Goal: Task Accomplishment & Management: Use online tool/utility

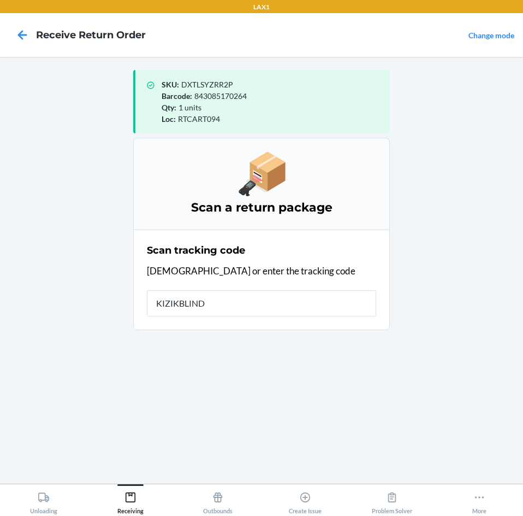
type input "KIZIKBLINDR"
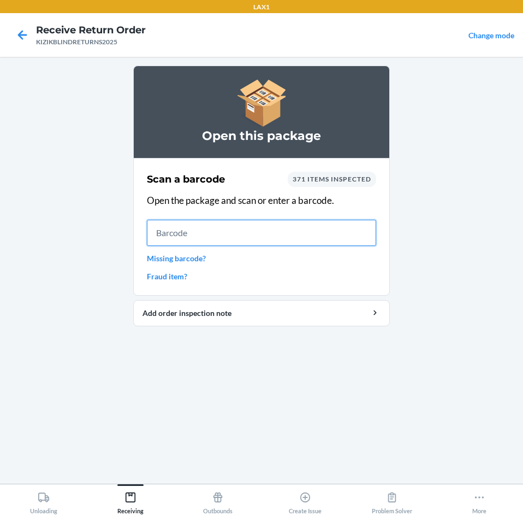
click at [218, 240] on input "text" at bounding box center [261, 233] width 229 height 26
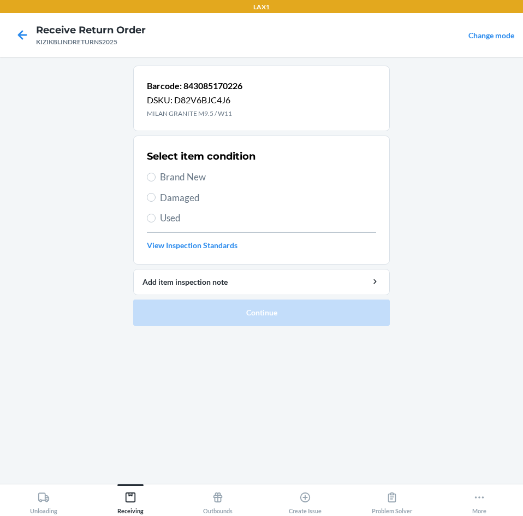
click at [175, 181] on span "Brand New" at bounding box center [268, 177] width 216 height 14
click at [156, 181] on input "Brand New" at bounding box center [151, 177] width 9 height 9
radio input "true"
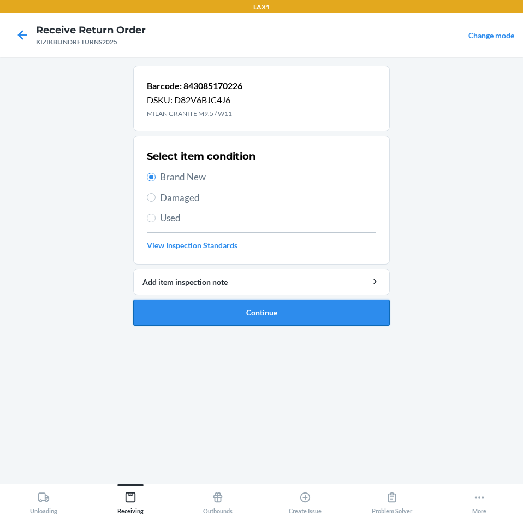
click at [238, 310] on button "Continue" at bounding box center [261, 312] width 257 height 26
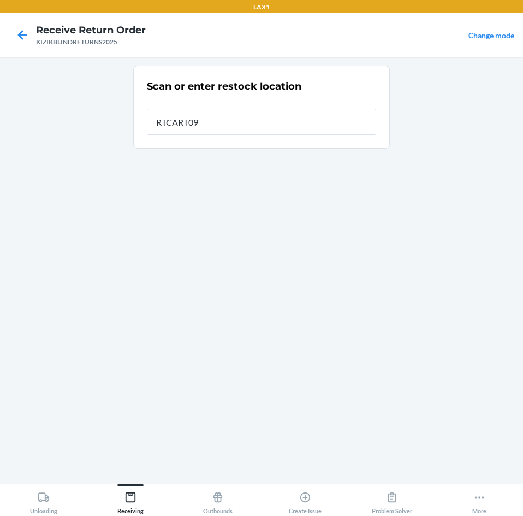
type input "RTCART094"
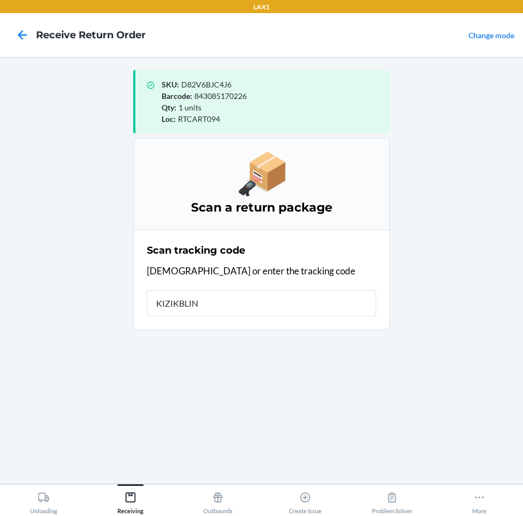
type input "KIZIKBLIND"
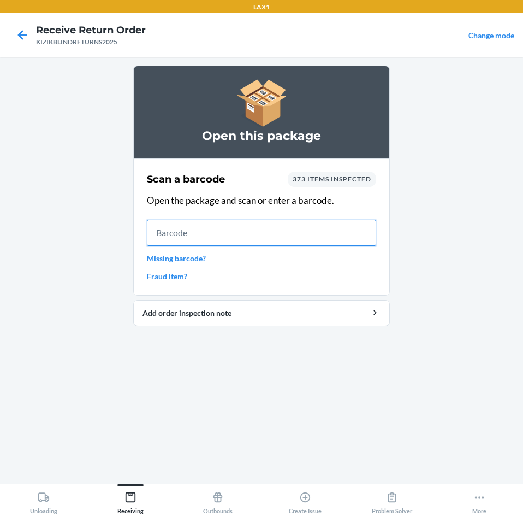
click at [215, 238] on input "text" at bounding box center [261, 233] width 229 height 26
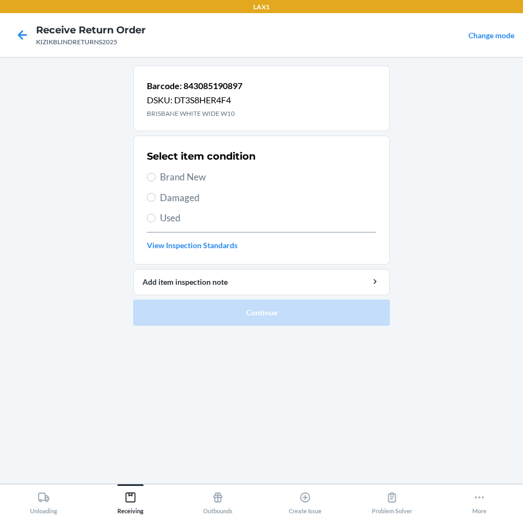
click at [167, 181] on span "Brand New" at bounding box center [268, 177] width 216 height 14
click at [156, 181] on input "Brand New" at bounding box center [151, 177] width 9 height 9
radio input "true"
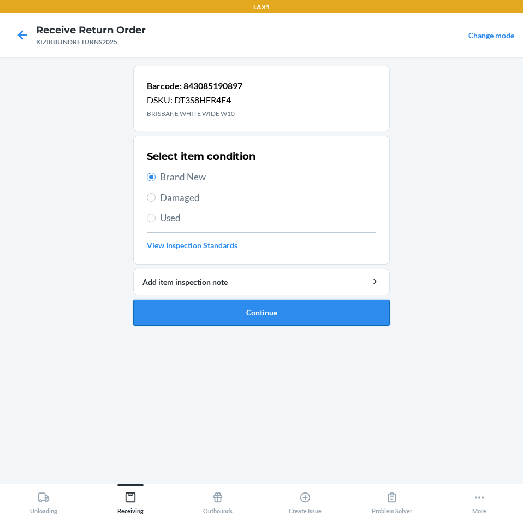
click at [287, 318] on button "Continue" at bounding box center [261, 312] width 257 height 26
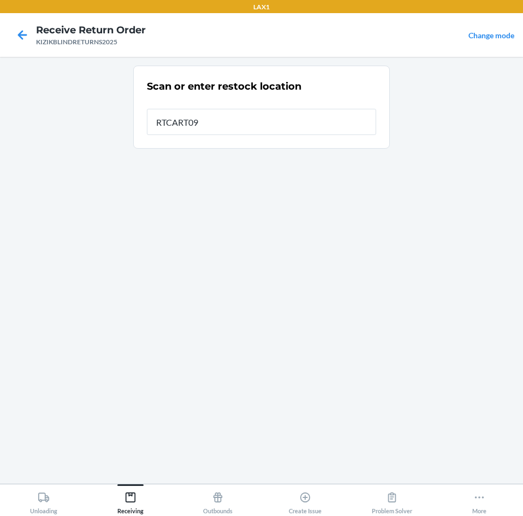
type input "RTCART094"
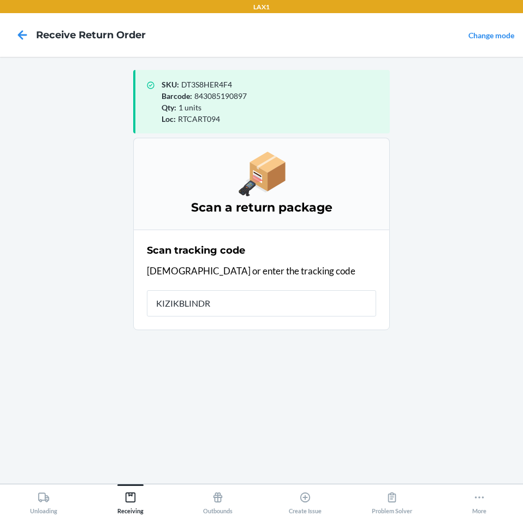
type input "KIZIKBLINDRE"
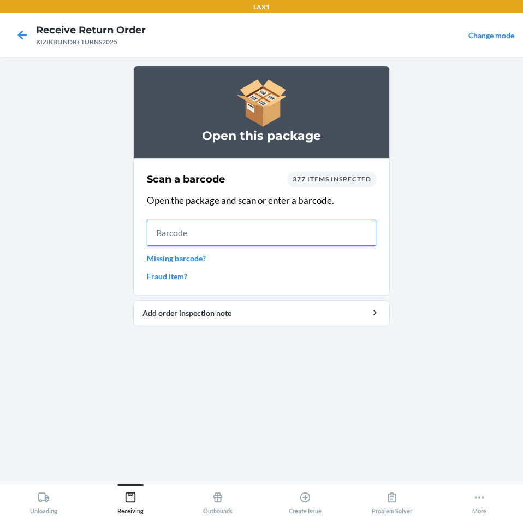
click at [235, 240] on input "text" at bounding box center [261, 233] width 229 height 26
drag, startPoint x: 235, startPoint y: 240, endPoint x: 368, endPoint y: 359, distance: 178.3
click at [368, 359] on div "Open this package Scan a barcode 377 items inspected Open the package and scan …" at bounding box center [261, 270] width 257 height 409
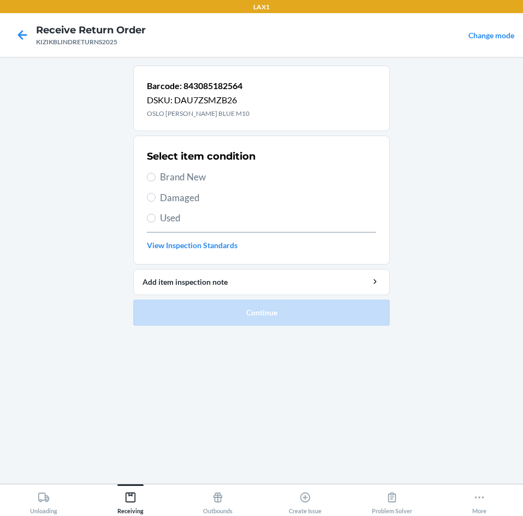
click at [203, 179] on span "Brand New" at bounding box center [268, 177] width 216 height 14
click at [156, 179] on input "Brand New" at bounding box center [151, 177] width 9 height 9
radio input "true"
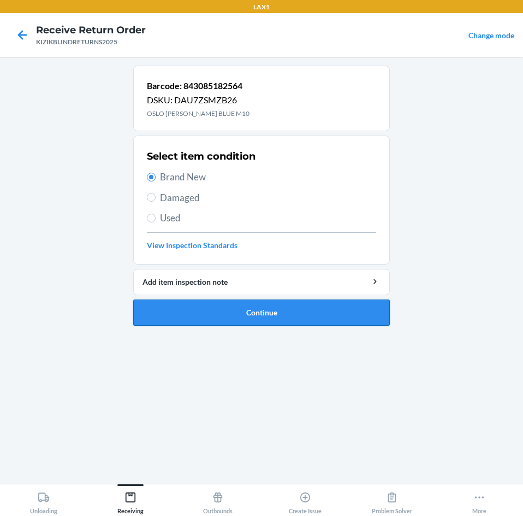
click at [285, 307] on button "Continue" at bounding box center [261, 312] width 257 height 26
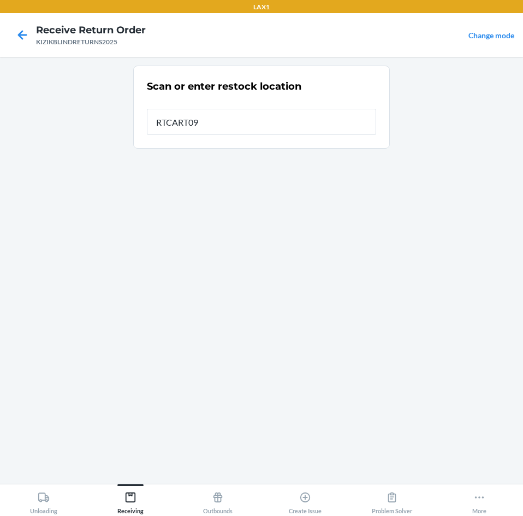
type input "RTCART094"
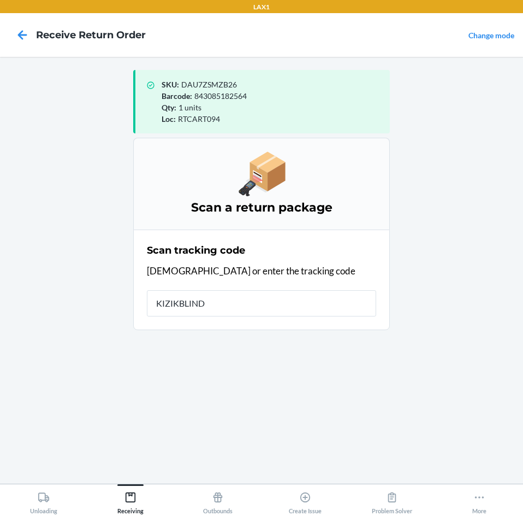
type input "KIZIKBLINDR"
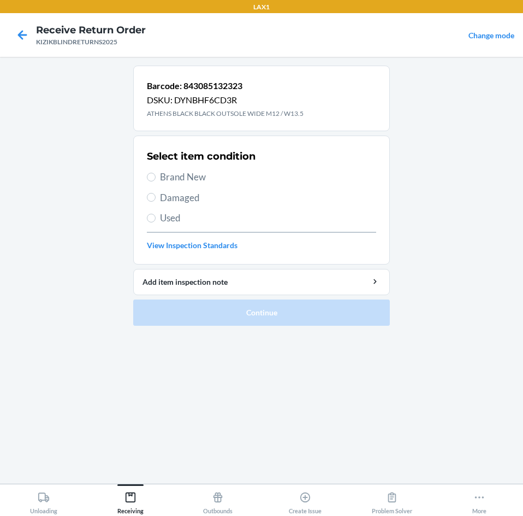
click at [178, 221] on span "Used" at bounding box center [268, 218] width 216 height 14
click at [156, 221] on input "Used" at bounding box center [151, 218] width 9 height 9
radio input "true"
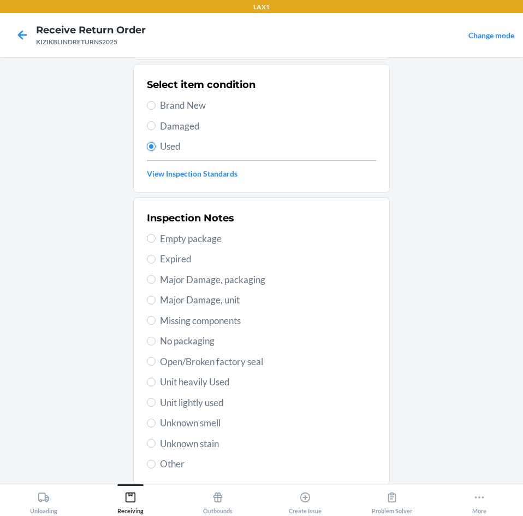
scroll to position [55, 0]
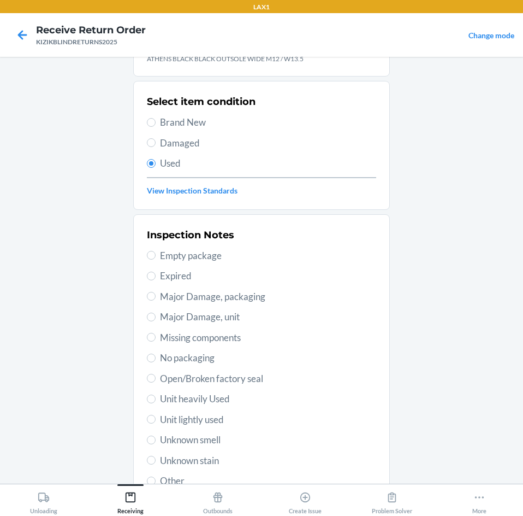
click at [212, 424] on span "Unit lightly used" at bounding box center [268, 419] width 216 height 14
click at [156, 423] on input "Unit lightly used" at bounding box center [151, 419] width 9 height 9
radio input "true"
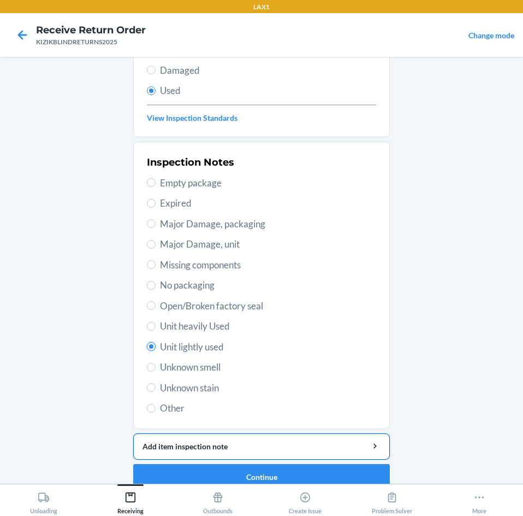
scroll to position [143, 0]
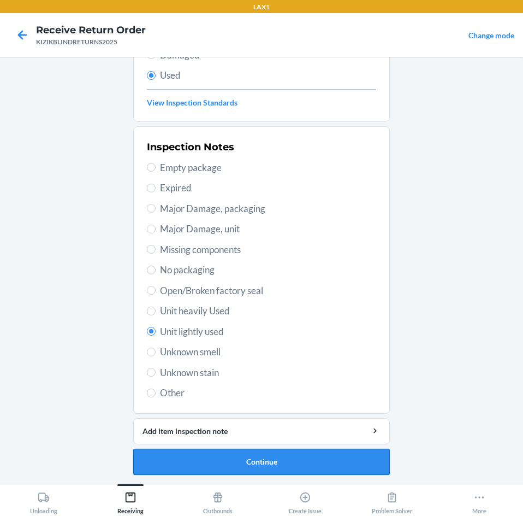
click at [222, 464] on button "Continue" at bounding box center [261, 461] width 257 height 26
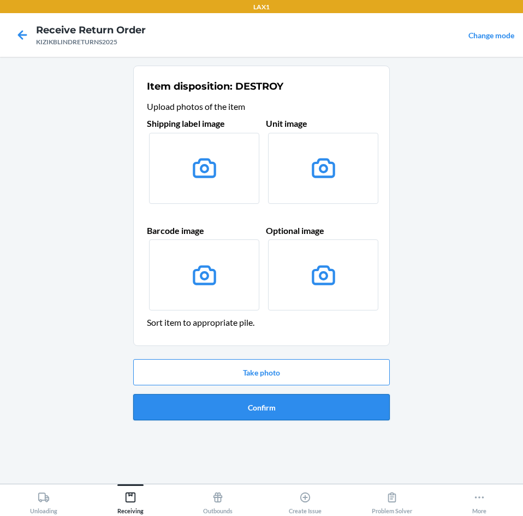
click at [305, 404] on button "Confirm" at bounding box center [261, 407] width 257 height 26
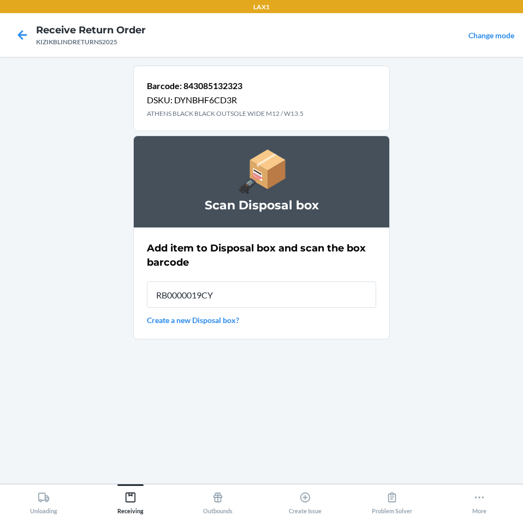
type input "RB0000019CY"
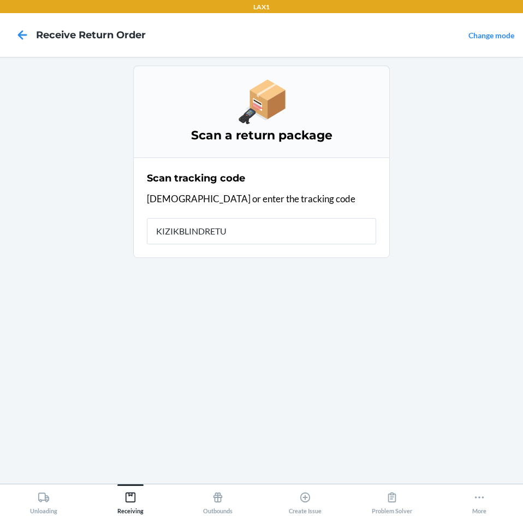
type input "KIZIKBLINDRETUR"
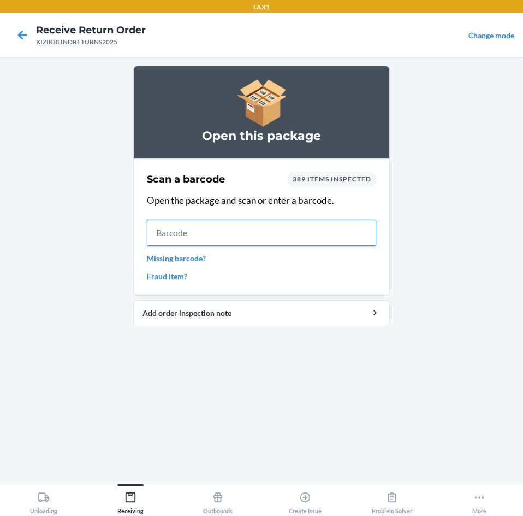
click at [307, 230] on input "text" at bounding box center [261, 233] width 229 height 26
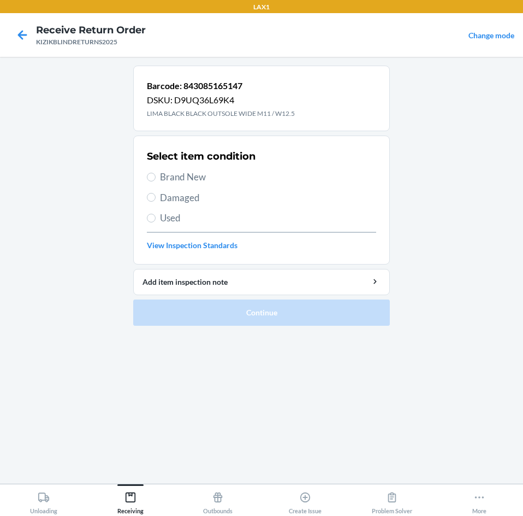
click at [192, 176] on span "Brand New" at bounding box center [268, 177] width 216 height 14
click at [156, 176] on input "Brand New" at bounding box center [151, 177] width 9 height 9
radio input "true"
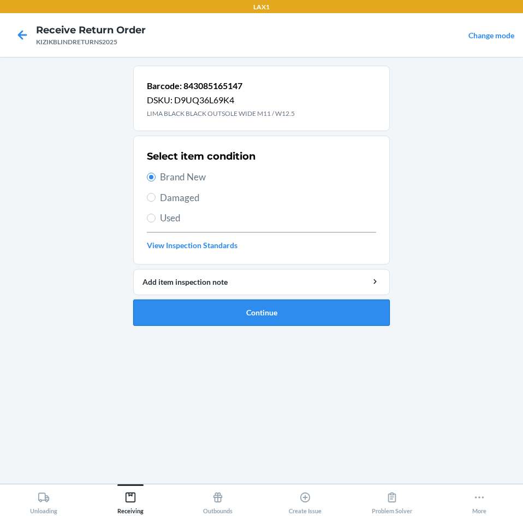
click at [294, 317] on button "Continue" at bounding box center [261, 312] width 257 height 26
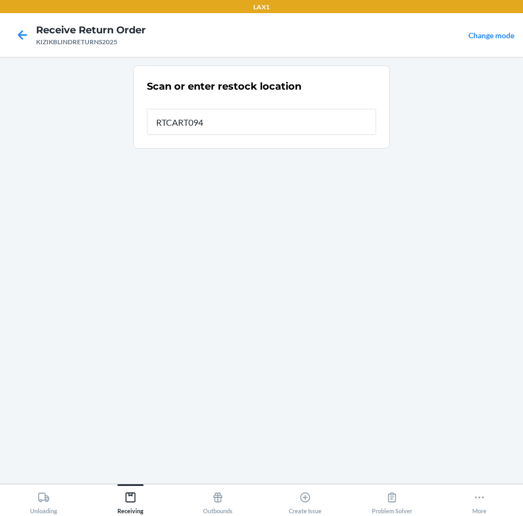
type input "RTCART094"
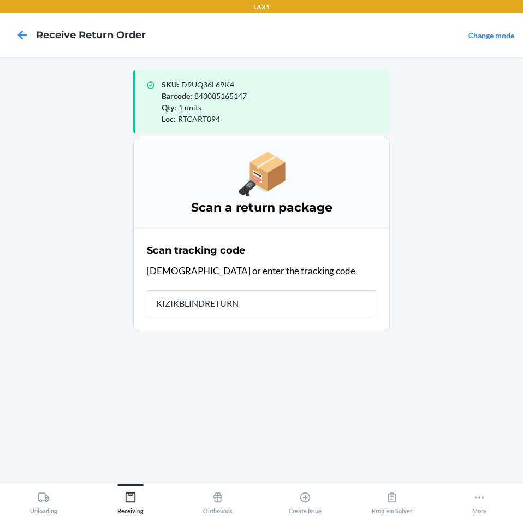
type input "KIZIKBLINDRETURNS"
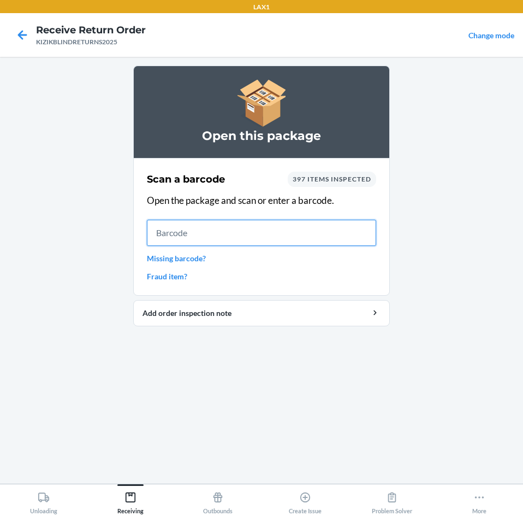
click at [221, 235] on input "text" at bounding box center [261, 233] width 229 height 26
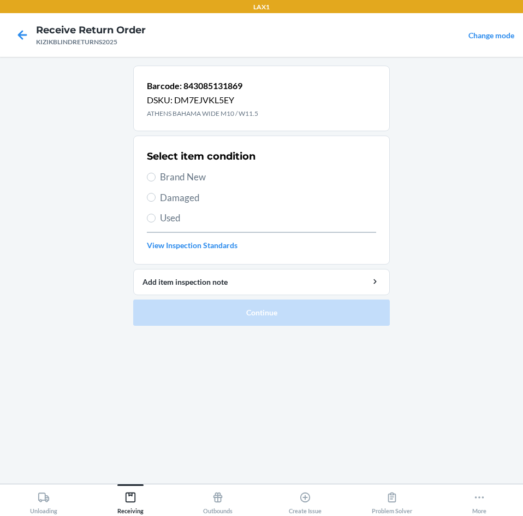
click at [176, 176] on span "Brand New" at bounding box center [268, 177] width 216 height 14
click at [156, 176] on input "Brand New" at bounding box center [151, 177] width 9 height 9
radio input "true"
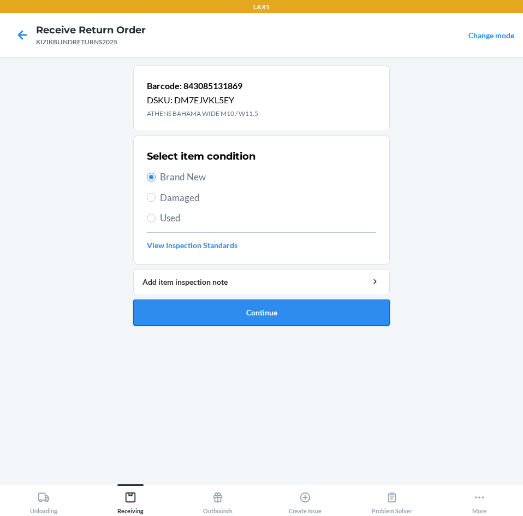
click at [281, 311] on button "Continue" at bounding box center [261, 312] width 257 height 26
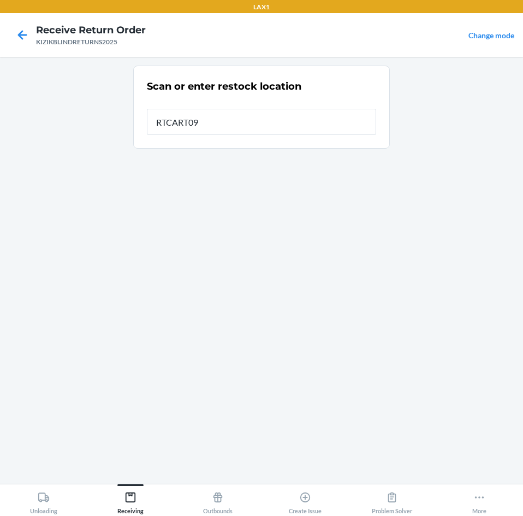
type input "RTCART094"
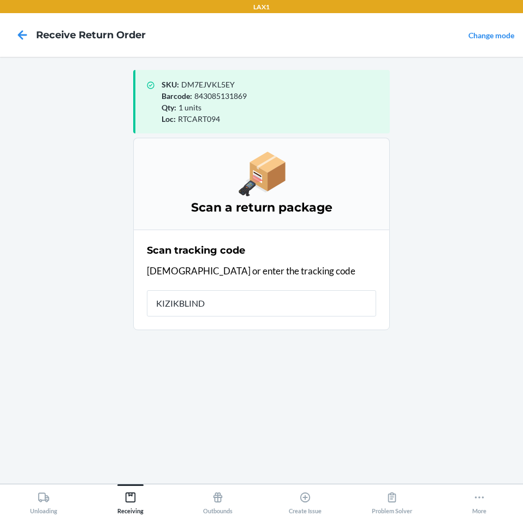
type input "KIZIKBLINDR"
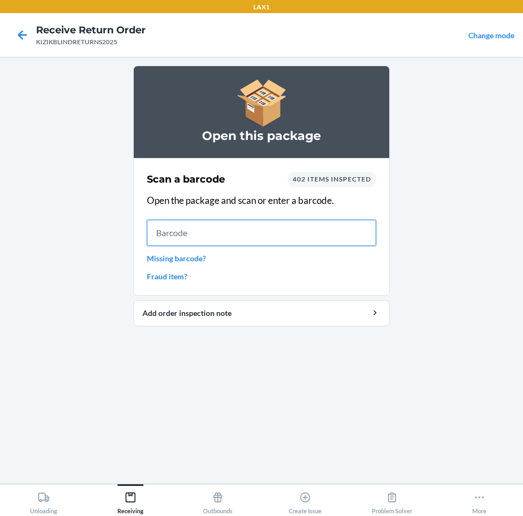
click at [239, 228] on input "text" at bounding box center [261, 233] width 229 height 26
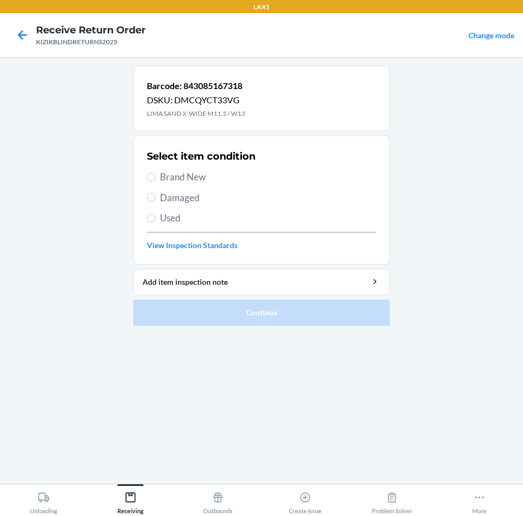
click at [206, 180] on span "Brand New" at bounding box center [268, 177] width 216 height 14
click at [156, 180] on input "Brand New" at bounding box center [151, 177] width 9 height 9
radio input "true"
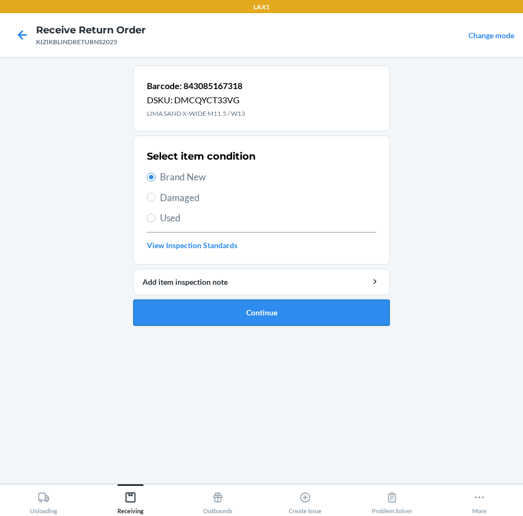
click at [292, 318] on button "Continue" at bounding box center [261, 312] width 257 height 26
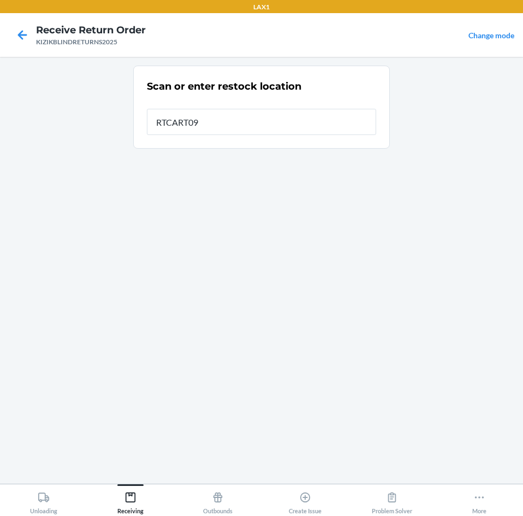
type input "RTCART094"
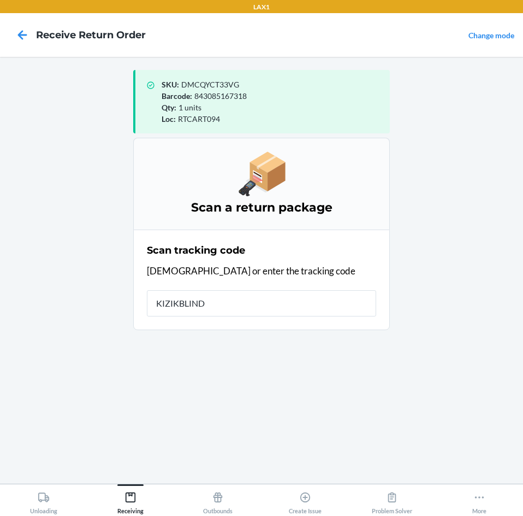
type input "KIZIKBLINDR"
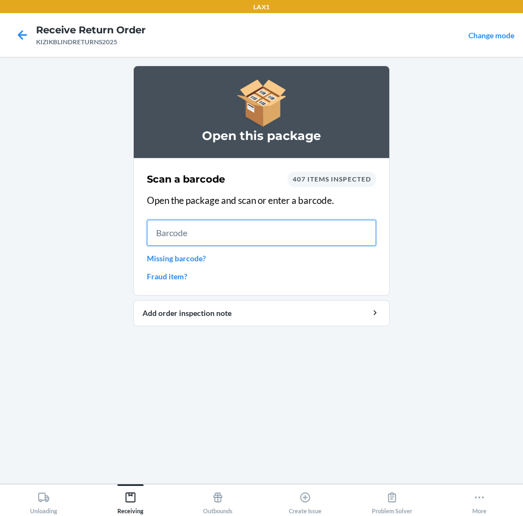
click at [212, 234] on input "text" at bounding box center [261, 233] width 229 height 26
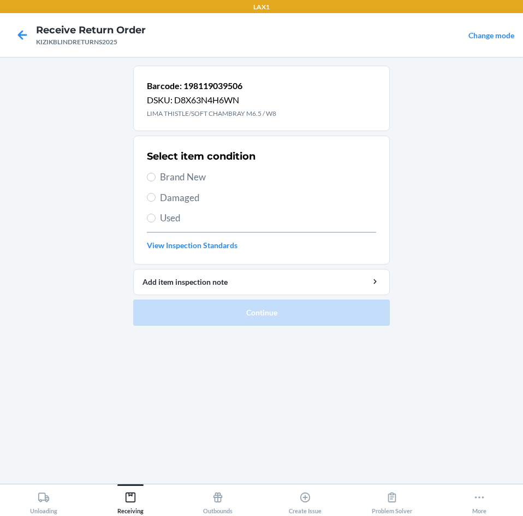
click at [188, 180] on span "Brand New" at bounding box center [268, 177] width 216 height 14
click at [156, 180] on input "Brand New" at bounding box center [151, 177] width 9 height 9
radio input "true"
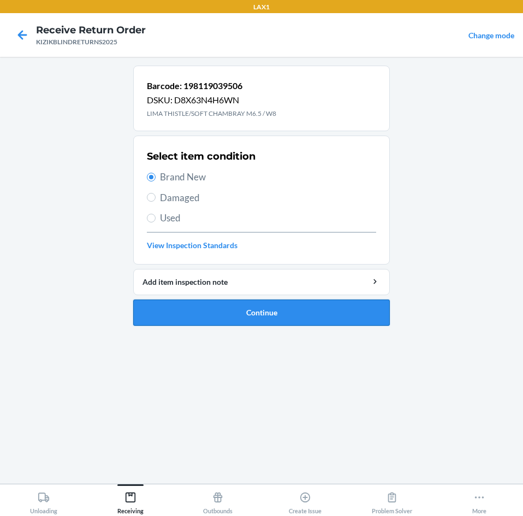
click at [210, 319] on button "Continue" at bounding box center [261, 312] width 257 height 26
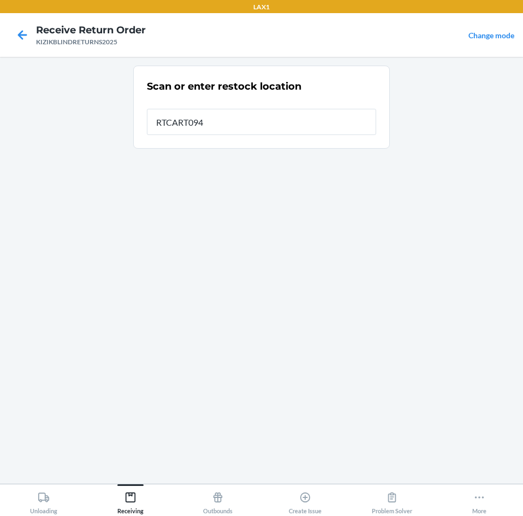
type input "RTCART094"
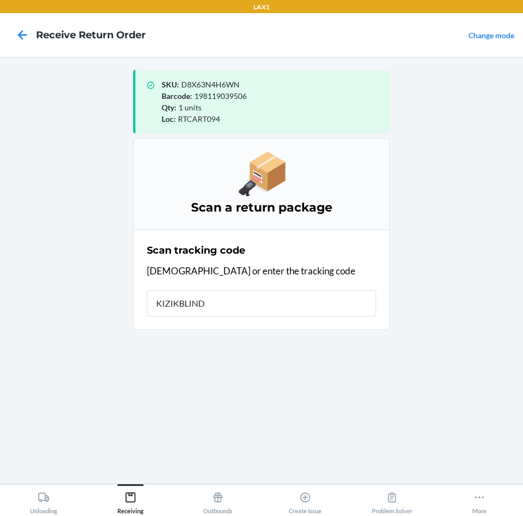
type input "KIZIKBLINDR"
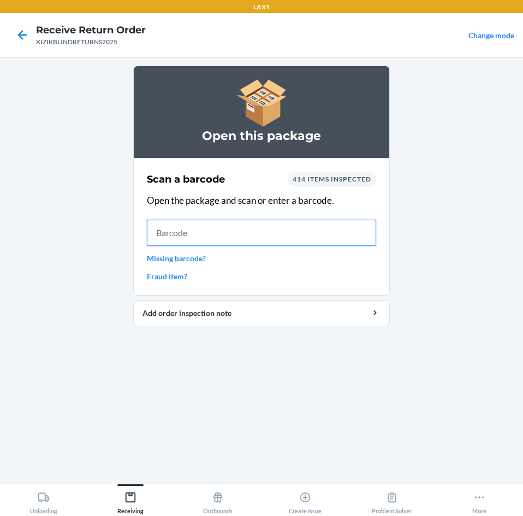
click at [191, 238] on input "text" at bounding box center [261, 233] width 229 height 26
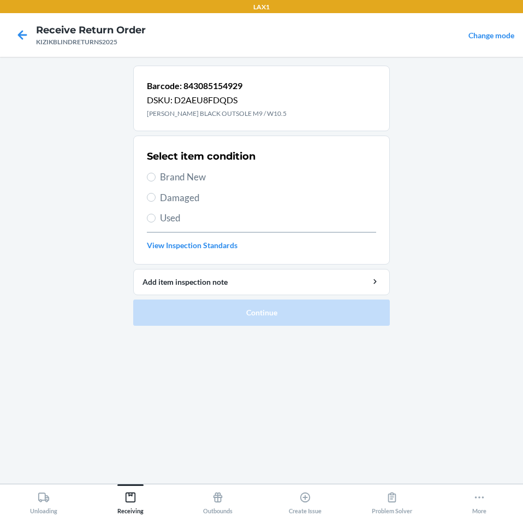
click at [186, 183] on span "Brand New" at bounding box center [268, 177] width 216 height 14
click at [156, 181] on input "Brand New" at bounding box center [151, 177] width 9 height 9
radio input "true"
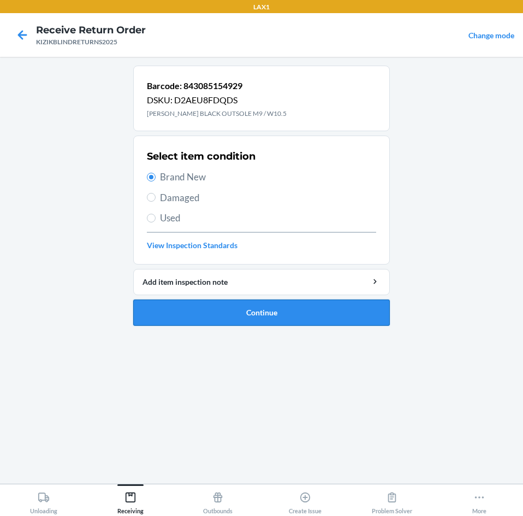
click at [281, 310] on button "Continue" at bounding box center [261, 312] width 257 height 26
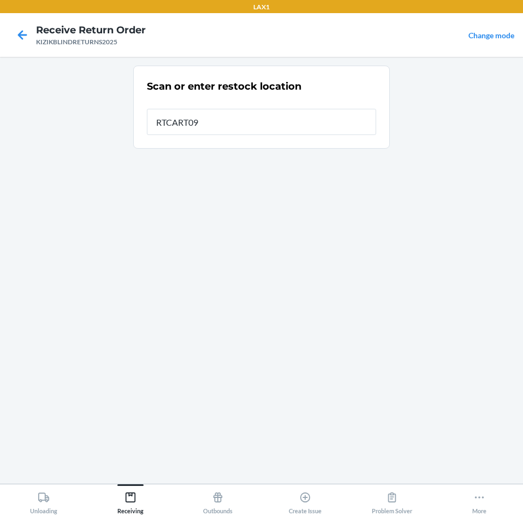
type input "RTCART094"
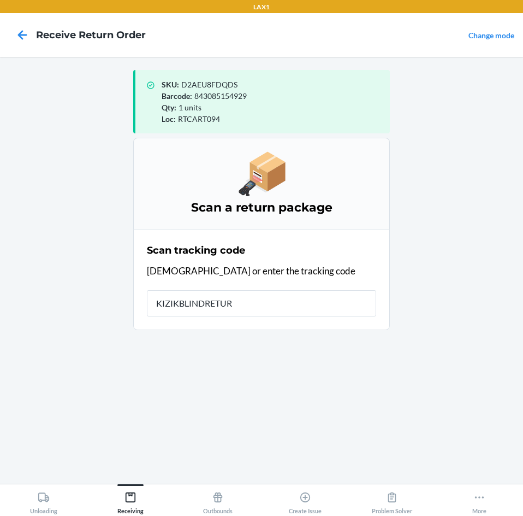
type input "KIZIKBLINDRETURN"
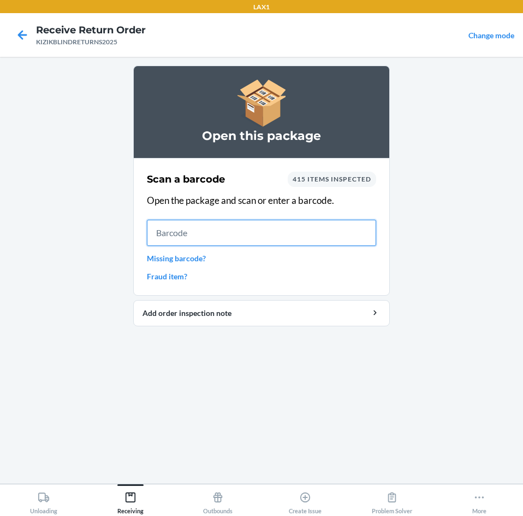
click at [175, 236] on input "text" at bounding box center [261, 233] width 229 height 26
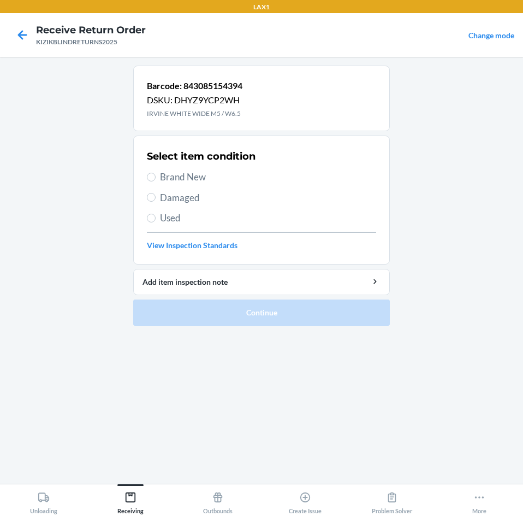
click at [168, 177] on span "Brand New" at bounding box center [268, 177] width 216 height 14
click at [156, 177] on input "Brand New" at bounding box center [151, 177] width 9 height 9
radio input "true"
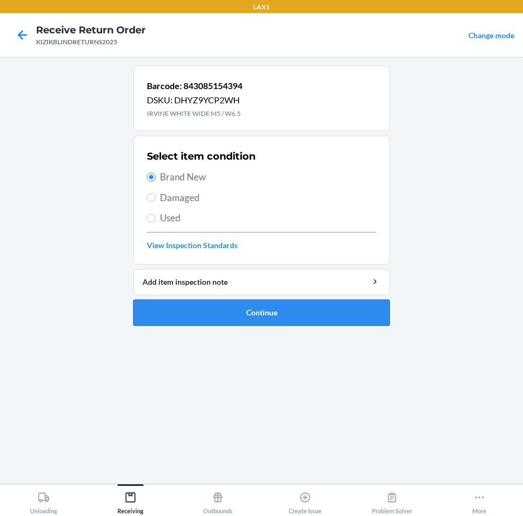
click at [251, 314] on button "Continue" at bounding box center [261, 312] width 257 height 26
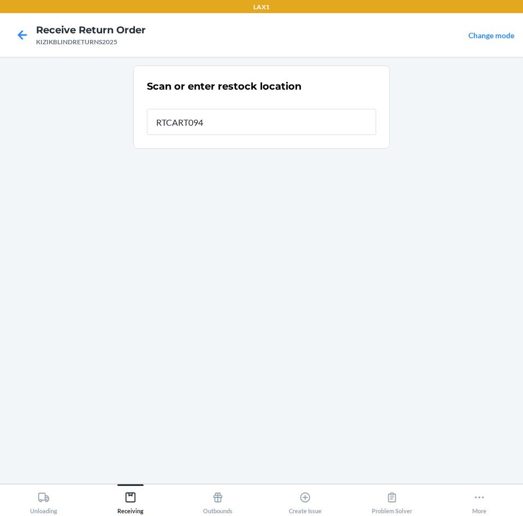
type input "RTCART094"
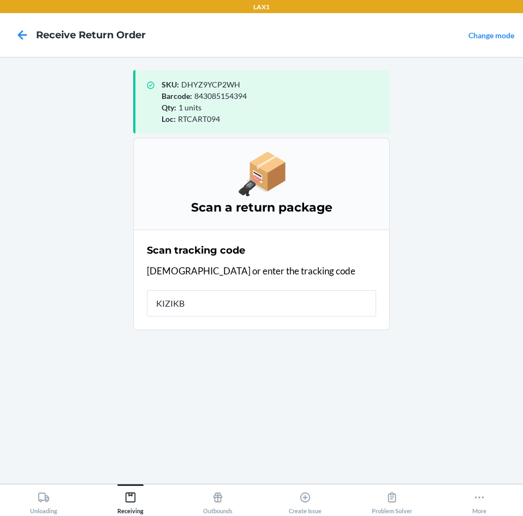
type input "KIZIKBL"
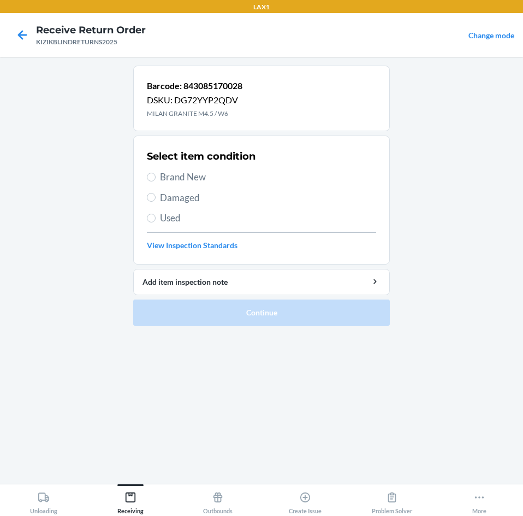
click at [164, 214] on span "Used" at bounding box center [268, 218] width 216 height 14
click at [156, 214] on input "Used" at bounding box center [151, 218] width 9 height 9
radio input "true"
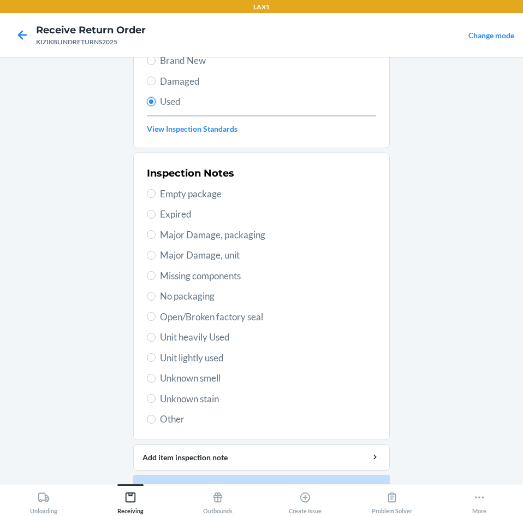
scroll to position [88, 0]
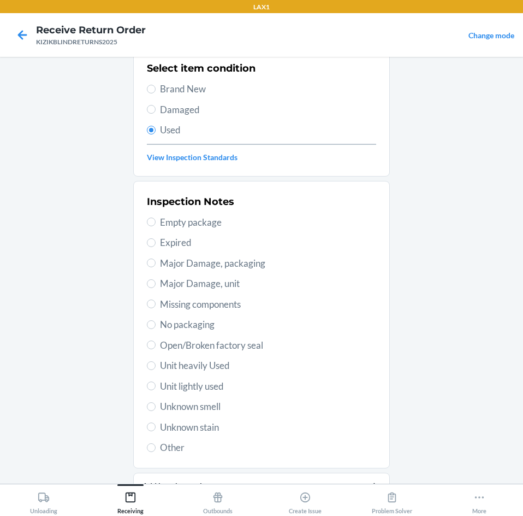
click at [210, 410] on span "Unknown smell" at bounding box center [268, 406] width 216 height 14
click at [156, 410] on input "Unknown smell" at bounding box center [151, 406] width 9 height 9
radio input "true"
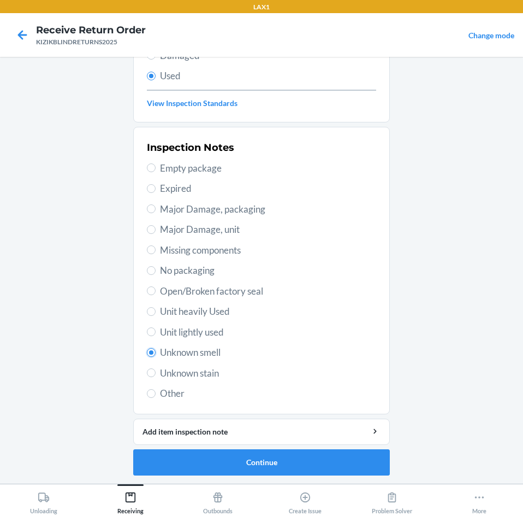
scroll to position [143, 0]
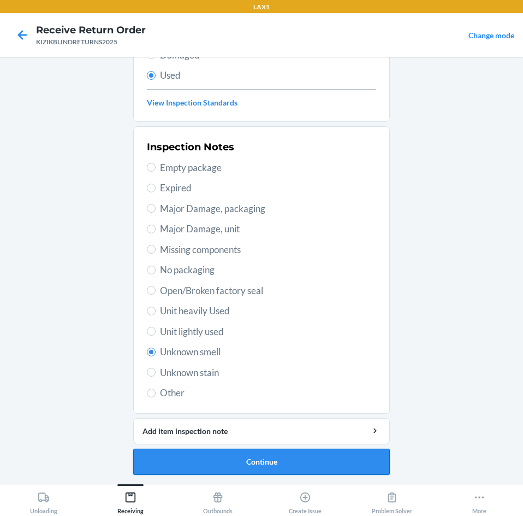
click at [304, 452] on button "Continue" at bounding box center [261, 461] width 257 height 26
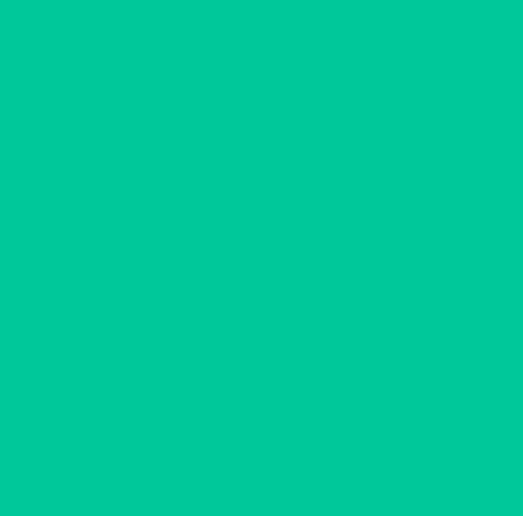
scroll to position [0, 0]
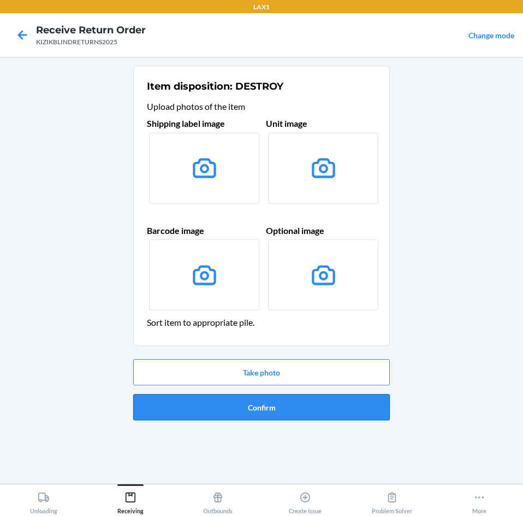
click at [298, 397] on button "Confirm" at bounding box center [261, 407] width 257 height 26
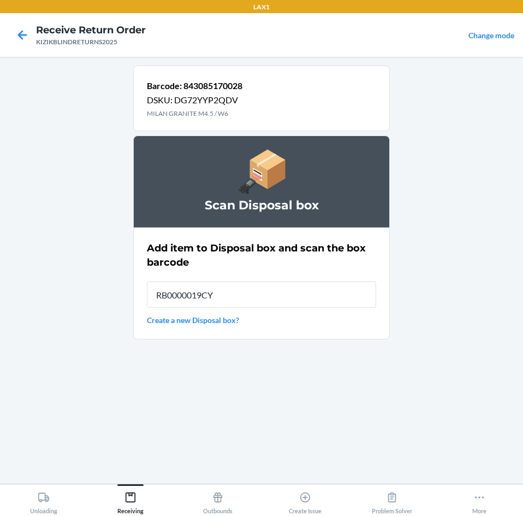
type input "RB0000019CY"
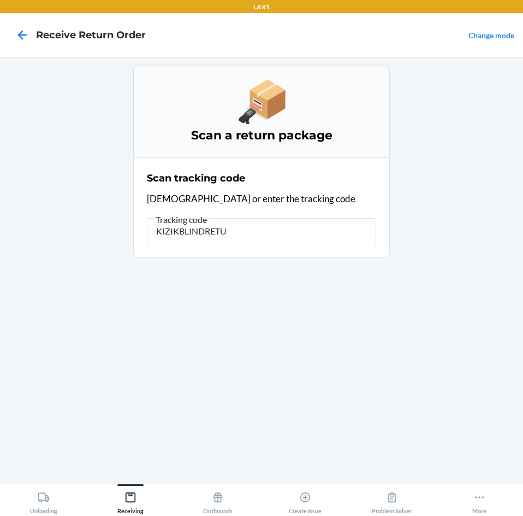
type input "KIZIKBLINDRETUR"
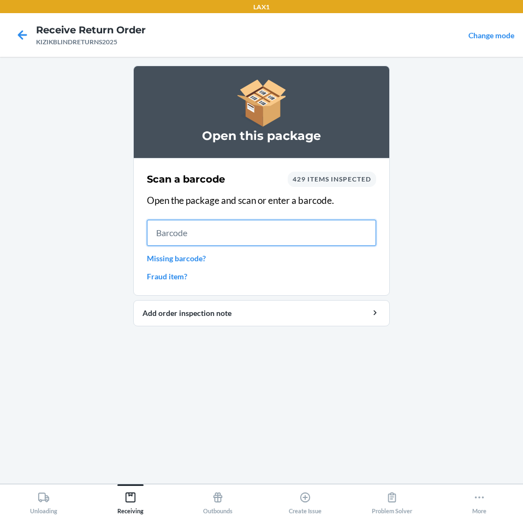
click at [195, 241] on input "text" at bounding box center [261, 233] width 229 height 26
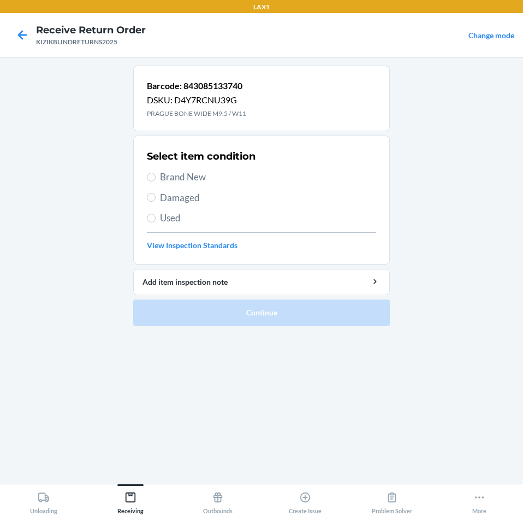
click at [190, 176] on span "Brand New" at bounding box center [268, 177] width 216 height 14
click at [156, 176] on input "Brand New" at bounding box center [151, 177] width 9 height 9
radio input "true"
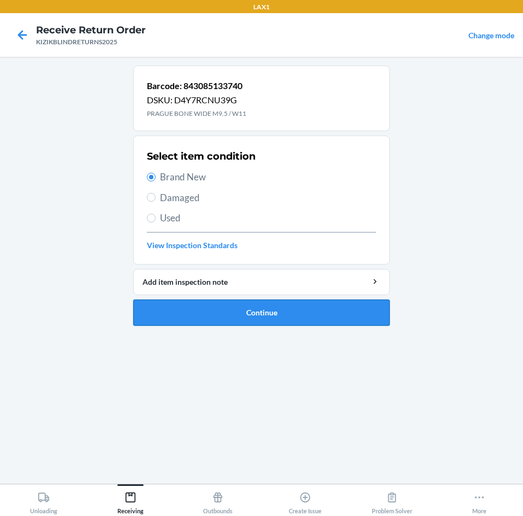
click at [291, 320] on button "Continue" at bounding box center [261, 312] width 257 height 26
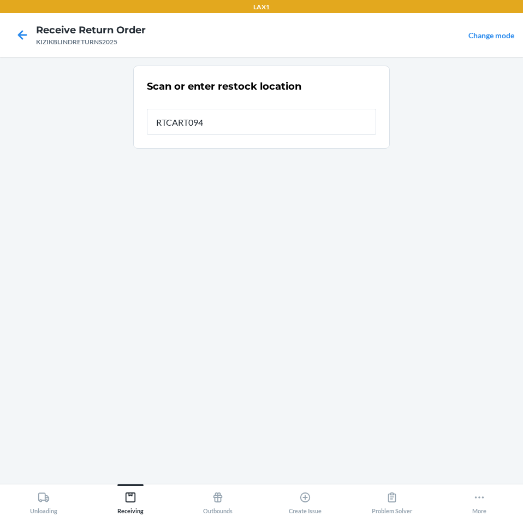
type input "RTCART094"
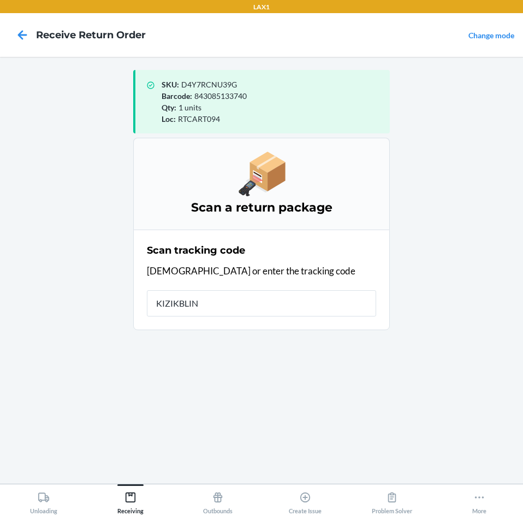
type input "KIZIKBLIND"
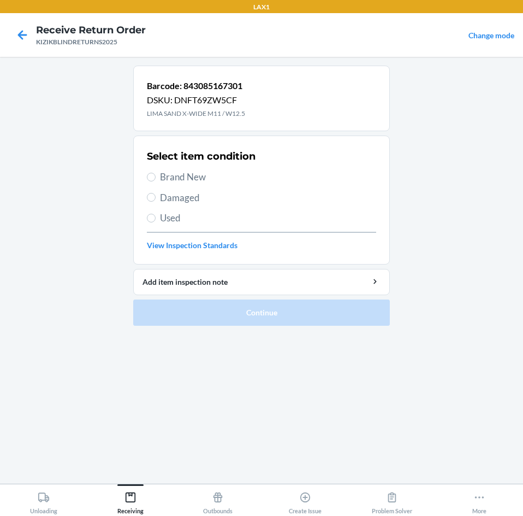
click at [163, 218] on span "Used" at bounding box center [268, 218] width 216 height 14
click at [156, 218] on input "Used" at bounding box center [151, 218] width 9 height 9
radio input "true"
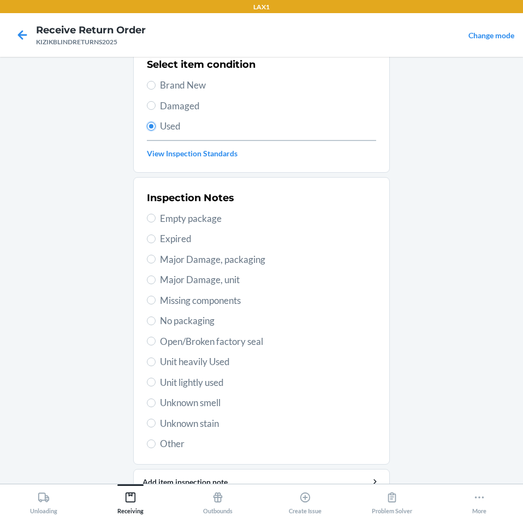
scroll to position [88, 0]
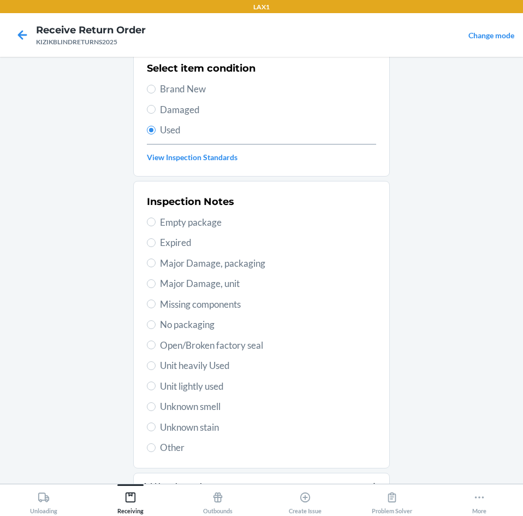
click at [220, 390] on span "Unit lightly used" at bounding box center [268, 386] width 216 height 14
click at [156, 390] on input "Unit lightly used" at bounding box center [151, 385] width 9 height 9
radio input "true"
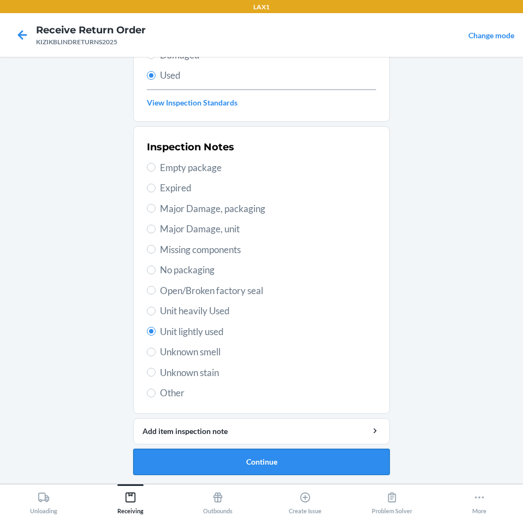
click at [323, 460] on button "Continue" at bounding box center [261, 461] width 257 height 26
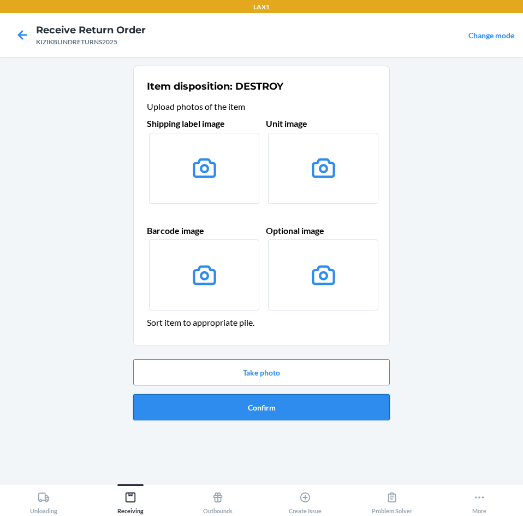
click at [333, 406] on button "Confirm" at bounding box center [261, 407] width 257 height 26
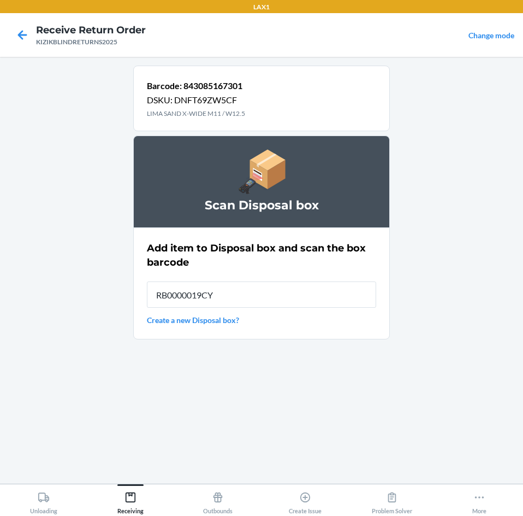
type input "RB0000019CY"
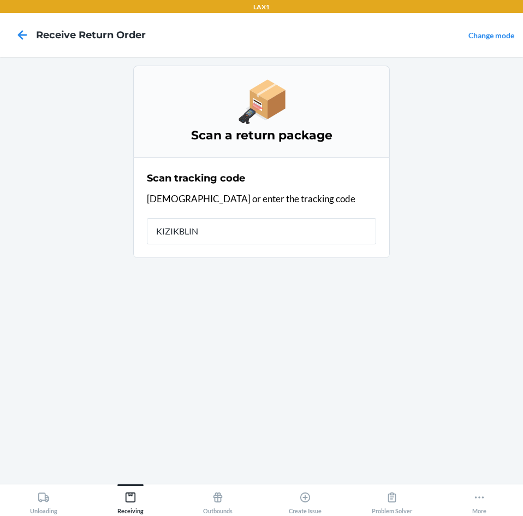
type input "KIZIKBLIND"
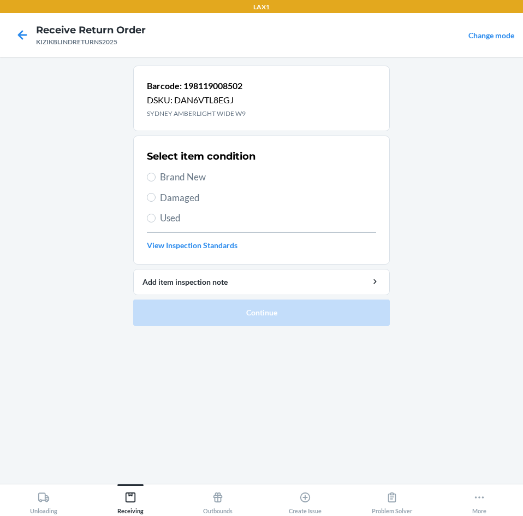
click at [164, 218] on span "Used" at bounding box center [268, 218] width 216 height 14
click at [156, 218] on input "Used" at bounding box center [151, 218] width 9 height 9
radio input "true"
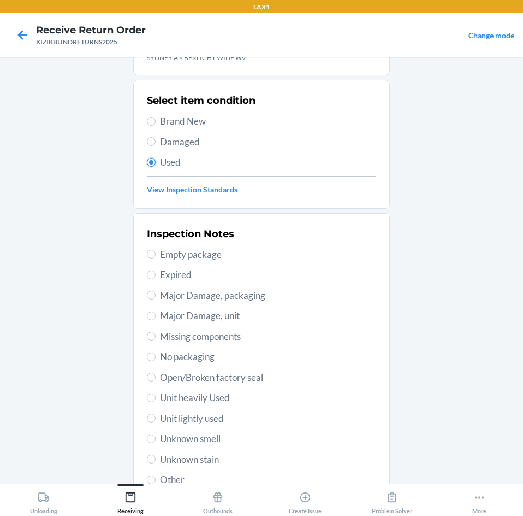
scroll to position [109, 0]
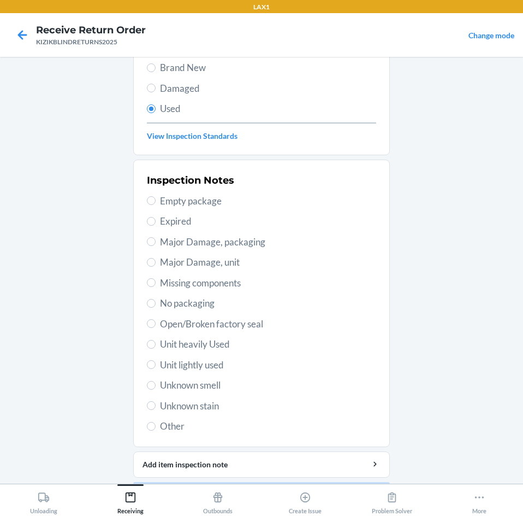
click at [218, 365] on span "Unit lightly used" at bounding box center [268, 365] width 216 height 14
click at [156, 365] on input "Unit lightly used" at bounding box center [151, 364] width 9 height 9
radio input "true"
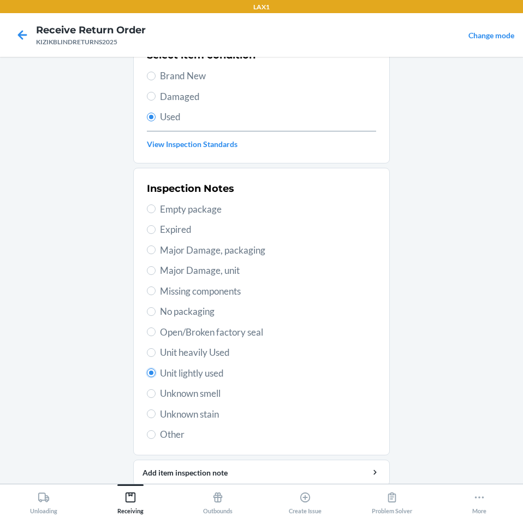
scroll to position [143, 0]
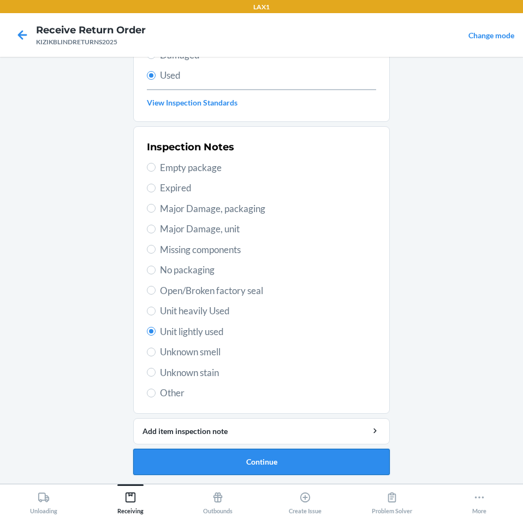
click at [298, 452] on button "Continue" at bounding box center [261, 461] width 257 height 26
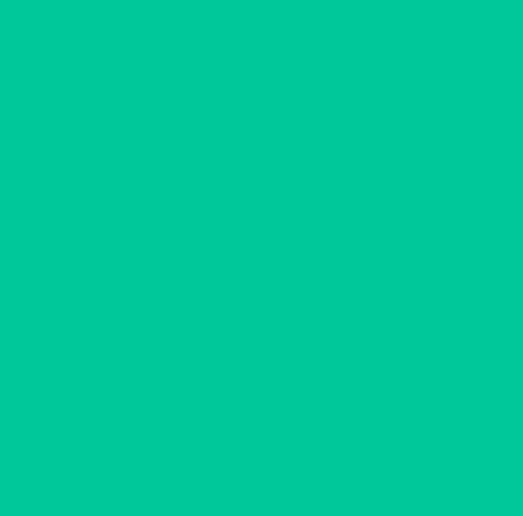
scroll to position [0, 0]
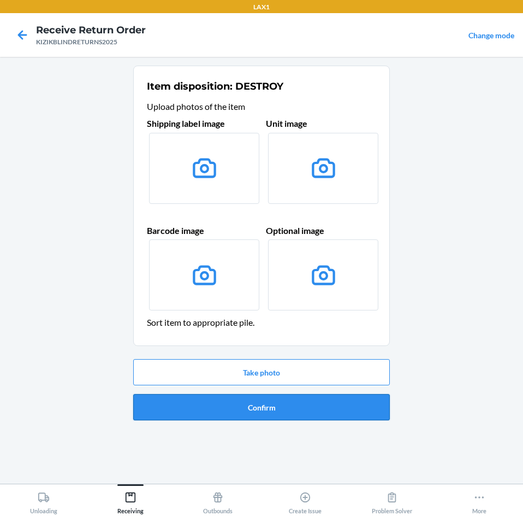
click at [305, 398] on button "Confirm" at bounding box center [261, 407] width 257 height 26
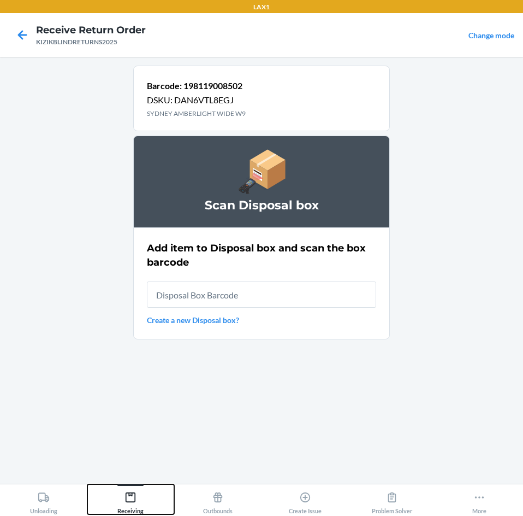
click at [129, 498] on icon at bounding box center [131, 497] width 12 height 12
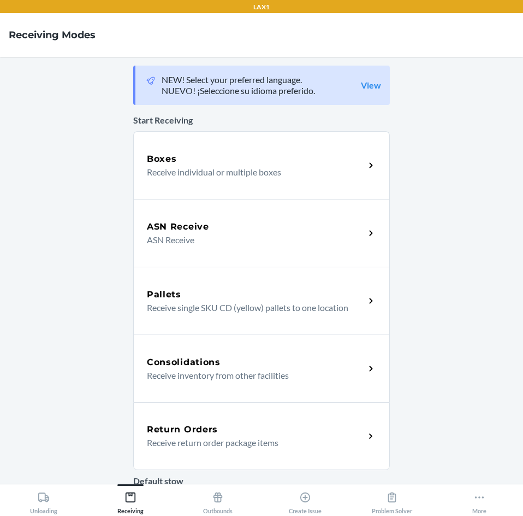
click at [204, 421] on div "Return Orders Receive return order package items" at bounding box center [261, 436] width 257 height 68
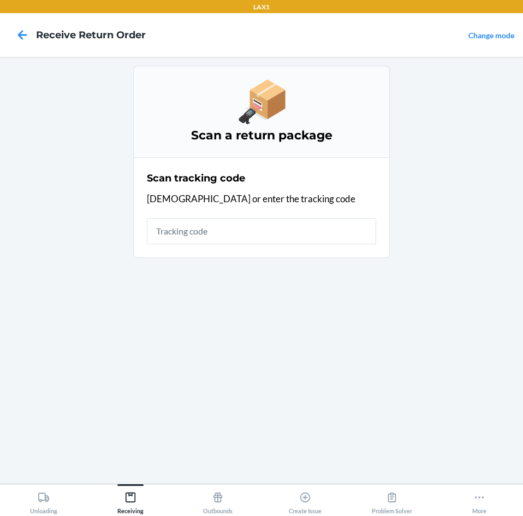
click at [256, 227] on input "text" at bounding box center [261, 231] width 229 height 26
type input "KIZIKBLINDRETU"
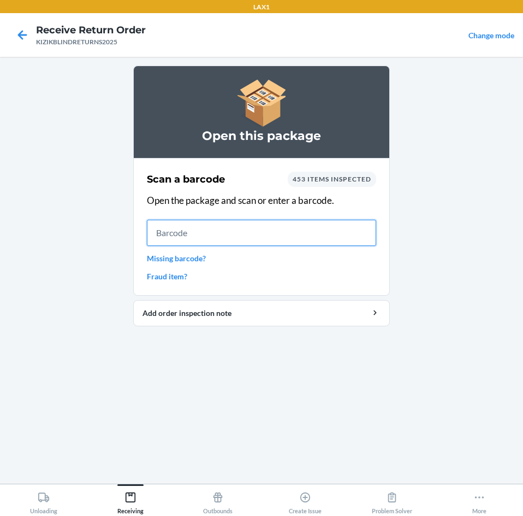
click at [212, 228] on input "text" at bounding box center [261, 233] width 229 height 26
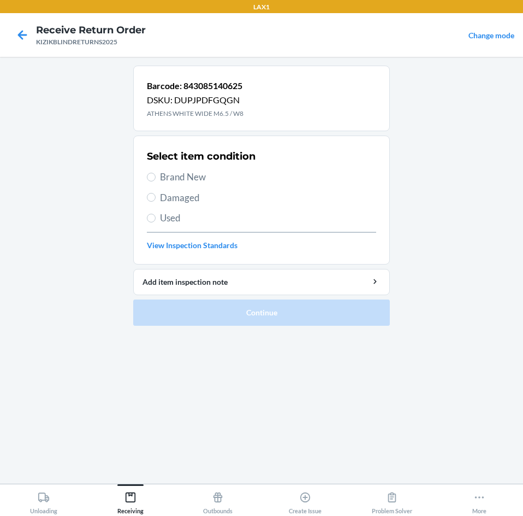
click at [185, 179] on span "Brand New" at bounding box center [268, 177] width 216 height 14
click at [156, 179] on input "Brand New" at bounding box center [151, 177] width 9 height 9
radio input "true"
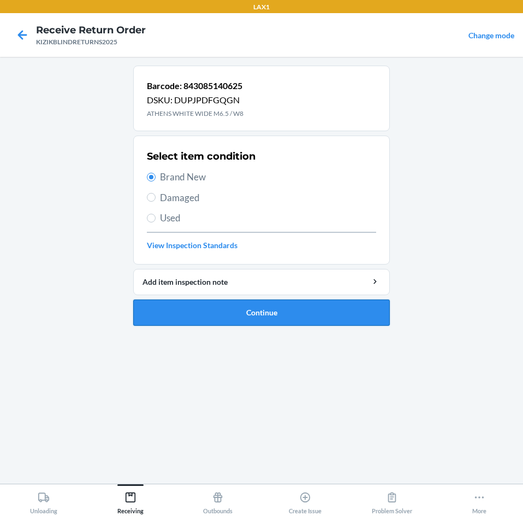
click at [238, 305] on button "Continue" at bounding box center [261, 312] width 257 height 26
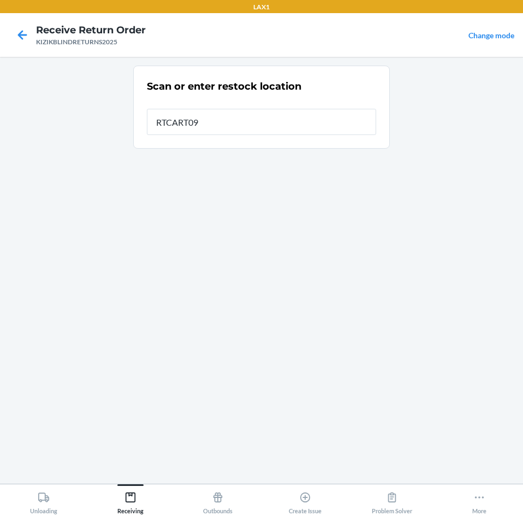
type input "RTCART094"
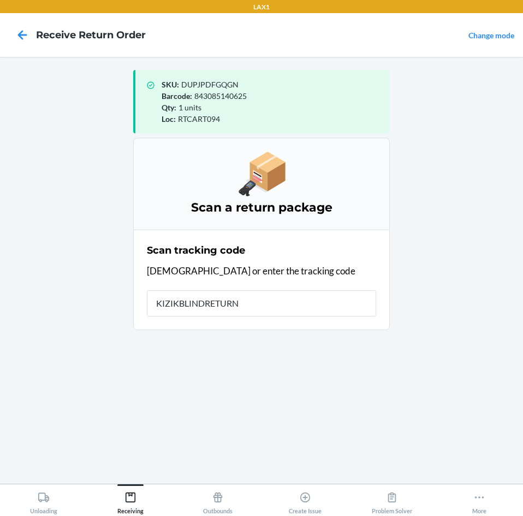
type input "KIZIKBLINDRETURNS"
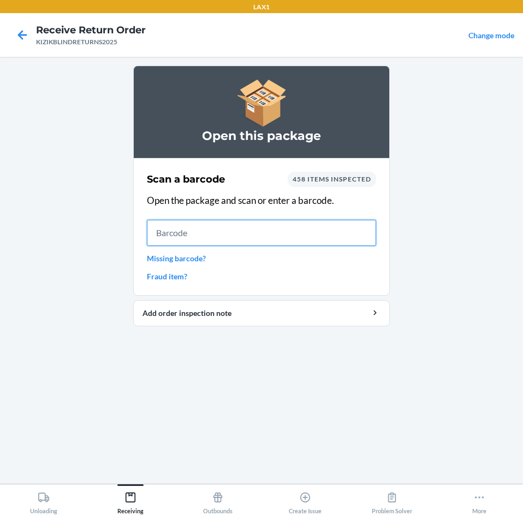
click at [179, 242] on input "text" at bounding box center [261, 233] width 229 height 26
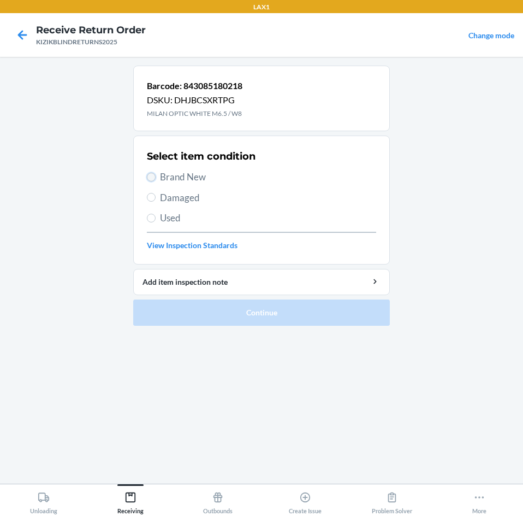
click at [155, 175] on input "Brand New" at bounding box center [151, 177] width 9 height 9
radio input "true"
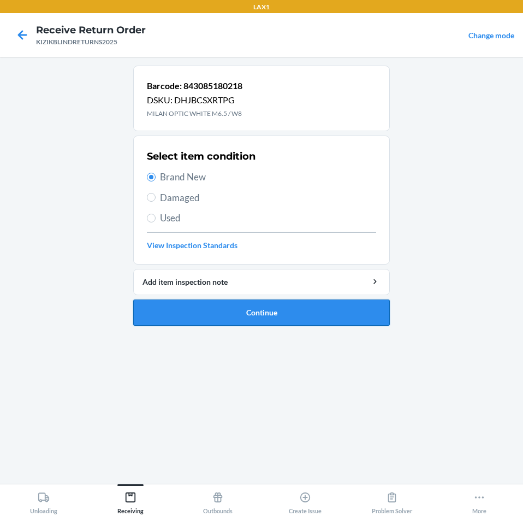
click at [293, 316] on button "Continue" at bounding box center [261, 312] width 257 height 26
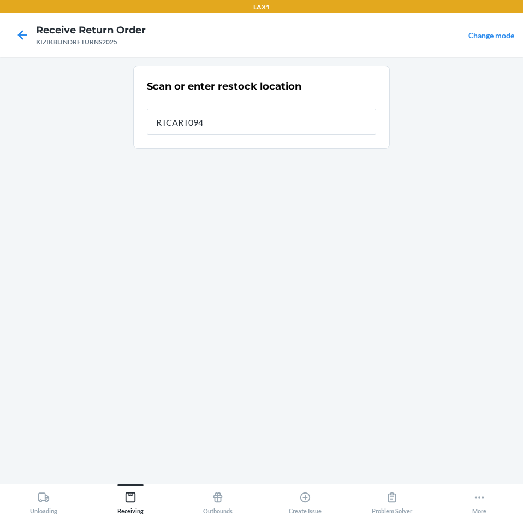
type input "RTCART094"
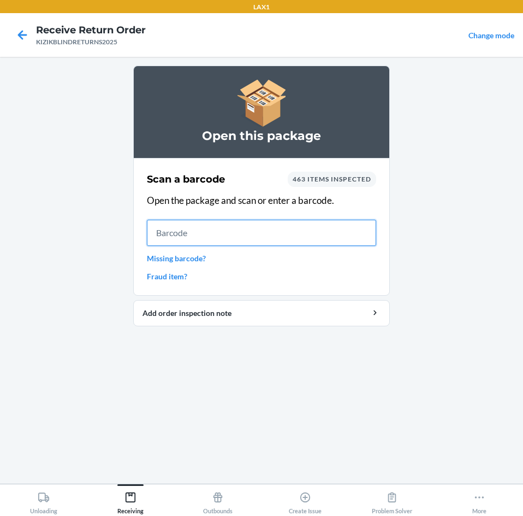
click at [205, 238] on input "text" at bounding box center [261, 233] width 229 height 26
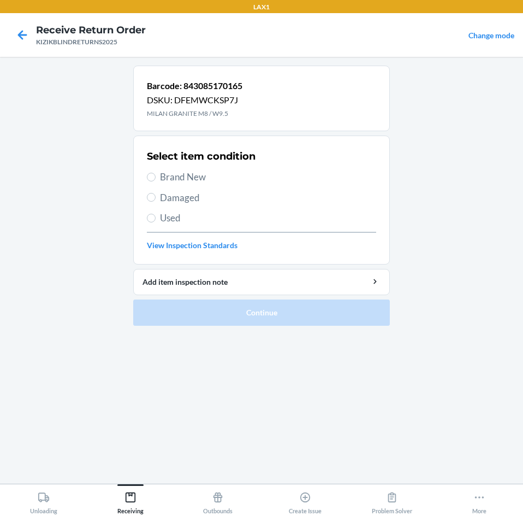
click at [174, 181] on span "Brand New" at bounding box center [268, 177] width 216 height 14
click at [156, 181] on input "Brand New" at bounding box center [151, 177] width 9 height 9
radio input "true"
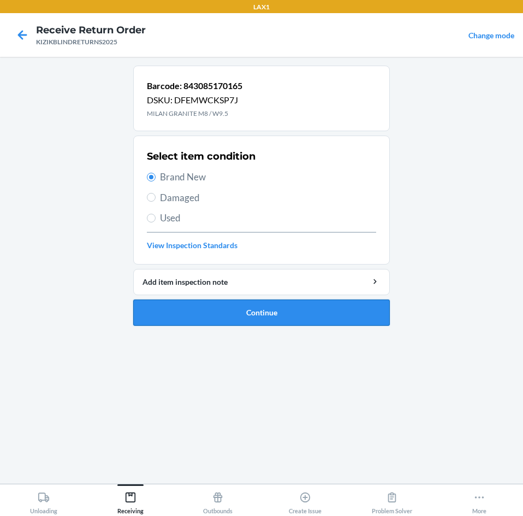
click at [333, 315] on button "Continue" at bounding box center [261, 312] width 257 height 26
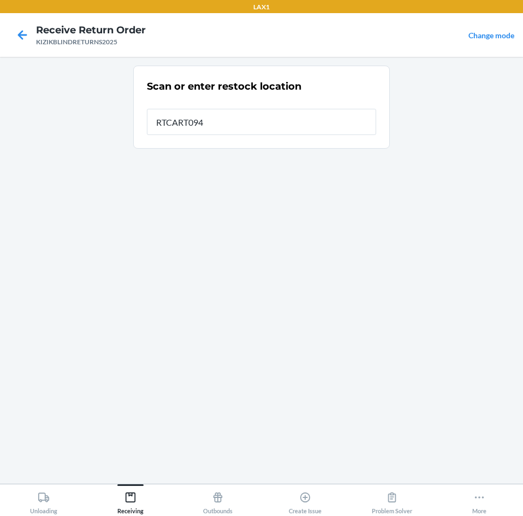
type input "RTCART094"
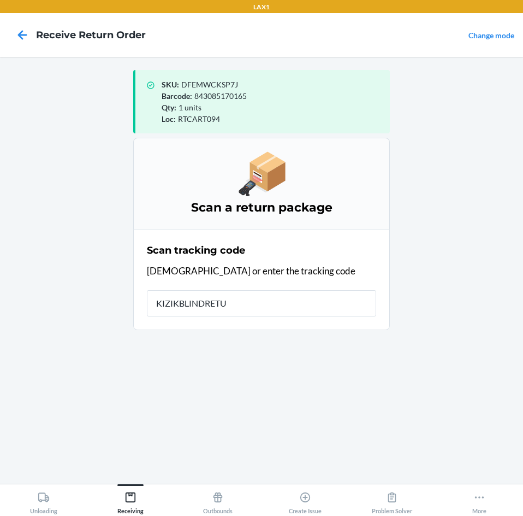
type input "KIZIKBLINDRETUR"
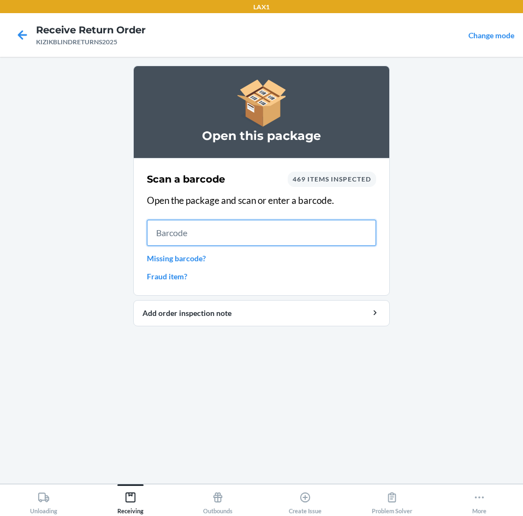
click at [211, 236] on input "text" at bounding box center [261, 233] width 229 height 26
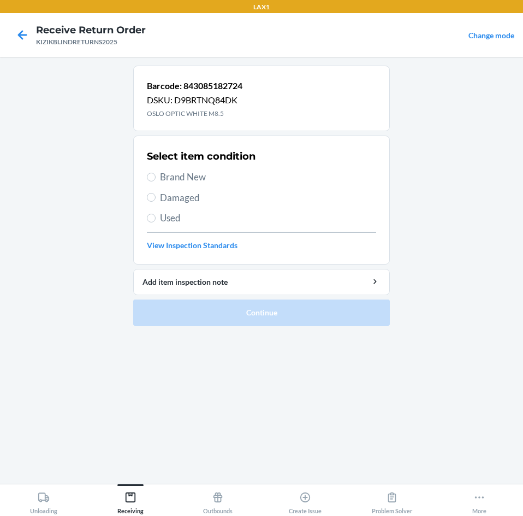
click at [164, 171] on span "Brand New" at bounding box center [268, 177] width 216 height 14
click at [156, 173] on input "Brand New" at bounding box center [151, 177] width 9 height 9
radio input "true"
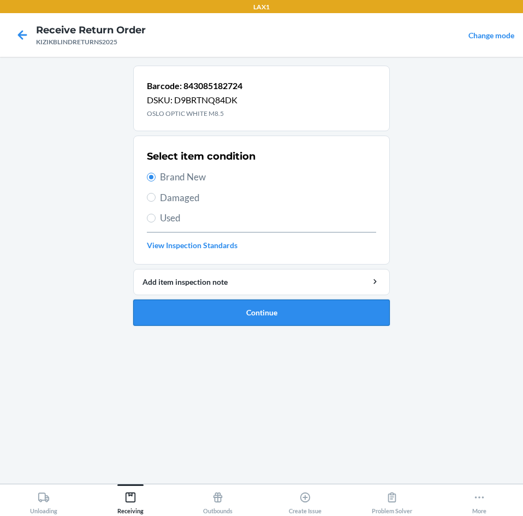
click at [235, 304] on button "Continue" at bounding box center [261, 312] width 257 height 26
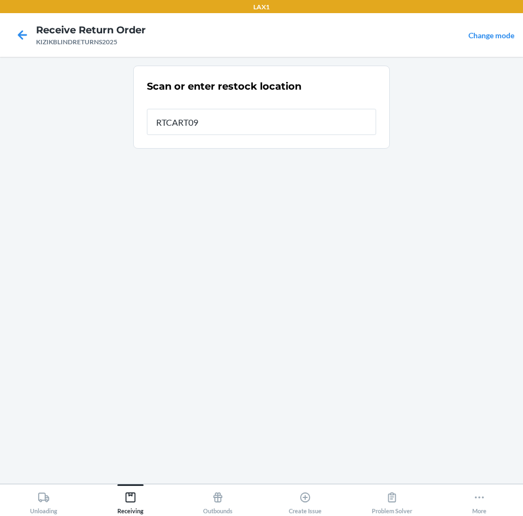
type input "RTCART094"
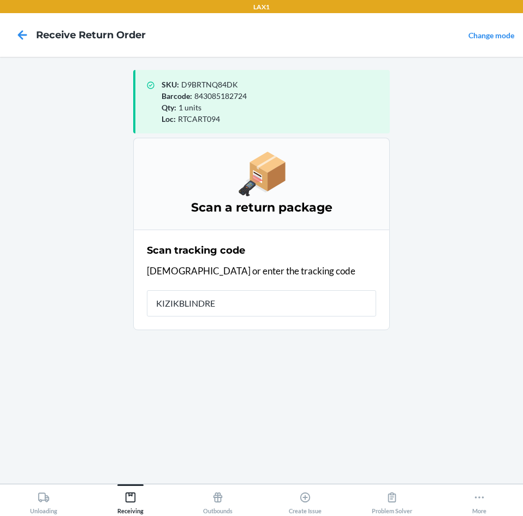
type input "KIZIKBLINDRET"
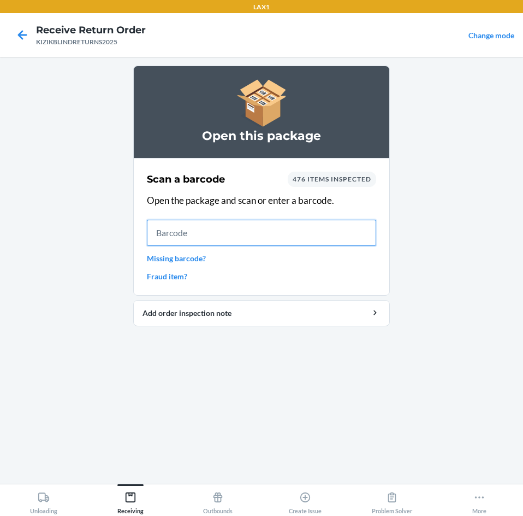
click at [221, 235] on input "text" at bounding box center [261, 233] width 229 height 26
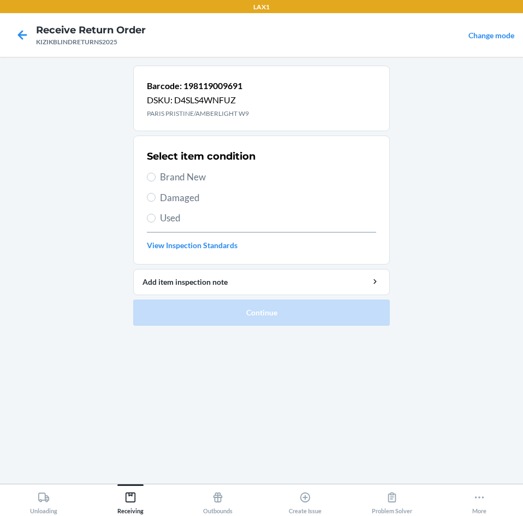
click at [191, 179] on span "Brand New" at bounding box center [268, 177] width 216 height 14
click at [156, 179] on input "Brand New" at bounding box center [151, 177] width 9 height 9
radio input "true"
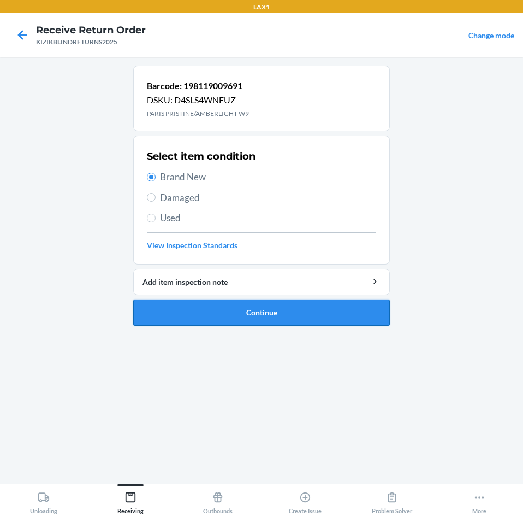
click at [257, 311] on button "Continue" at bounding box center [261, 312] width 257 height 26
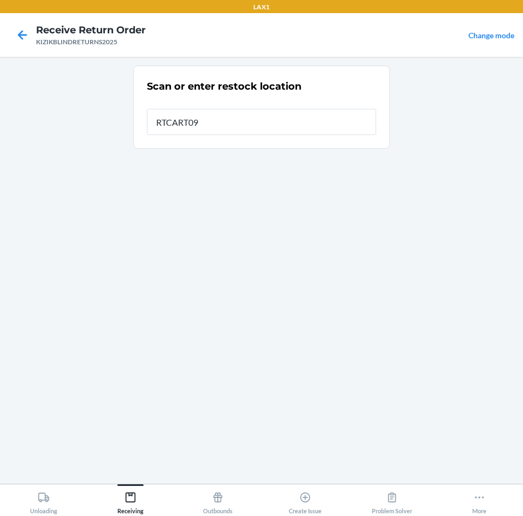
type input "RTCART094"
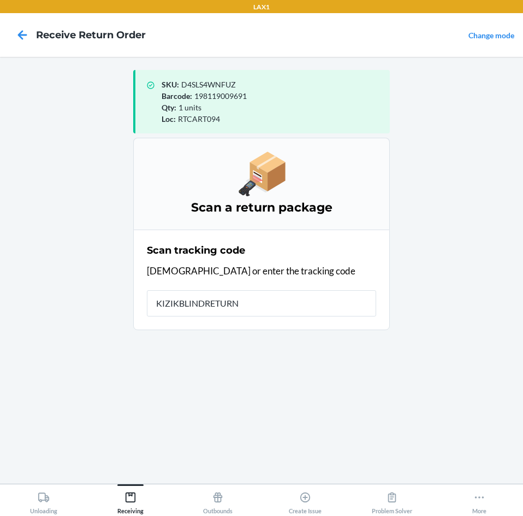
type input "KIZIKBLINDRETURNS"
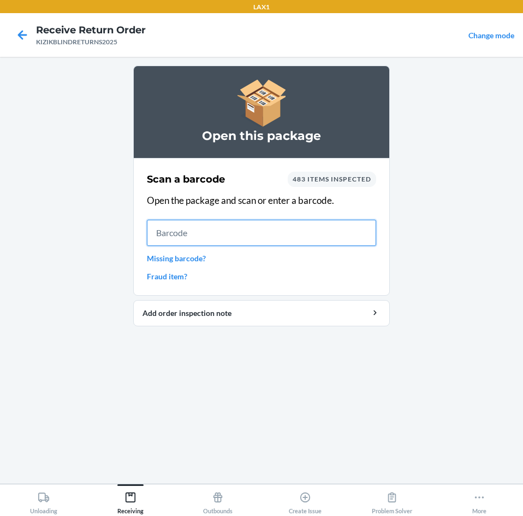
click at [227, 241] on input "text" at bounding box center [261, 233] width 229 height 26
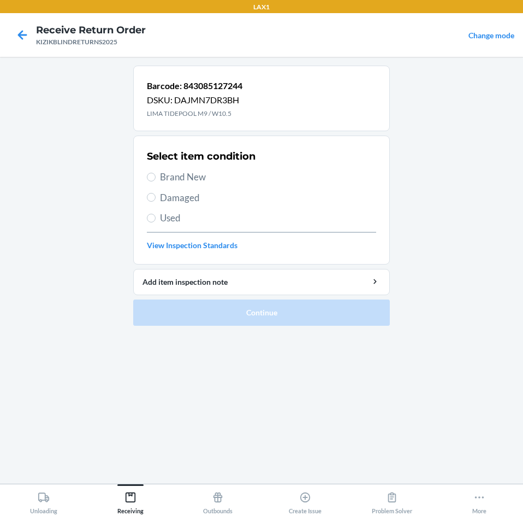
click at [182, 177] on span "Brand New" at bounding box center [268, 177] width 216 height 14
click at [156, 177] on input "Brand New" at bounding box center [151, 177] width 9 height 9
radio input "true"
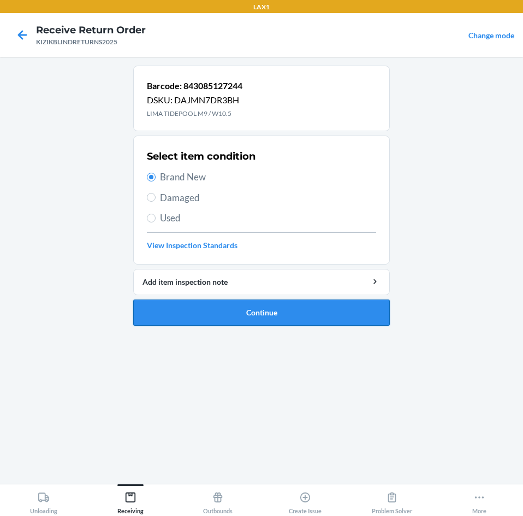
click at [268, 310] on button "Continue" at bounding box center [261, 312] width 257 height 26
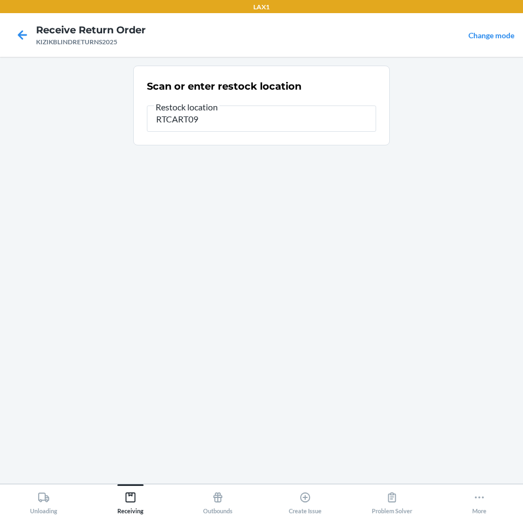
type input "RTCART094"
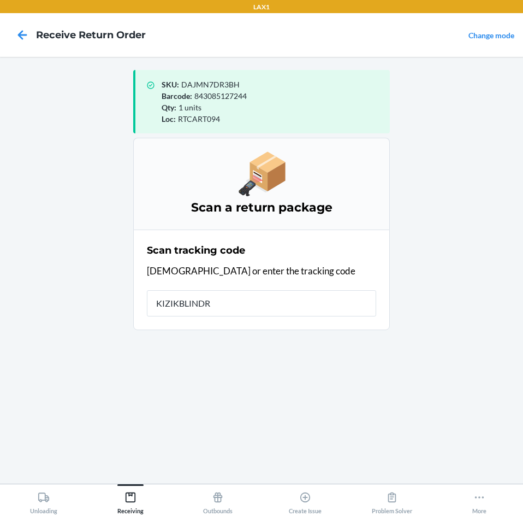
type input "KIZIKBLINDRE"
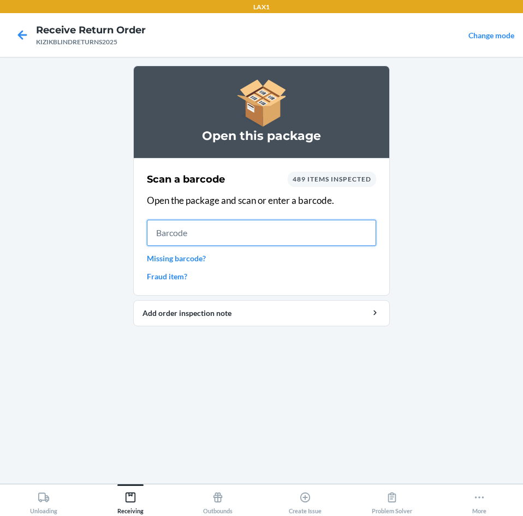
click at [261, 238] on input "text" at bounding box center [261, 233] width 229 height 26
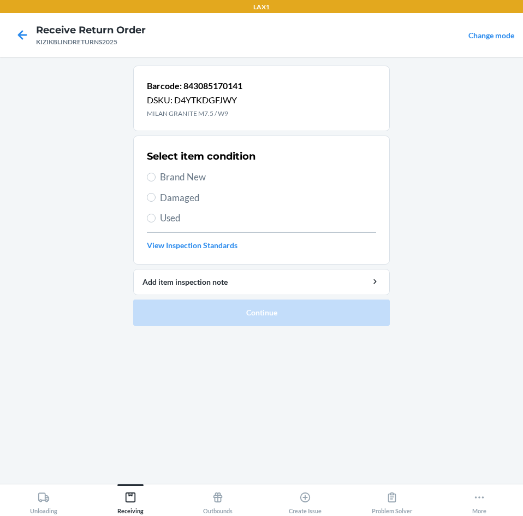
click at [171, 175] on span "Brand New" at bounding box center [268, 177] width 216 height 14
click at [156, 175] on input "Brand New" at bounding box center [151, 177] width 9 height 9
radio input "true"
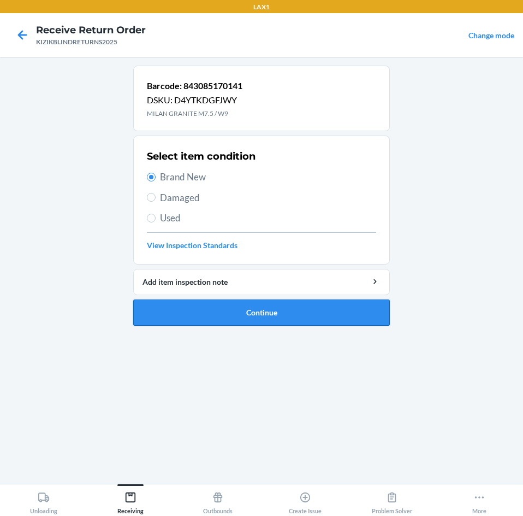
click at [316, 306] on button "Continue" at bounding box center [261, 312] width 257 height 26
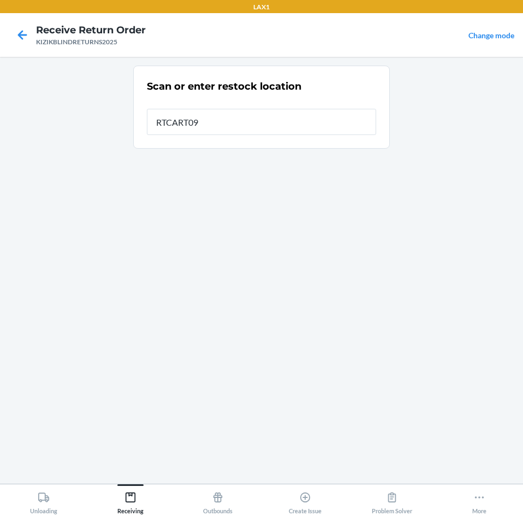
type input "RTCART094"
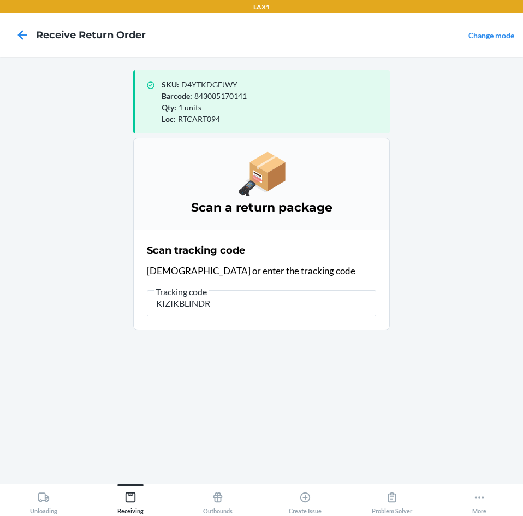
type input "KIZIKBLINDRE"
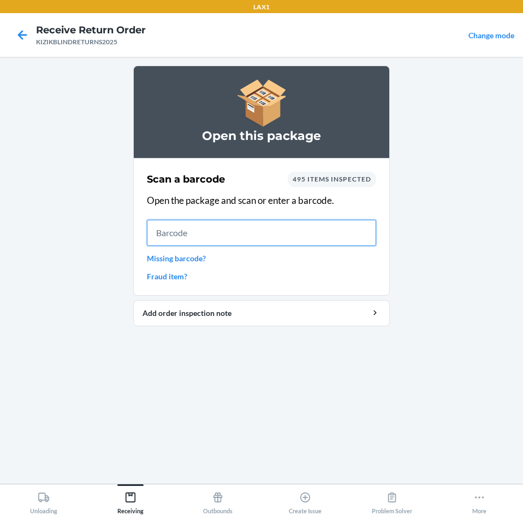
click at [222, 230] on input "text" at bounding box center [261, 233] width 229 height 26
click at [193, 233] on input "text" at bounding box center [261, 233] width 229 height 26
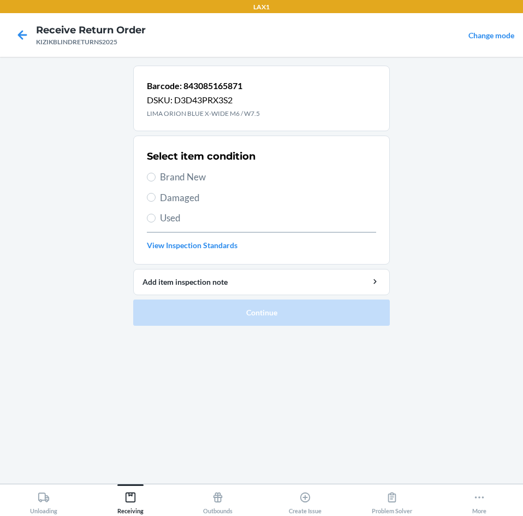
click at [178, 176] on span "Brand New" at bounding box center [268, 177] width 216 height 14
click at [156, 176] on input "Brand New" at bounding box center [151, 177] width 9 height 9
radio input "true"
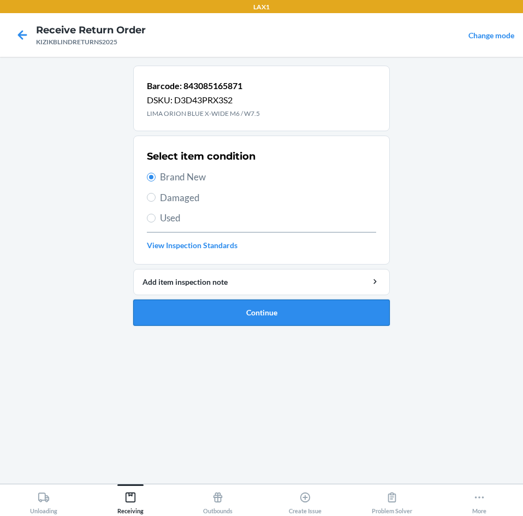
click at [213, 309] on button "Continue" at bounding box center [261, 312] width 257 height 26
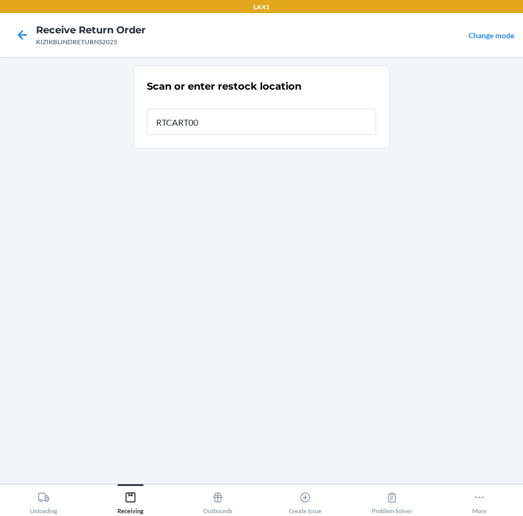
type input "RTCART008"
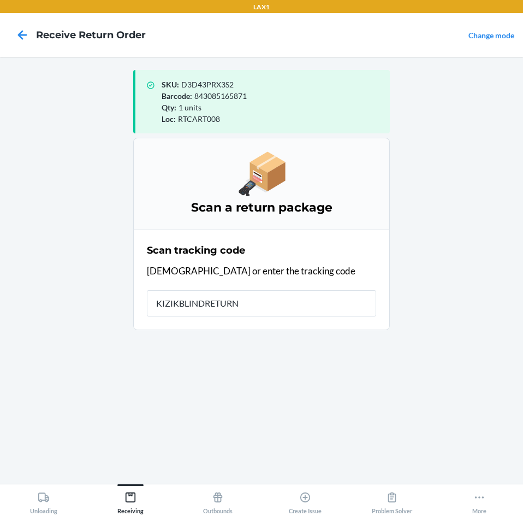
type input "KIZIKBLINDRETURNS"
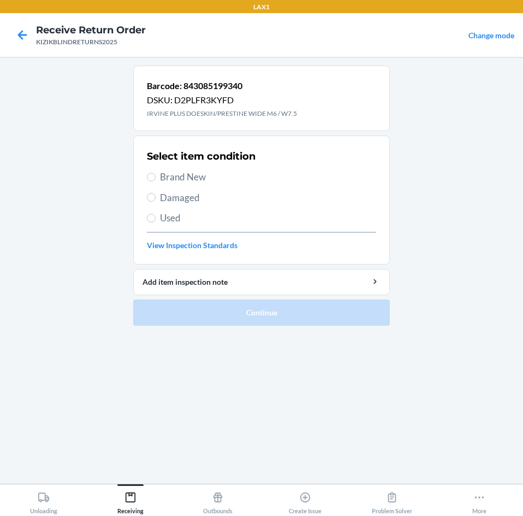
click at [177, 178] on span "Brand New" at bounding box center [268, 177] width 216 height 14
click at [156, 178] on input "Brand New" at bounding box center [151, 177] width 9 height 9
radio input "true"
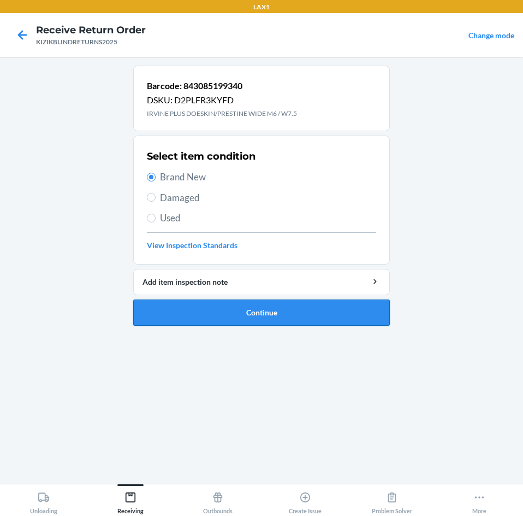
click at [194, 312] on button "Continue" at bounding box center [261, 312] width 257 height 26
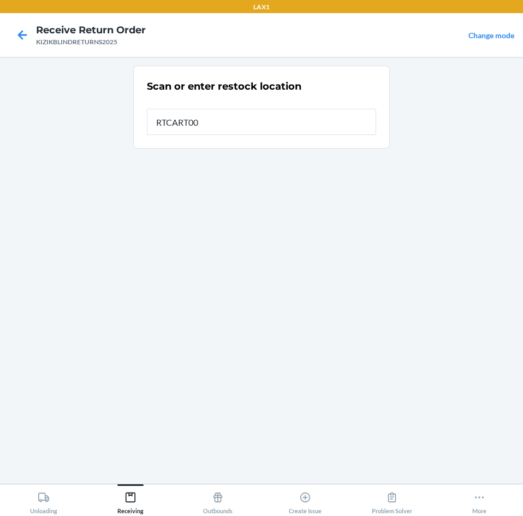
type input "RTCART008"
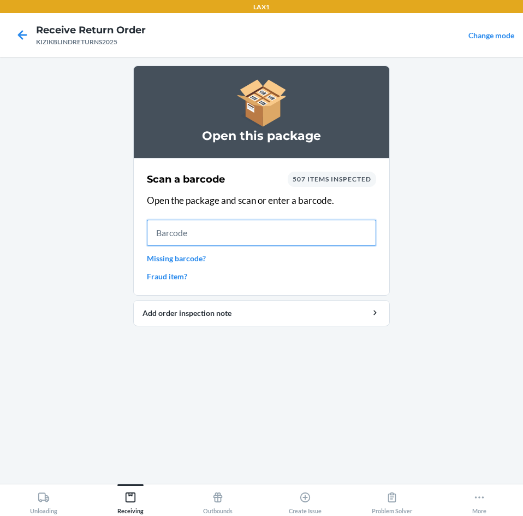
click at [231, 238] on input "text" at bounding box center [261, 233] width 229 height 26
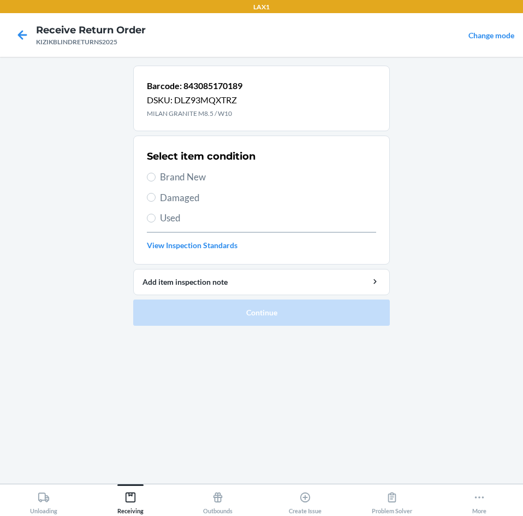
click at [192, 181] on span "Brand New" at bounding box center [268, 177] width 216 height 14
click at [156, 181] on input "Brand New" at bounding box center [151, 177] width 9 height 9
radio input "true"
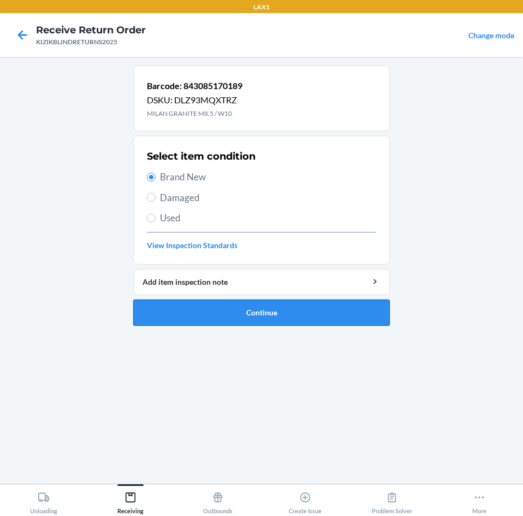
click at [252, 315] on button "Continue" at bounding box center [261, 312] width 257 height 26
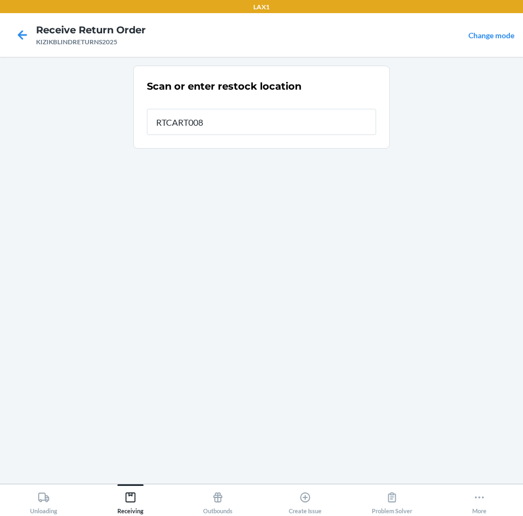
type input "RTCART008"
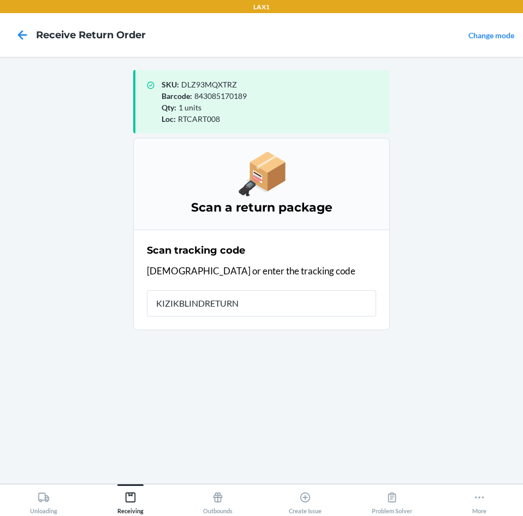
type input "KIZIKBLINDRETURNS"
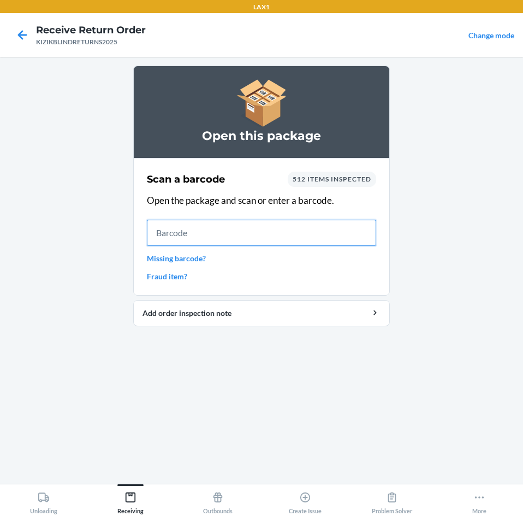
click at [200, 228] on input "text" at bounding box center [261, 233] width 229 height 26
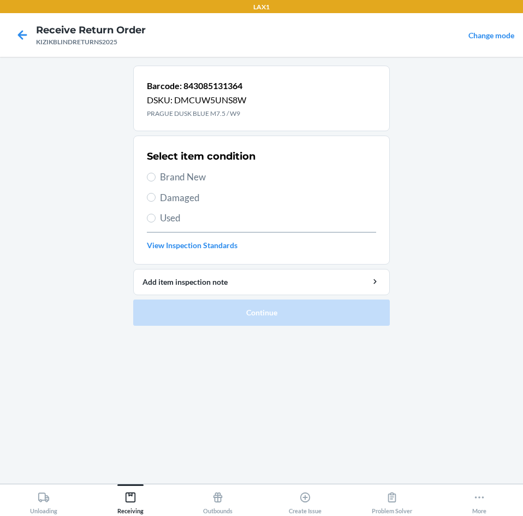
click at [191, 180] on span "Brand New" at bounding box center [268, 177] width 216 height 14
click at [156, 180] on input "Brand New" at bounding box center [151, 177] width 9 height 9
radio input "true"
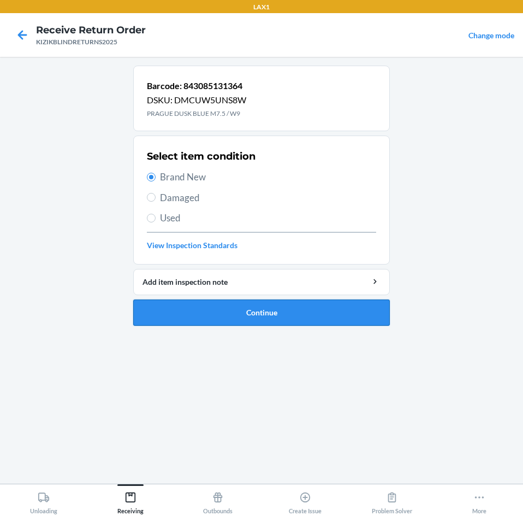
click at [202, 307] on button "Continue" at bounding box center [261, 312] width 257 height 26
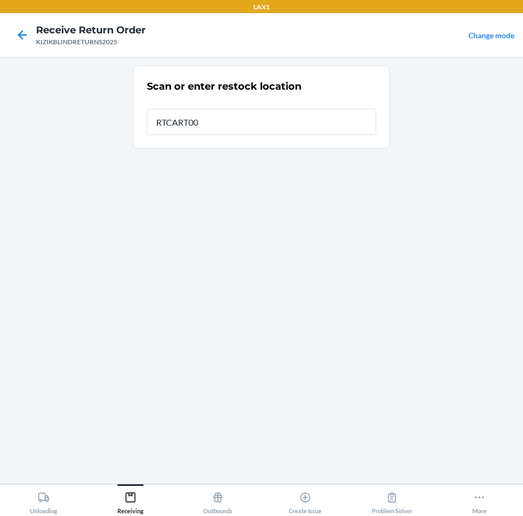
type input "RTCART008"
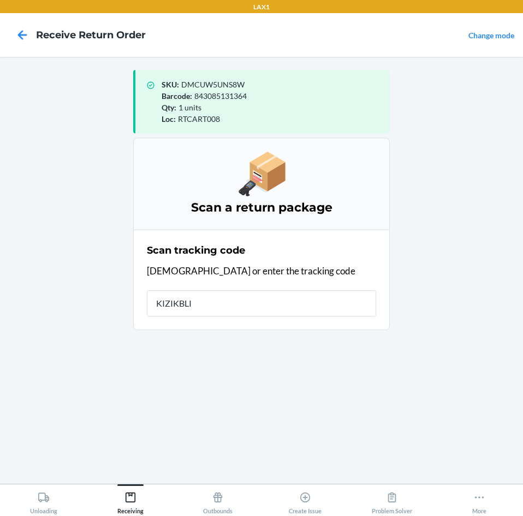
type input "KIZIKBLIN"
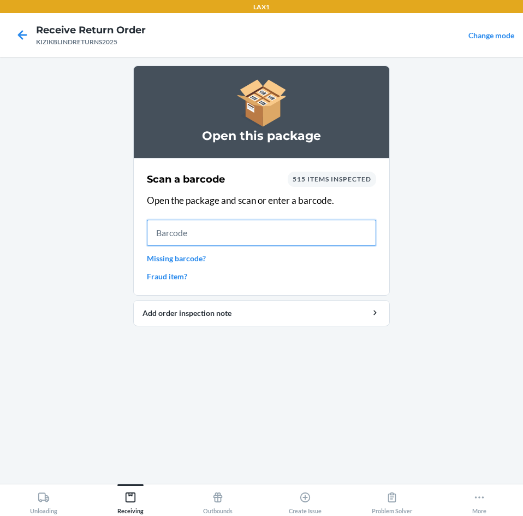
click at [232, 228] on input "text" at bounding box center [261, 233] width 229 height 26
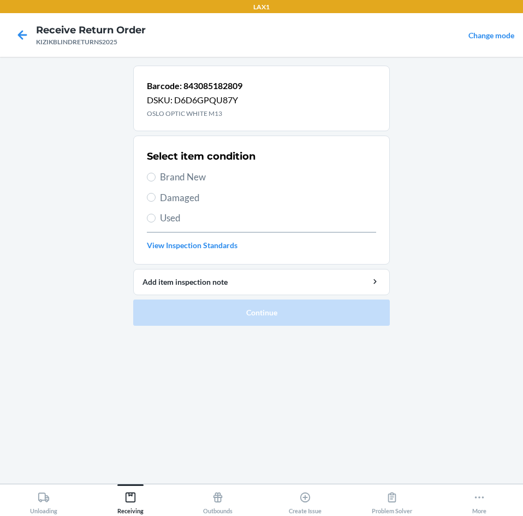
click at [180, 175] on span "Brand New" at bounding box center [268, 177] width 216 height 14
click at [156, 175] on input "Brand New" at bounding box center [151, 177] width 9 height 9
radio input "true"
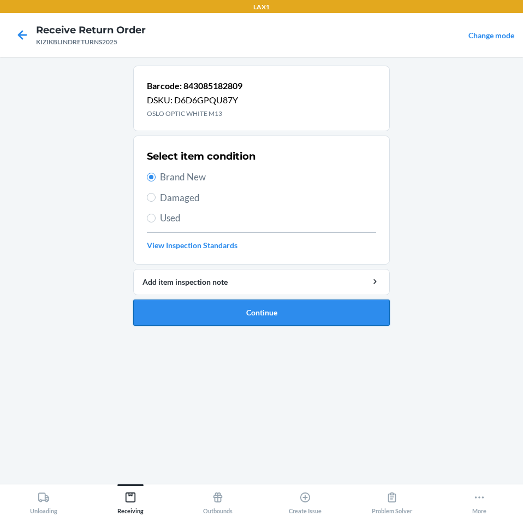
click at [233, 306] on button "Continue" at bounding box center [261, 312] width 257 height 26
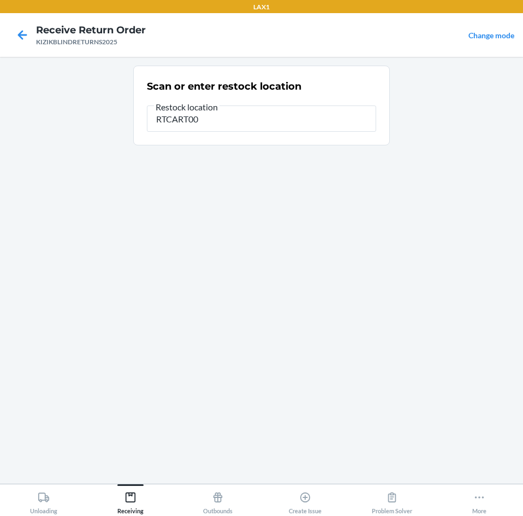
type input "RTCART008"
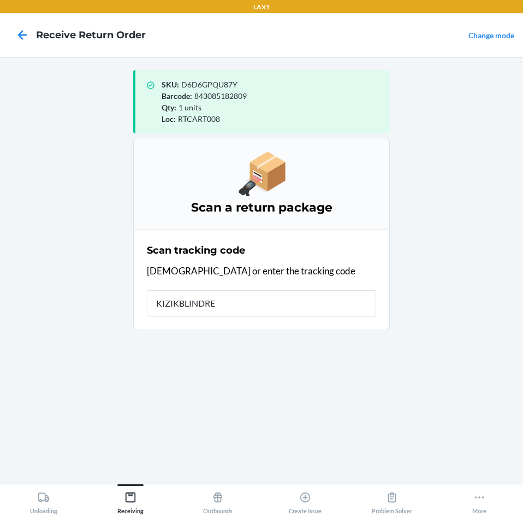
type input "KIZIKBLINDRET"
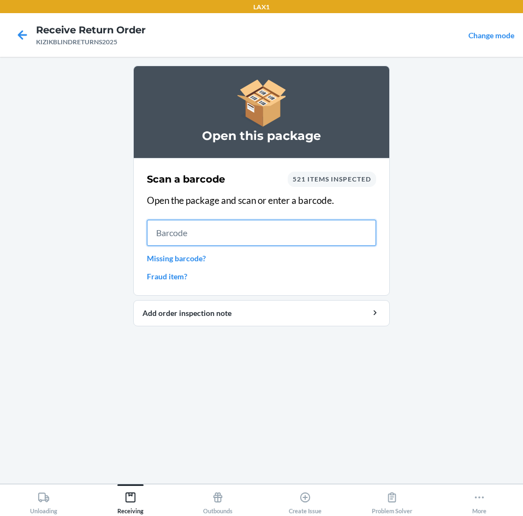
click at [234, 238] on input "text" at bounding box center [261, 233] width 229 height 26
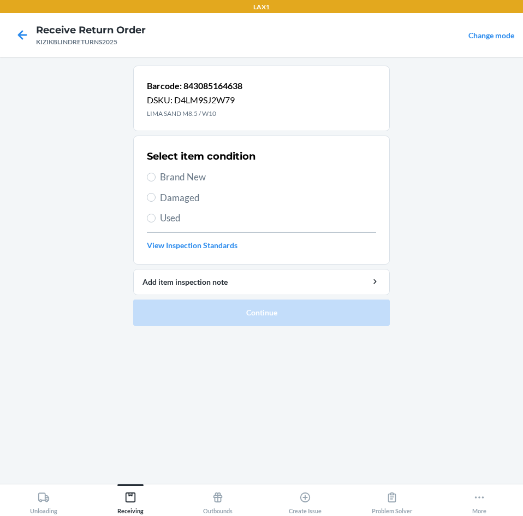
click at [191, 181] on span "Brand New" at bounding box center [268, 177] width 216 height 14
click at [156, 181] on input "Brand New" at bounding box center [151, 177] width 9 height 9
radio input "true"
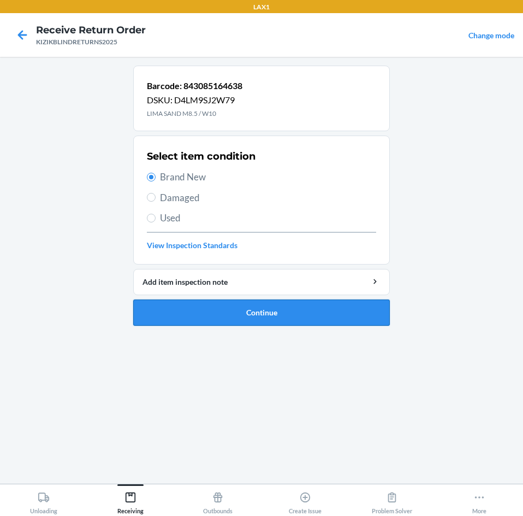
click at [255, 303] on button "Continue" at bounding box center [261, 312] width 257 height 26
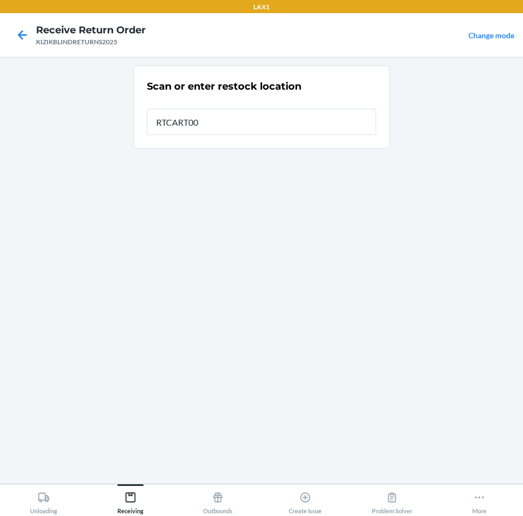
type input "RTCART008"
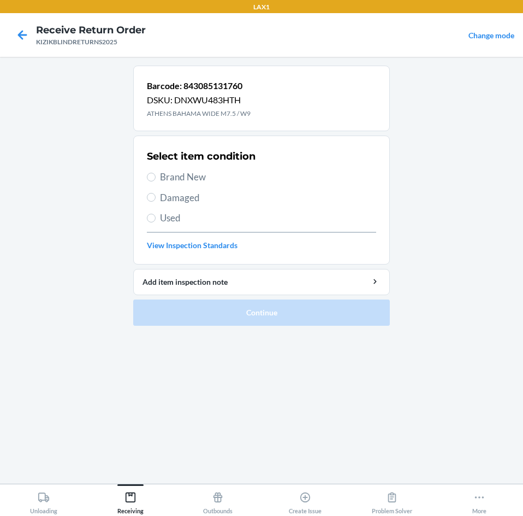
click at [180, 177] on span "Brand New" at bounding box center [268, 177] width 216 height 14
click at [156, 177] on input "Brand New" at bounding box center [151, 177] width 9 height 9
radio input "true"
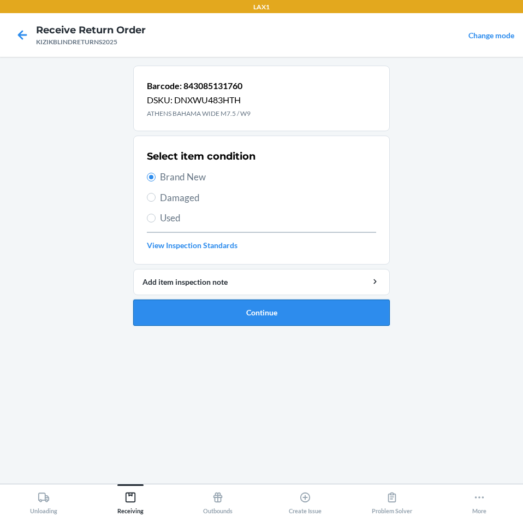
click at [250, 311] on button "Continue" at bounding box center [261, 312] width 257 height 26
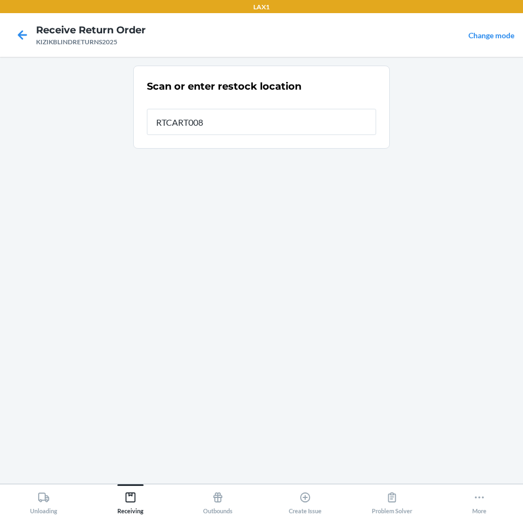
type input "RTCART008"
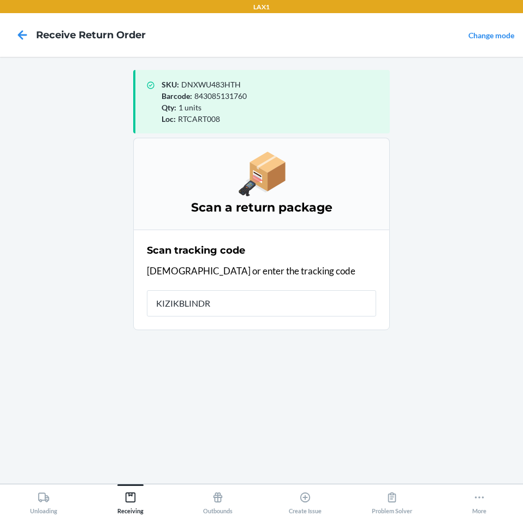
type input "KIZIKBLINDRE"
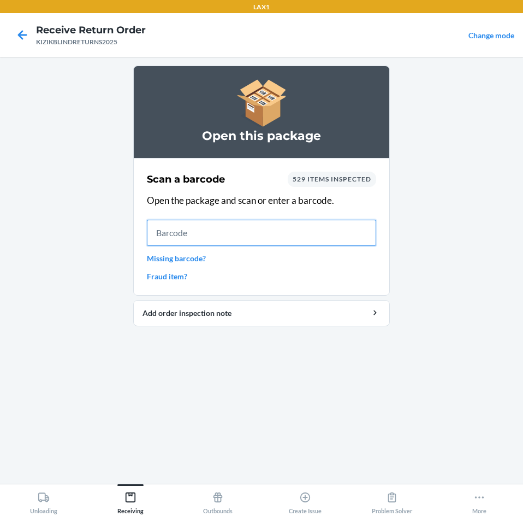
click at [236, 231] on input "text" at bounding box center [261, 233] width 229 height 26
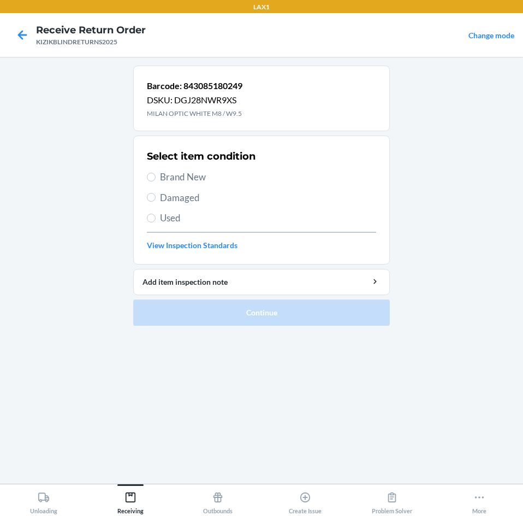
click at [204, 184] on span "Brand New" at bounding box center [268, 177] width 216 height 14
click at [156, 181] on input "Brand New" at bounding box center [151, 177] width 9 height 9
radio input "true"
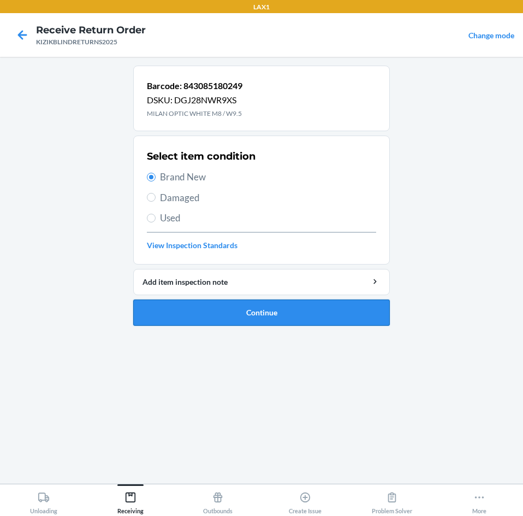
click at [251, 313] on button "Continue" at bounding box center [261, 312] width 257 height 26
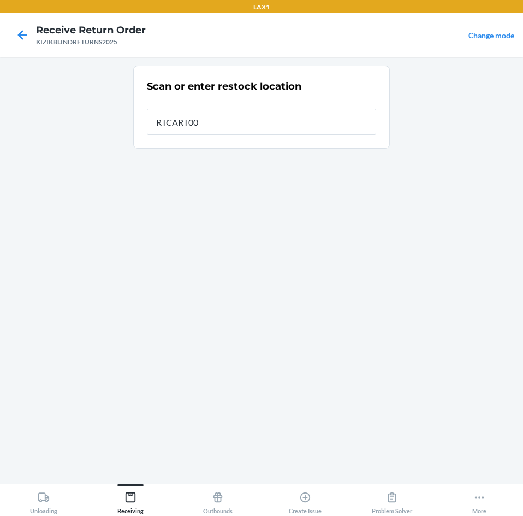
type input "RTCART008"
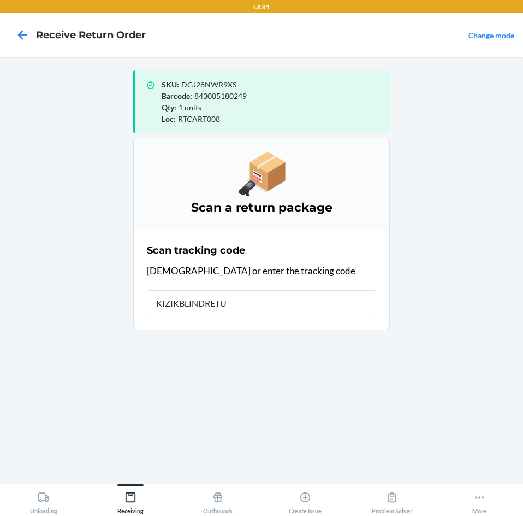
type input "KIZIKBLINDRETUR"
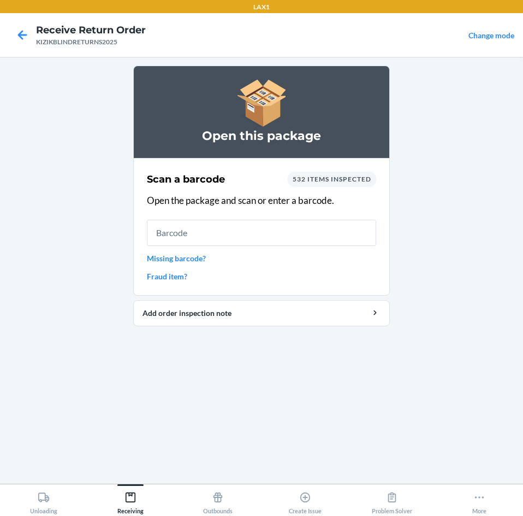
type input "."
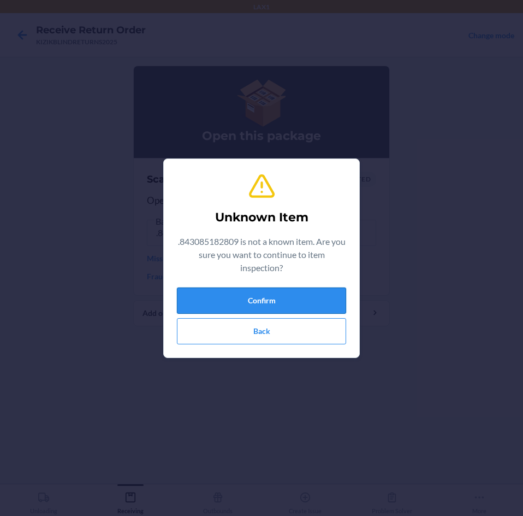
click at [267, 303] on button "Confirm" at bounding box center [261, 300] width 169 height 26
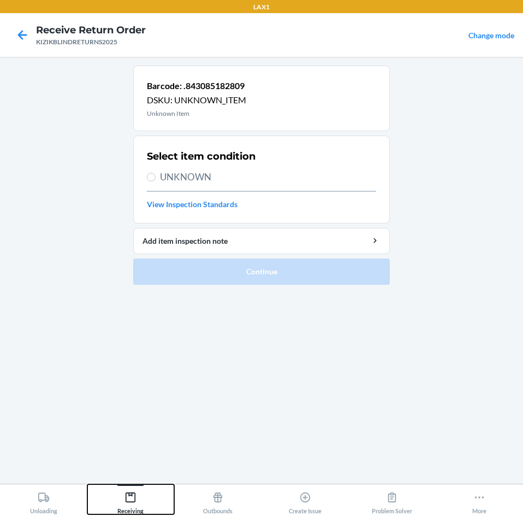
click at [139, 494] on div "Receiving" at bounding box center [130, 500] width 26 height 27
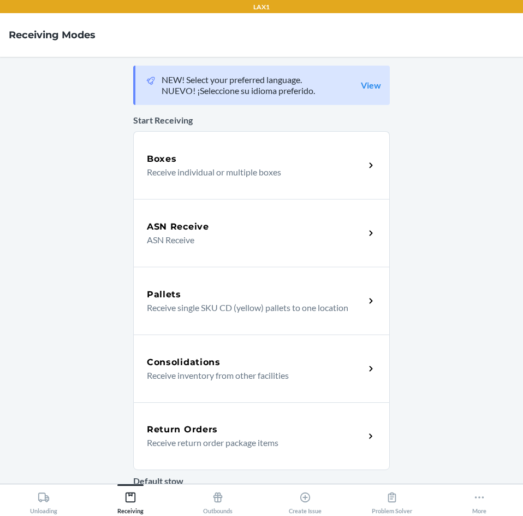
click at [189, 438] on p "Receive return order package items" at bounding box center [251, 442] width 209 height 13
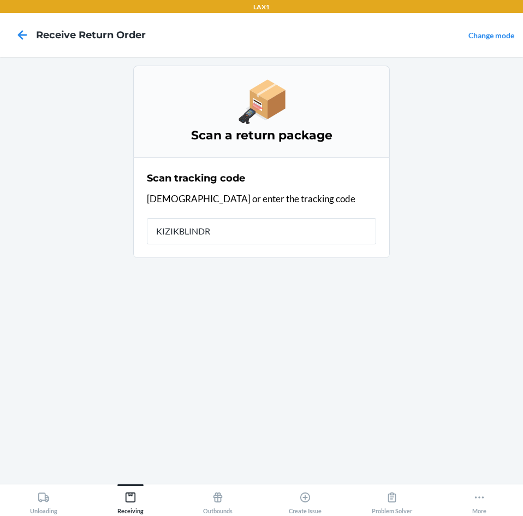
type input "KIZIKBLINDRE"
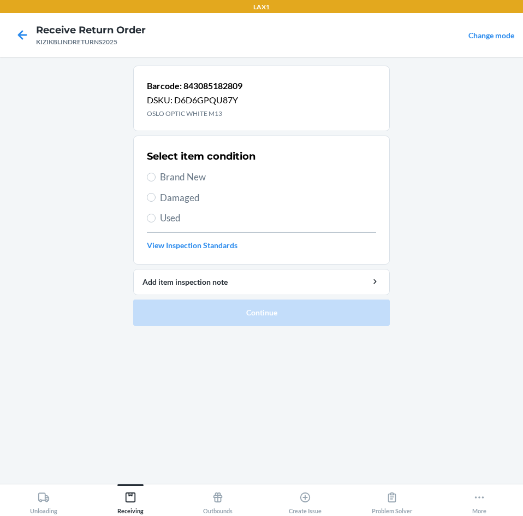
click at [168, 216] on span "Used" at bounding box center [268, 218] width 216 height 14
click at [156, 216] on input "Used" at bounding box center [151, 218] width 9 height 9
radio input "true"
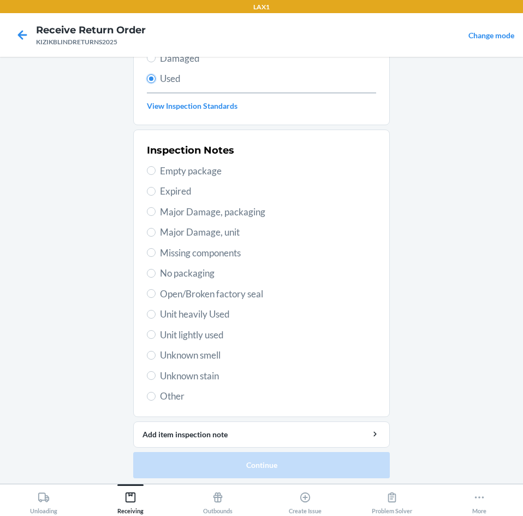
scroll to position [143, 0]
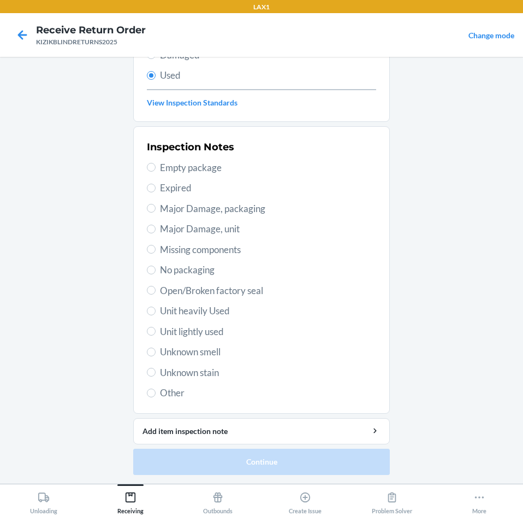
click at [215, 350] on span "Unknown smell" at bounding box center [268, 352] width 216 height 14
click at [156, 350] on input "Unknown smell" at bounding box center [151, 351] width 9 height 9
radio input "true"
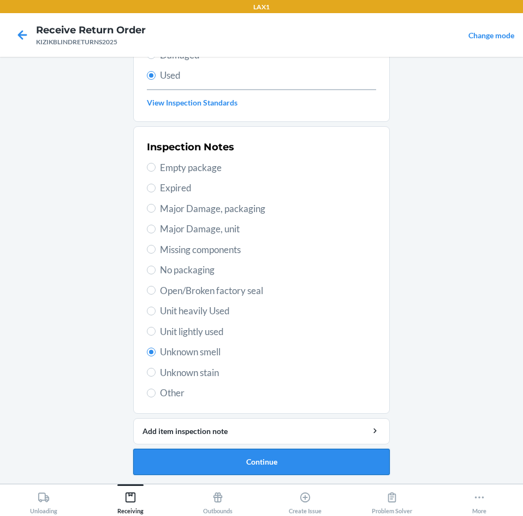
click at [259, 448] on button "Continue" at bounding box center [261, 461] width 257 height 26
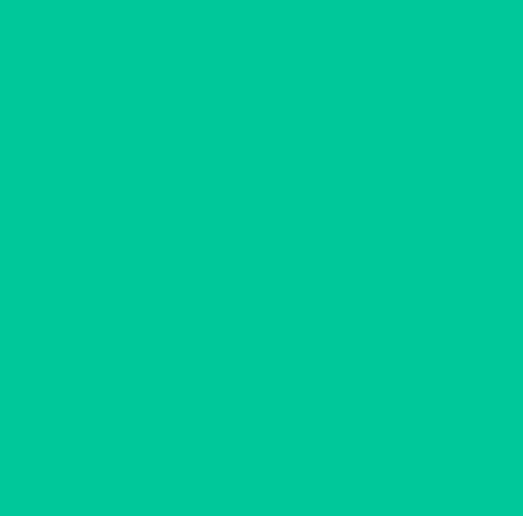
scroll to position [0, 0]
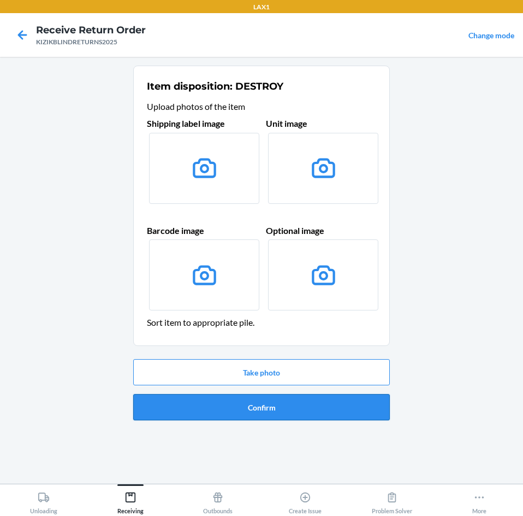
click at [270, 406] on button "Confirm" at bounding box center [261, 407] width 257 height 26
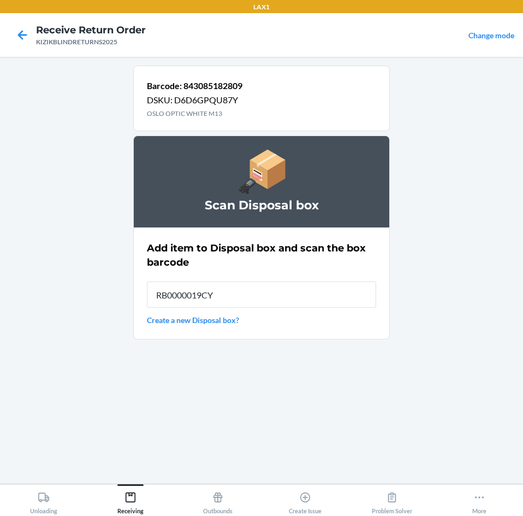
type input "RB0000019CY"
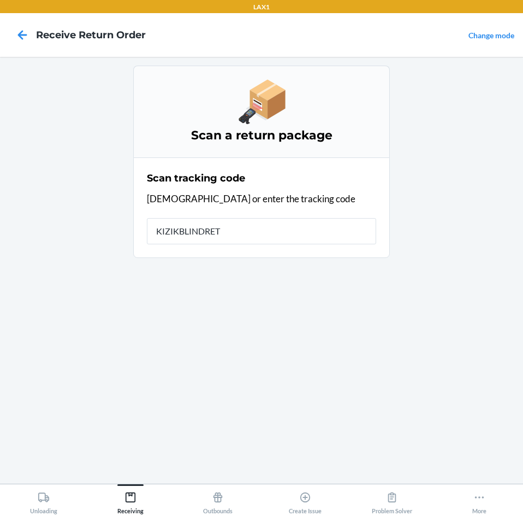
type input "KIZIKBLINDRETU"
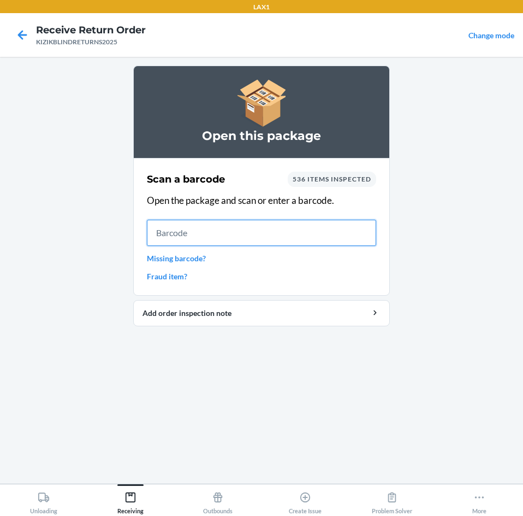
click at [240, 228] on input "text" at bounding box center [261, 233] width 229 height 26
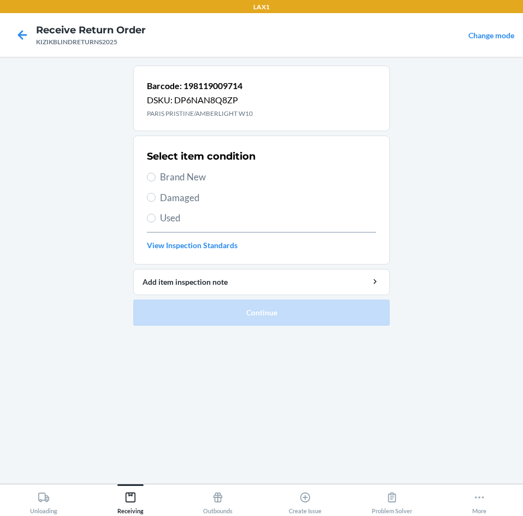
click at [194, 182] on span "Brand New" at bounding box center [268, 177] width 216 height 14
click at [156, 181] on input "Brand New" at bounding box center [151, 177] width 9 height 9
radio input "true"
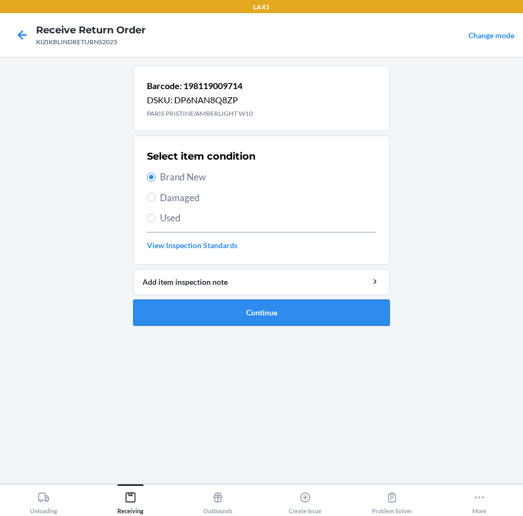
click at [261, 310] on button "Continue" at bounding box center [261, 312] width 257 height 26
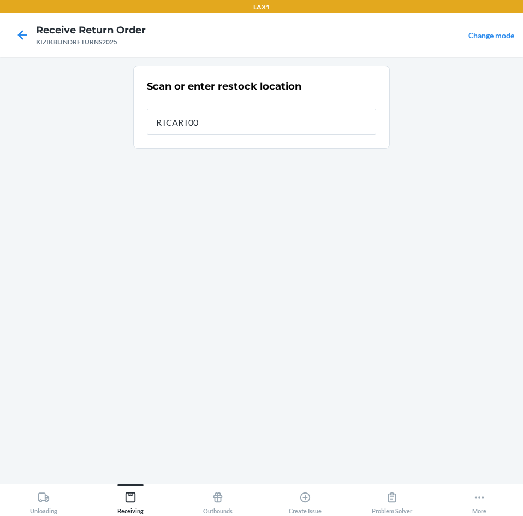
type input "RTCART008"
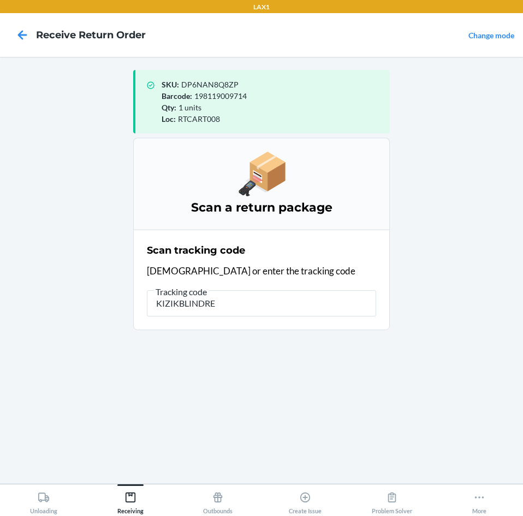
type input "KIZIKBLINDRET"
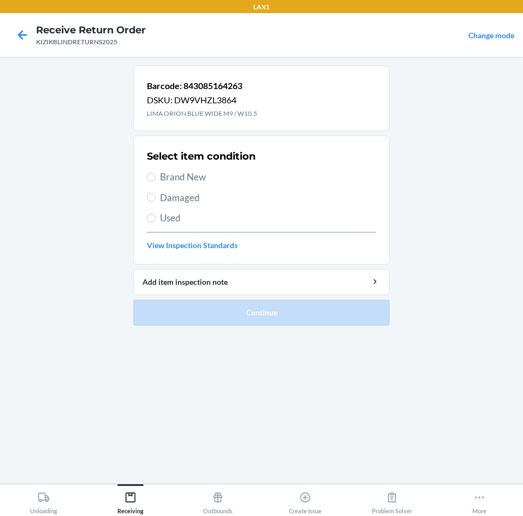
drag, startPoint x: 176, startPoint y: 178, endPoint x: 181, endPoint y: 194, distance: 17.1
click at [176, 179] on span "Brand New" at bounding box center [268, 177] width 216 height 14
click at [156, 179] on input "Brand New" at bounding box center [151, 177] width 9 height 9
radio input "true"
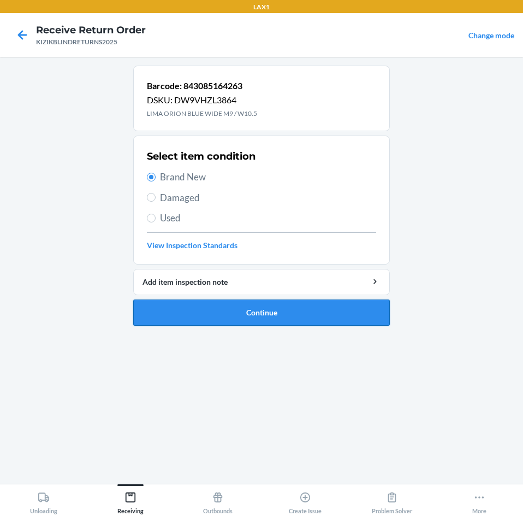
click at [235, 317] on button "Continue" at bounding box center [261, 312] width 257 height 26
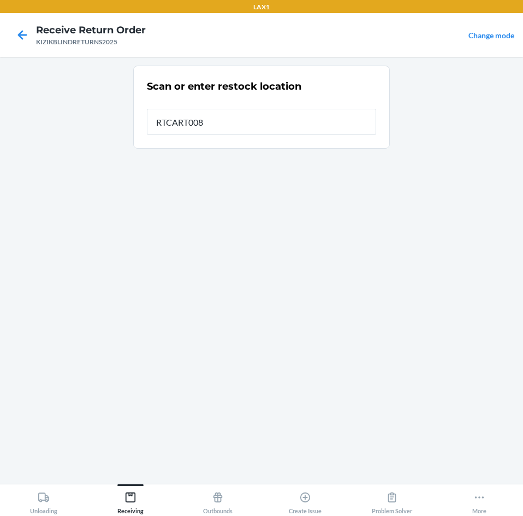
type input "RTCART008"
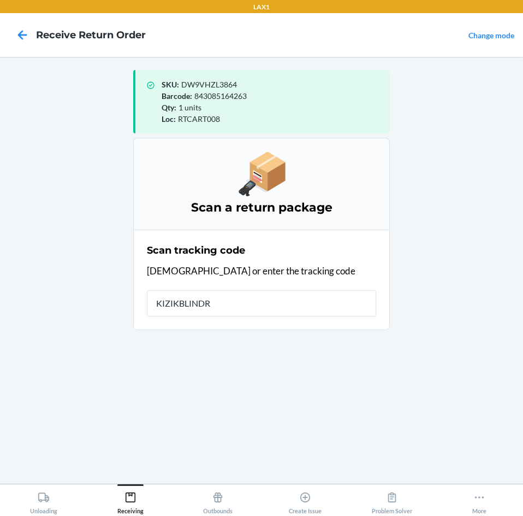
type input "KIZIKBLINDRE"
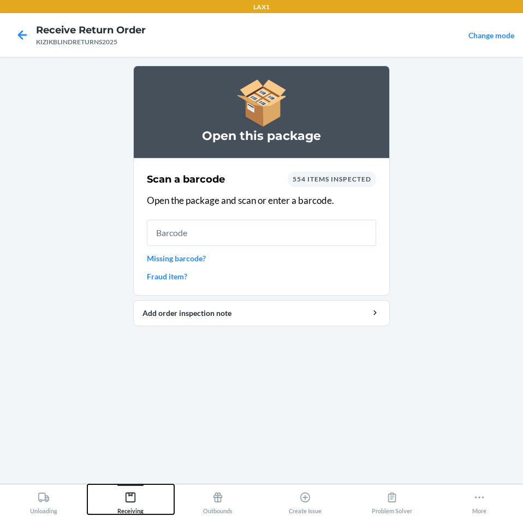
click at [129, 499] on icon at bounding box center [131, 497] width 12 height 12
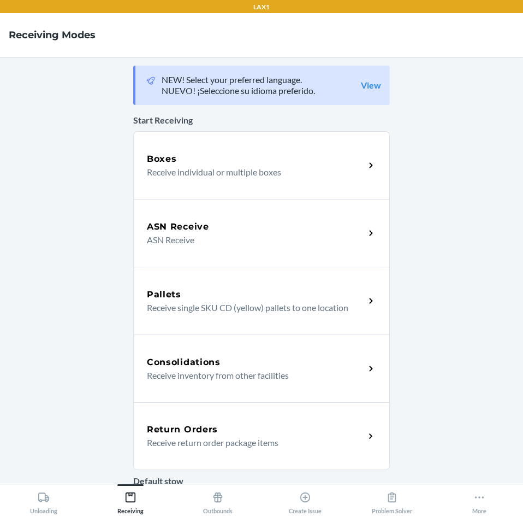
click at [268, 424] on div "Return Orders" at bounding box center [256, 429] width 218 height 13
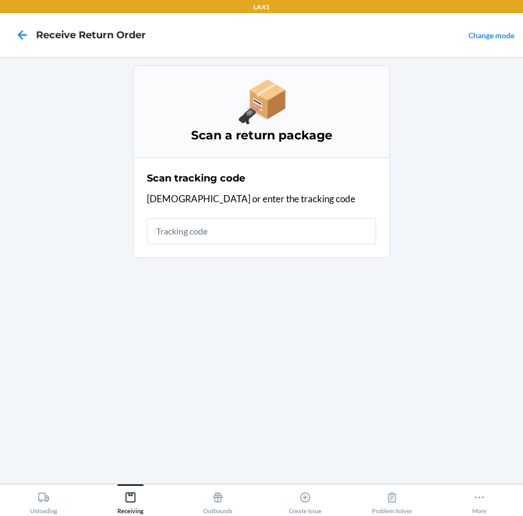
click at [286, 223] on input "text" at bounding box center [261, 231] width 229 height 26
type input "KIZIKBLINDRETU"
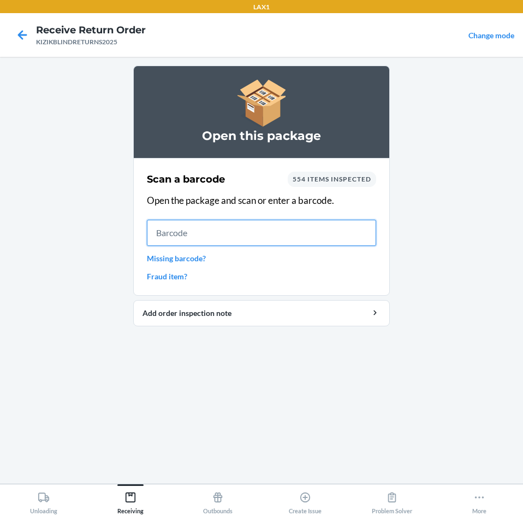
click at [241, 237] on input "text" at bounding box center [261, 233] width 229 height 26
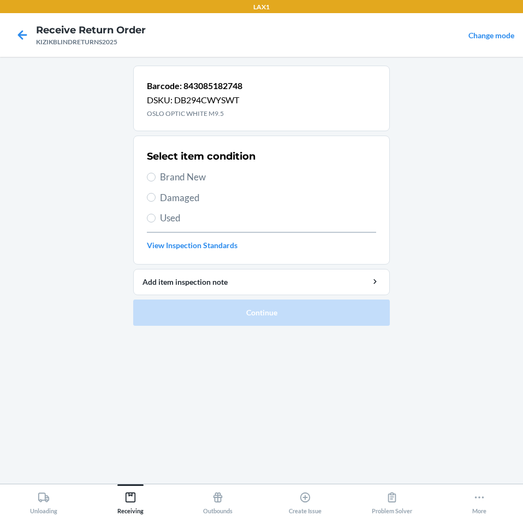
click at [196, 176] on span "Brand New" at bounding box center [268, 177] width 216 height 14
click at [156, 176] on input "Brand New" at bounding box center [151, 177] width 9 height 9
radio input "true"
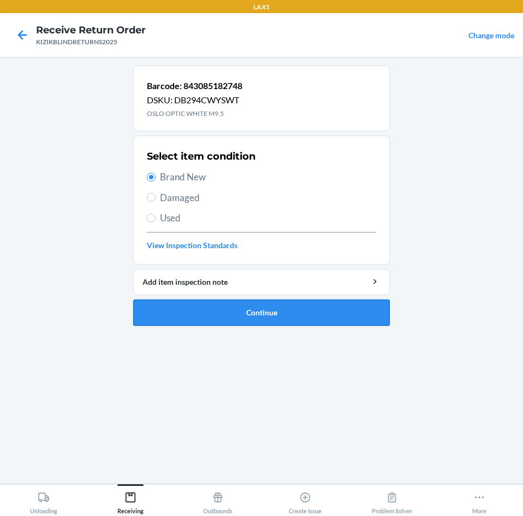
click at [253, 306] on button "Continue" at bounding box center [261, 312] width 257 height 26
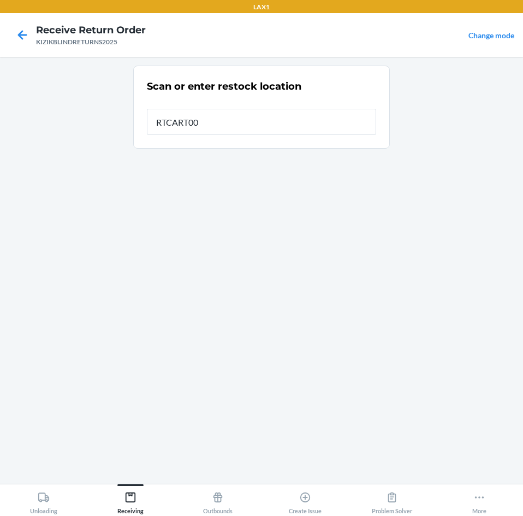
type input "RTCART008"
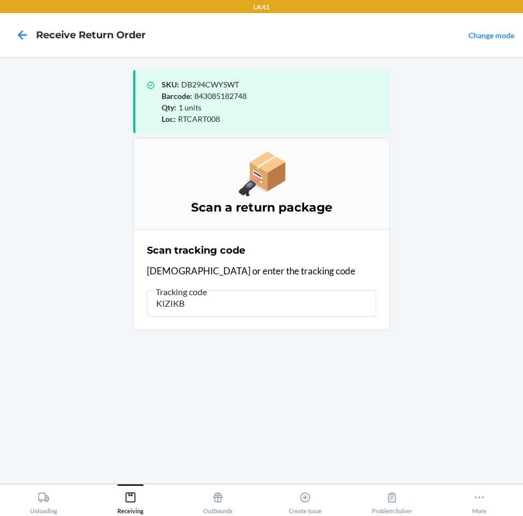
type input "KIZIKBL"
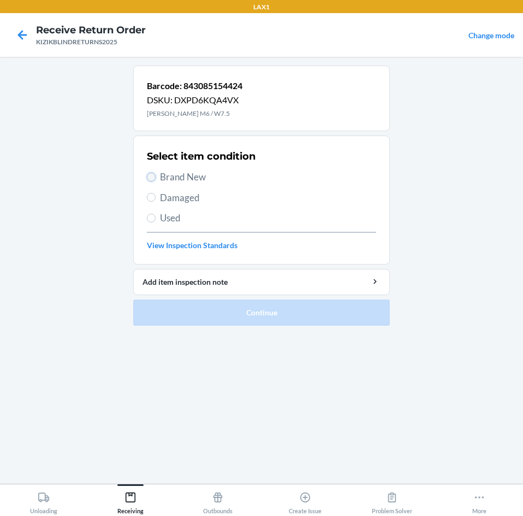
click at [147, 176] on input "Brand New" at bounding box center [151, 177] width 9 height 9
radio input "true"
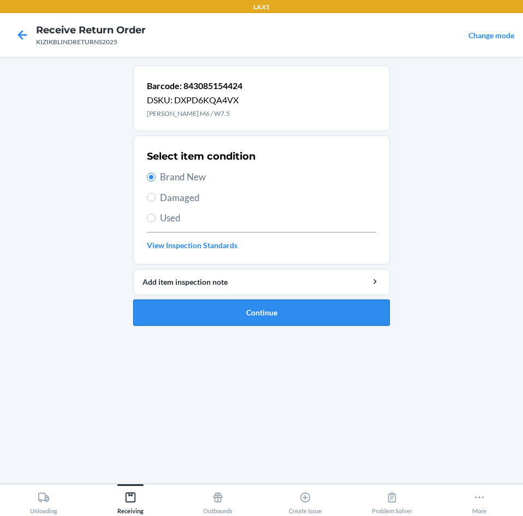
click at [289, 320] on button "Continue" at bounding box center [261, 312] width 257 height 26
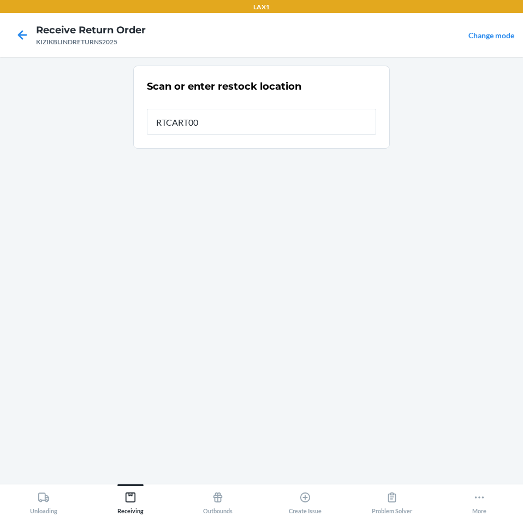
type input "RTCART008"
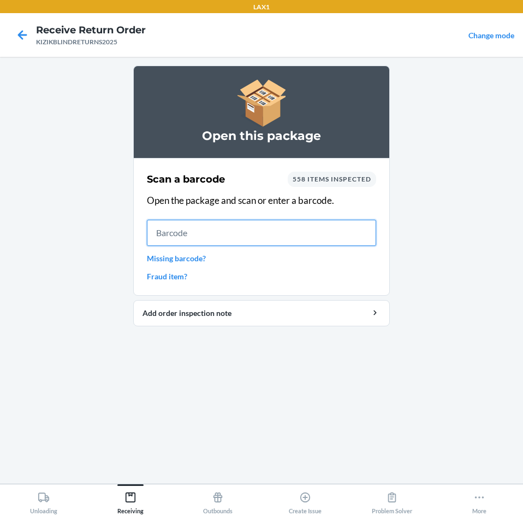
click at [174, 234] on input "text" at bounding box center [261, 233] width 229 height 26
click at [180, 234] on input "text" at bounding box center [261, 233] width 229 height 26
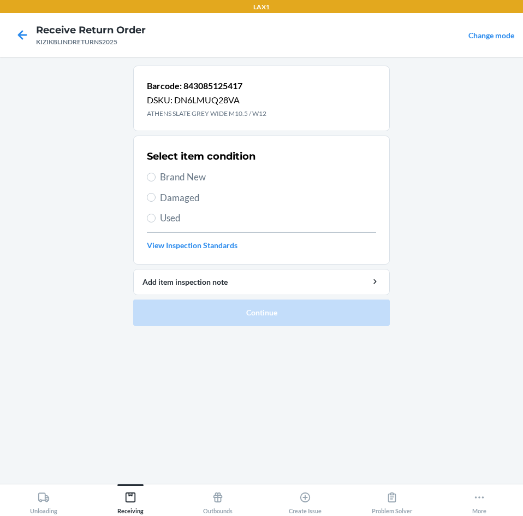
click at [170, 169] on div "Select item condition Brand New Damaged Used View Inspection Standards" at bounding box center [261, 200] width 229 height 108
click at [176, 178] on span "Brand New" at bounding box center [268, 177] width 216 height 14
click at [156, 178] on input "Brand New" at bounding box center [151, 177] width 9 height 9
radio input "true"
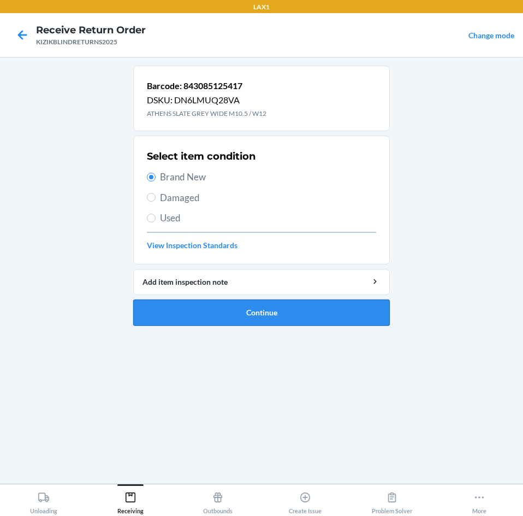
click at [214, 307] on button "Continue" at bounding box center [261, 312] width 257 height 26
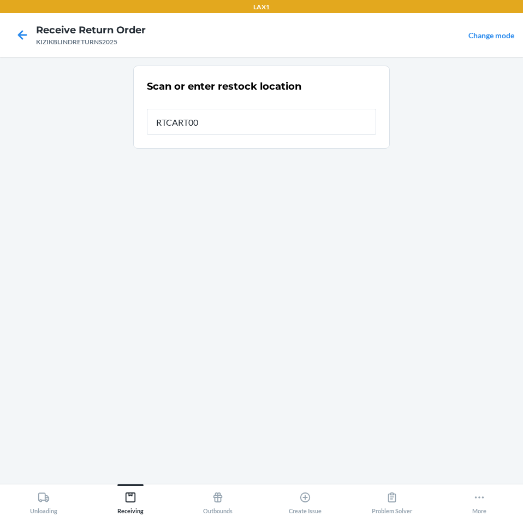
type input "RTCART008"
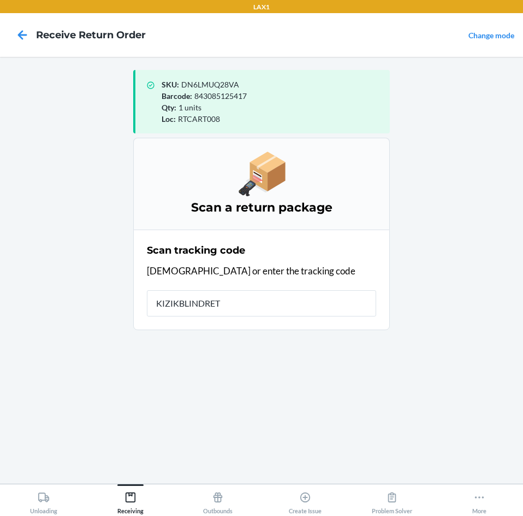
type input "KIZIKBLINDRETU"
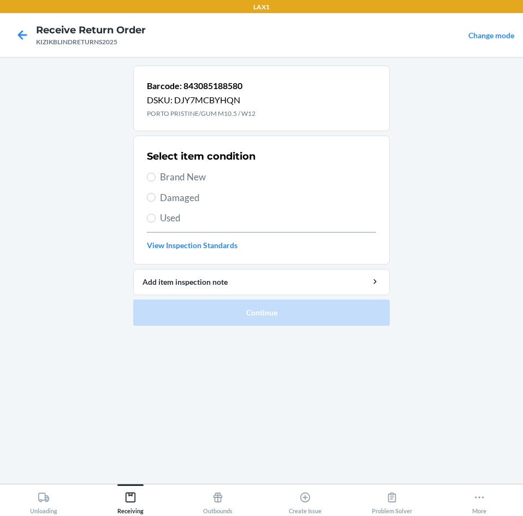
click at [183, 175] on span "Brand New" at bounding box center [268, 177] width 216 height 14
click at [156, 175] on input "Brand New" at bounding box center [151, 177] width 9 height 9
radio input "true"
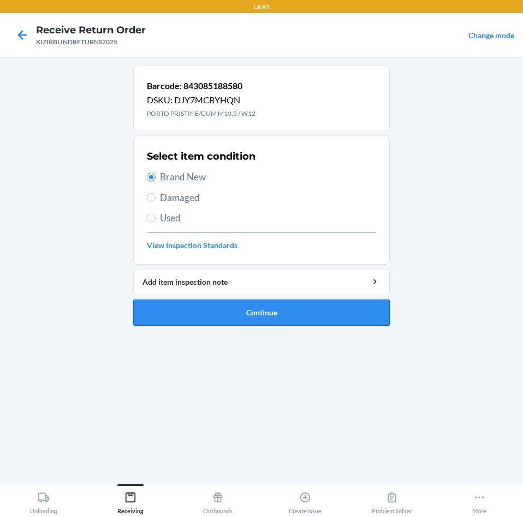
click at [243, 312] on button "Continue" at bounding box center [261, 312] width 257 height 26
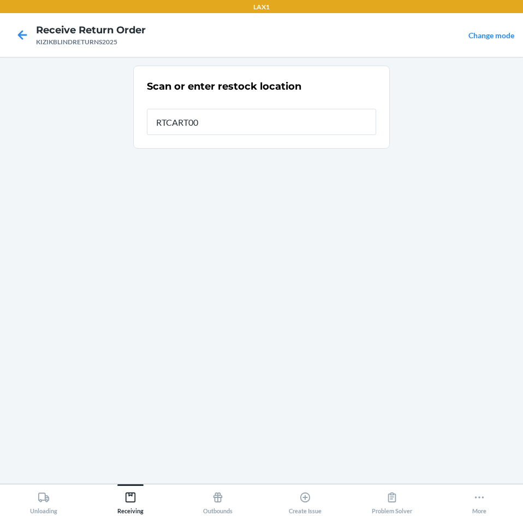
type input "RTCART008"
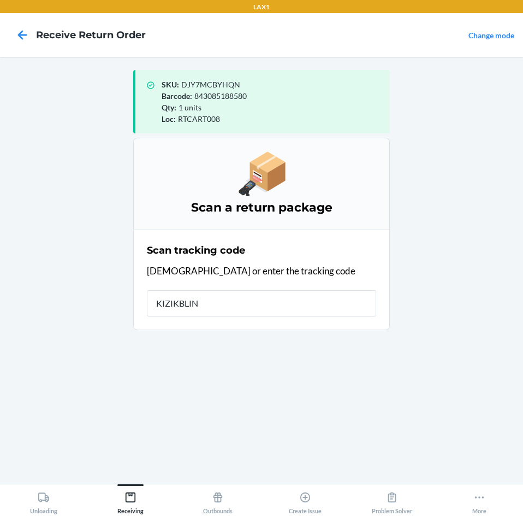
type input "KIZIKBLIND"
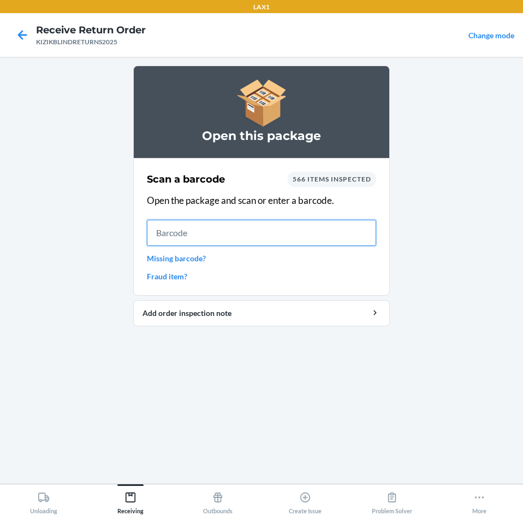
click at [219, 236] on input "text" at bounding box center [261, 233] width 229 height 26
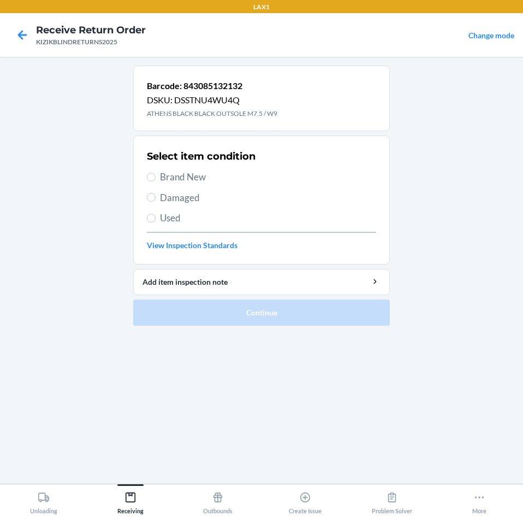
click at [206, 176] on span "Brand New" at bounding box center [268, 177] width 216 height 14
click at [156, 176] on input "Brand New" at bounding box center [151, 177] width 9 height 9
radio input "true"
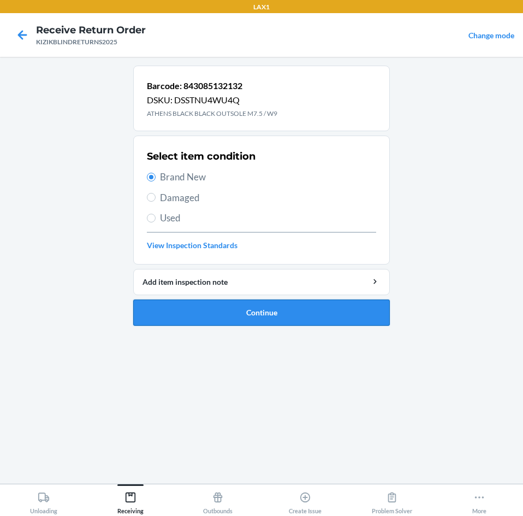
click at [217, 307] on button "Continue" at bounding box center [261, 312] width 257 height 26
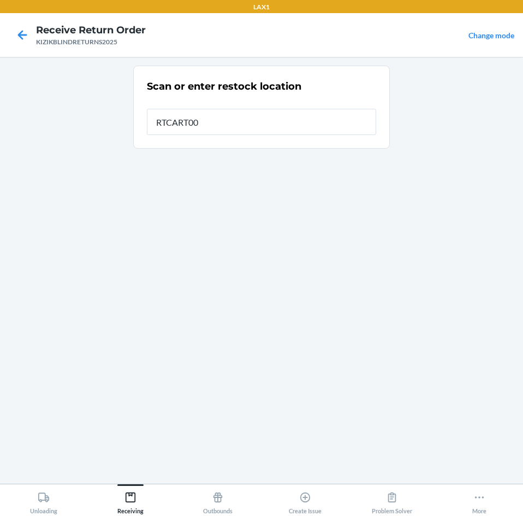
type input "RTCART008"
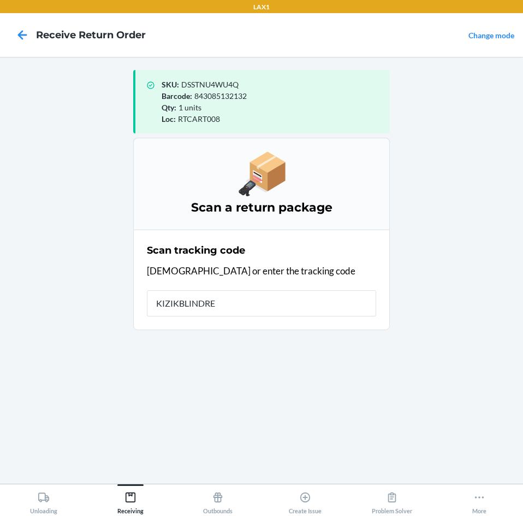
type input "KIZIKBLINDRET"
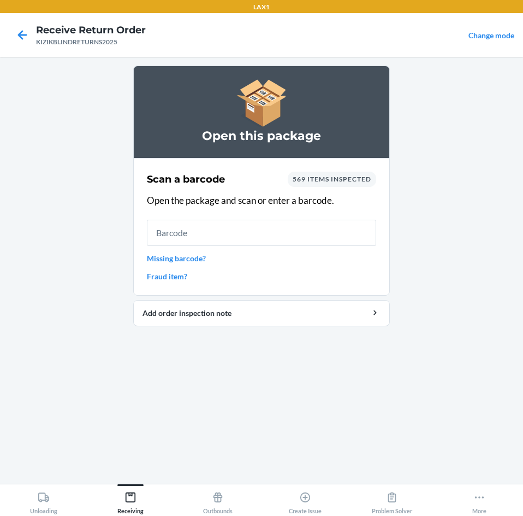
type input "."
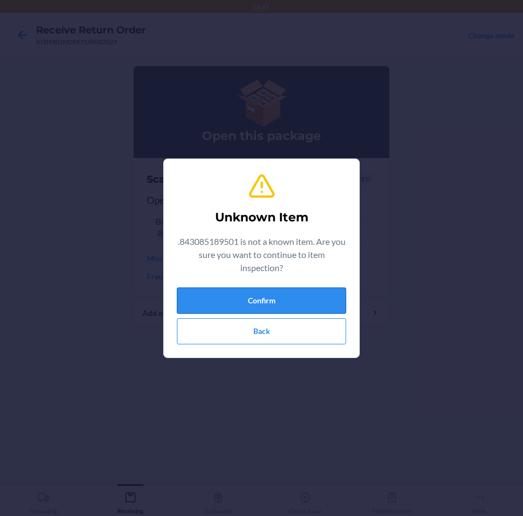
click at [228, 299] on button "Confirm" at bounding box center [261, 300] width 169 height 26
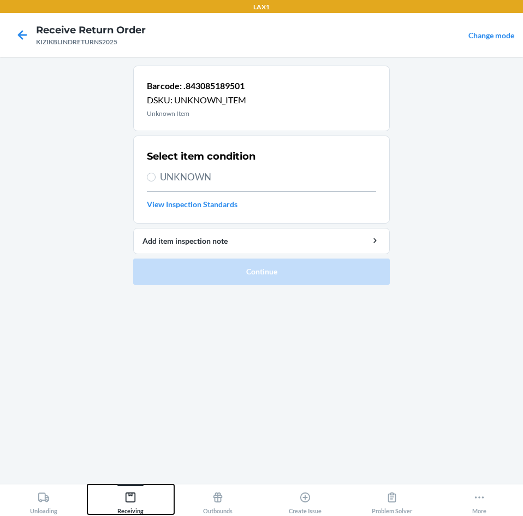
click at [135, 489] on div "Receiving" at bounding box center [130, 500] width 26 height 27
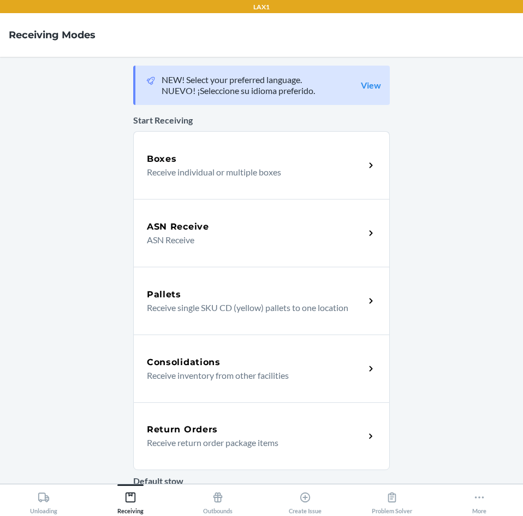
click at [209, 439] on p "Receive return order package items" at bounding box center [251, 442] width 209 height 13
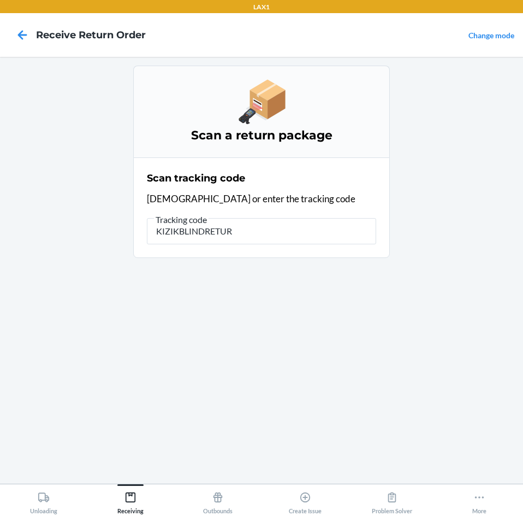
type input "KIZIKBLINDRETURN"
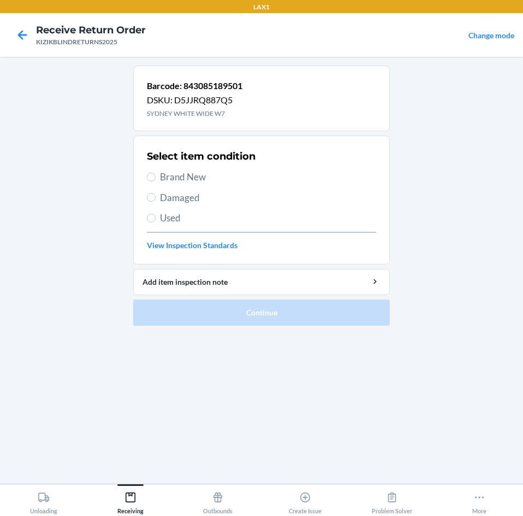
click at [163, 216] on span "Used" at bounding box center [268, 218] width 216 height 14
click at [156, 216] on input "Used" at bounding box center [151, 218] width 9 height 9
radio input "true"
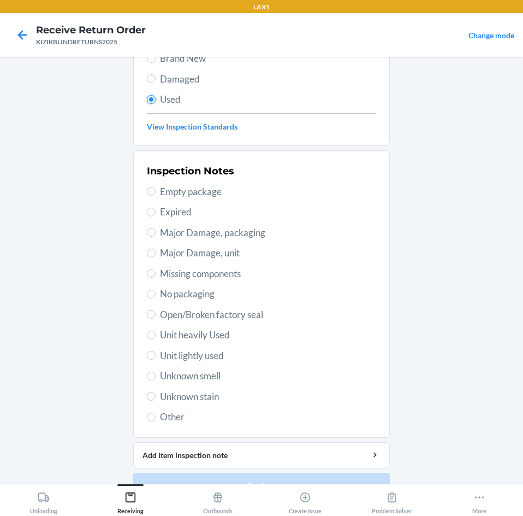
scroll to position [143, 0]
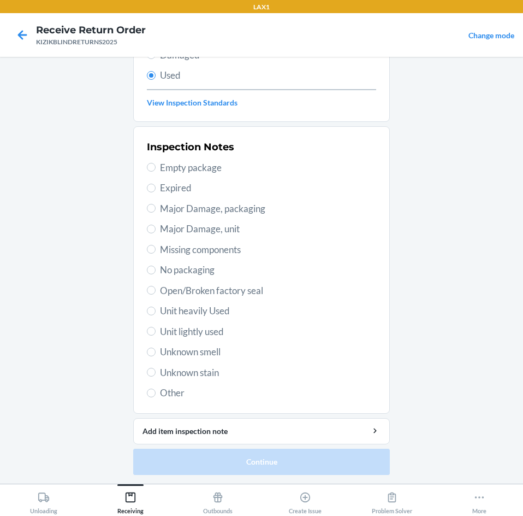
click at [181, 375] on span "Unknown stain" at bounding box center [268, 372] width 216 height 14
click at [156, 375] on input "Unknown stain" at bounding box center [151, 372] width 9 height 9
radio input "true"
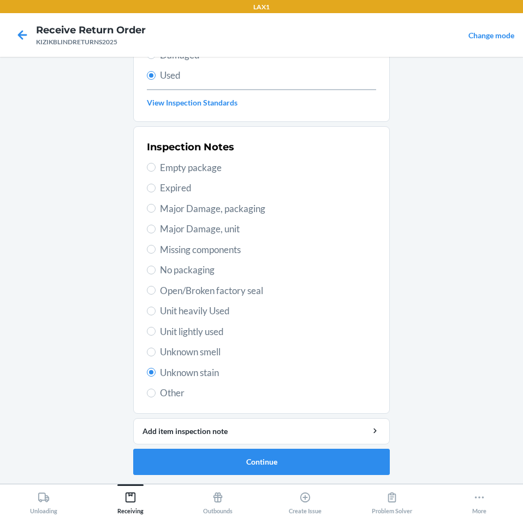
click at [190, 349] on span "Unknown smell" at bounding box center [268, 352] width 216 height 14
click at [156, 349] on input "Unknown smell" at bounding box center [151, 351] width 9 height 9
radio input "true"
radio input "false"
click at [251, 455] on button "Continue" at bounding box center [261, 461] width 257 height 26
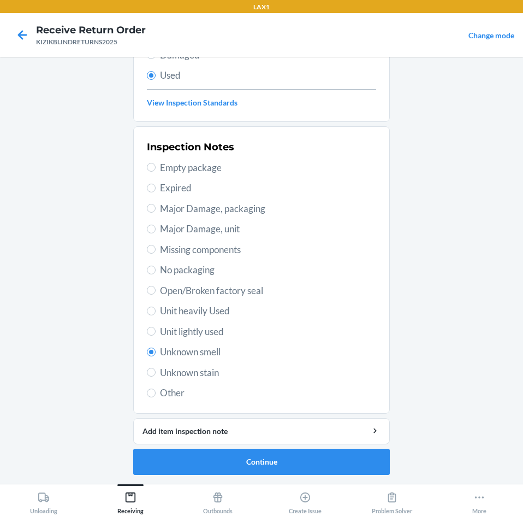
scroll to position [0, 0]
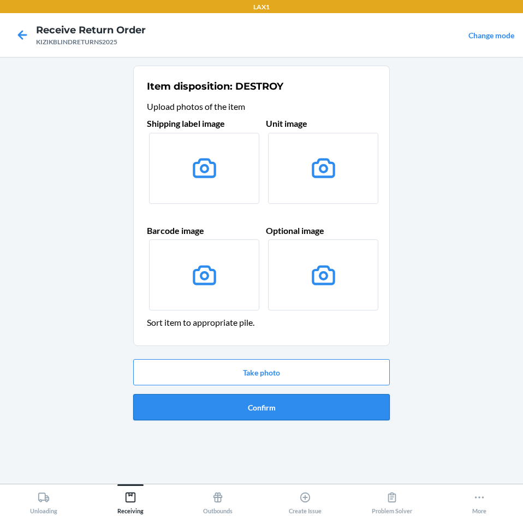
click at [255, 400] on button "Confirm" at bounding box center [261, 407] width 257 height 26
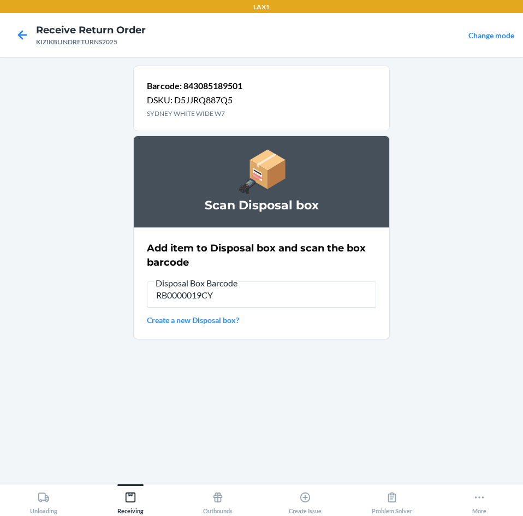
type input "RB0000019CY"
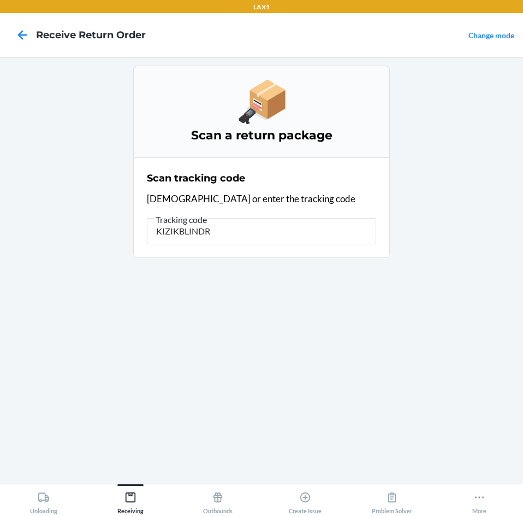
type input "KIZIKBLINDRE"
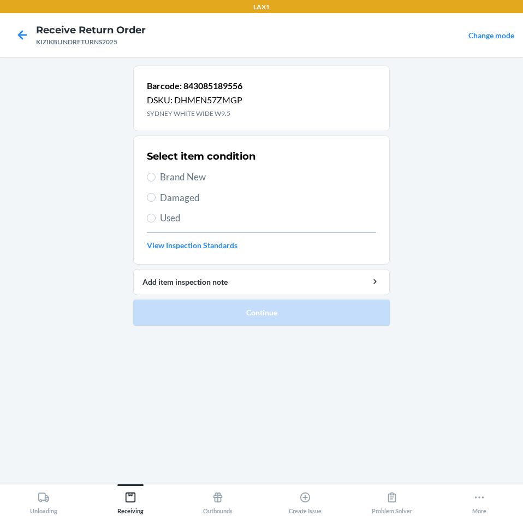
click at [165, 217] on span "Used" at bounding box center [268, 218] width 216 height 14
click at [156, 217] on input "Used" at bounding box center [151, 218] width 9 height 9
radio input "true"
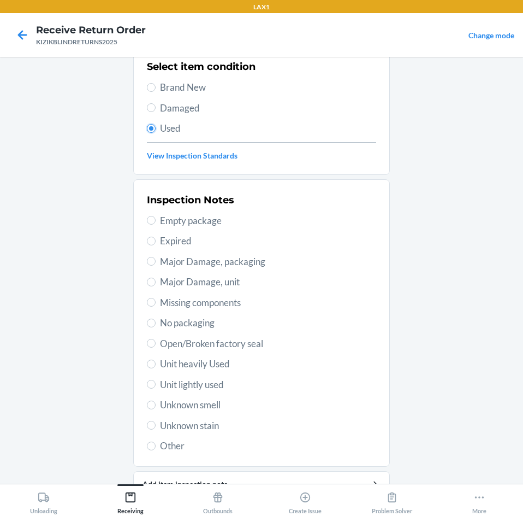
scroll to position [109, 0]
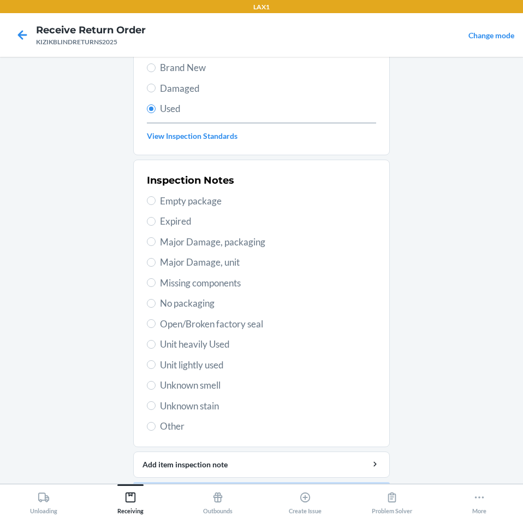
click at [204, 365] on span "Unit lightly used" at bounding box center [268, 365] width 216 height 14
click at [156, 365] on input "Unit lightly used" at bounding box center [151, 364] width 9 height 9
radio input "true"
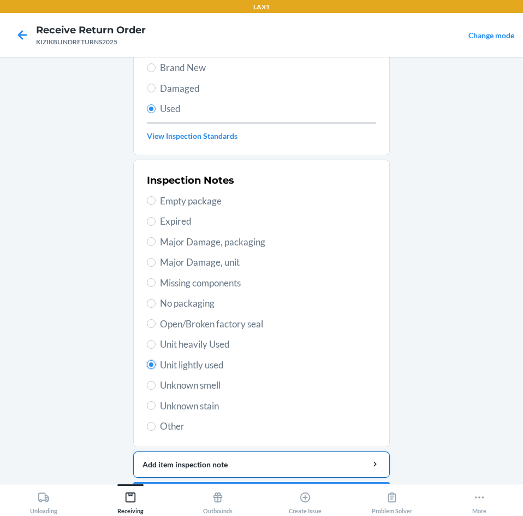
scroll to position [143, 0]
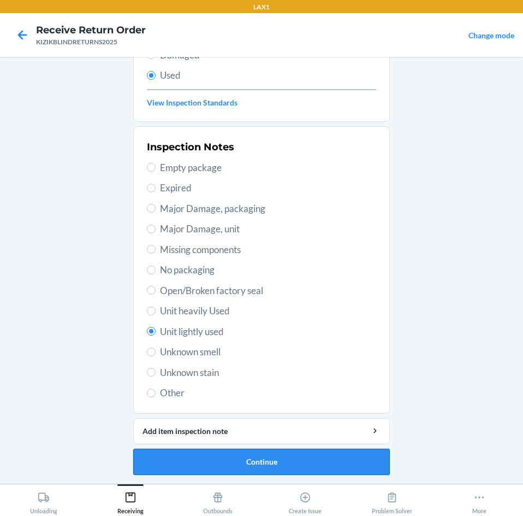
click at [222, 452] on button "Continue" at bounding box center [261, 461] width 257 height 26
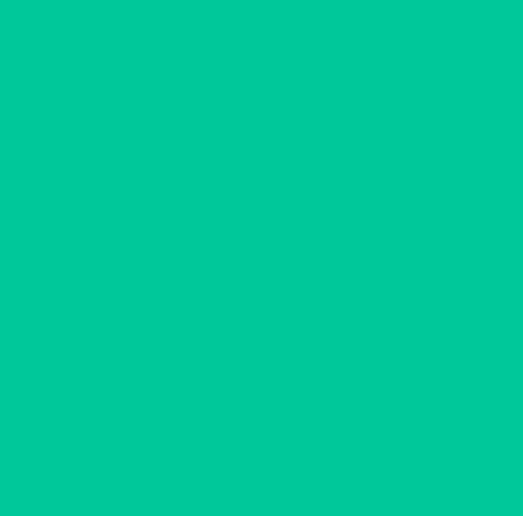
scroll to position [0, 0]
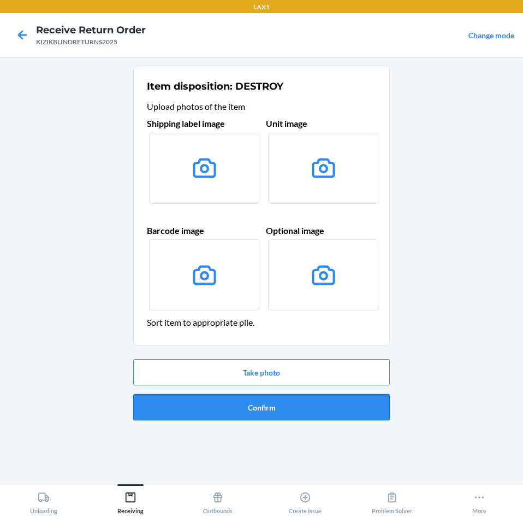
click at [270, 408] on button "Confirm" at bounding box center [261, 407] width 257 height 26
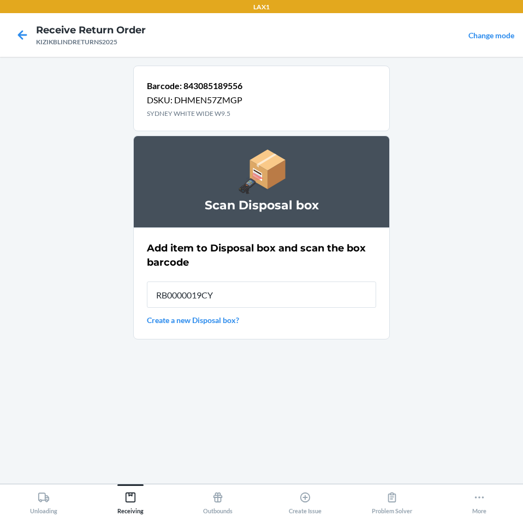
type input "RB0000019CY"
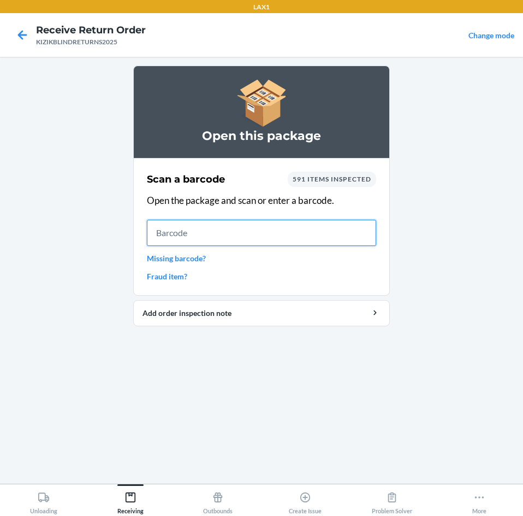
click at [246, 235] on input "text" at bounding box center [261, 233] width 229 height 26
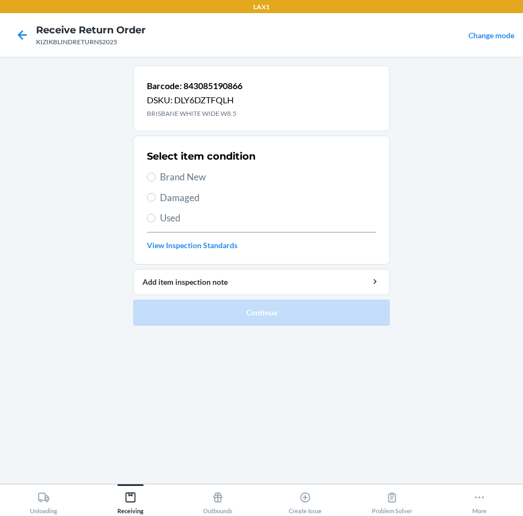
click at [194, 198] on span "Damaged" at bounding box center [268, 198] width 216 height 14
click at [156, 198] on input "Damaged" at bounding box center [151, 197] width 9 height 9
radio input "true"
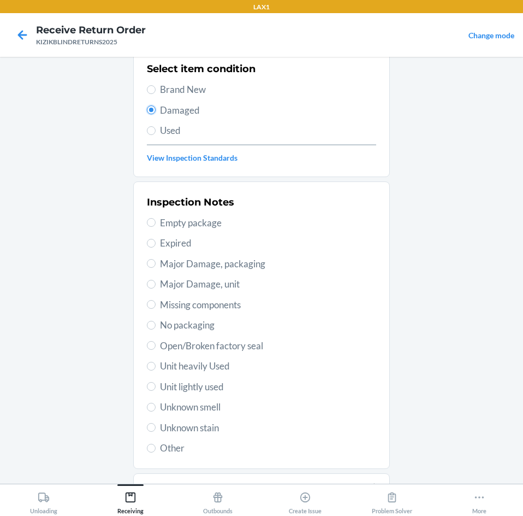
scroll to position [88, 0]
click at [208, 387] on span "Unit lightly used" at bounding box center [268, 386] width 216 height 14
click at [156, 387] on input "Unit lightly used" at bounding box center [151, 385] width 9 height 9
radio input "true"
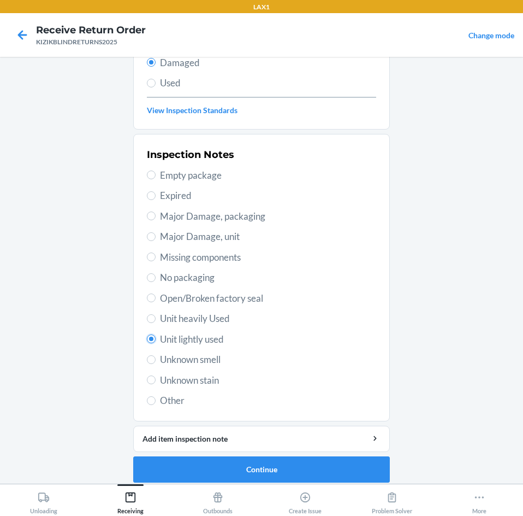
scroll to position [143, 0]
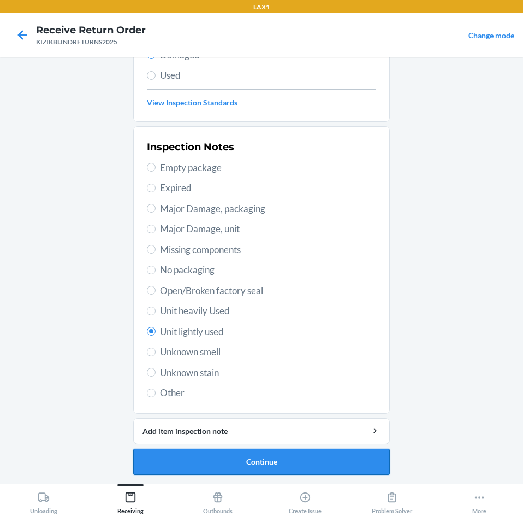
click at [262, 449] on button "Continue" at bounding box center [261, 461] width 257 height 26
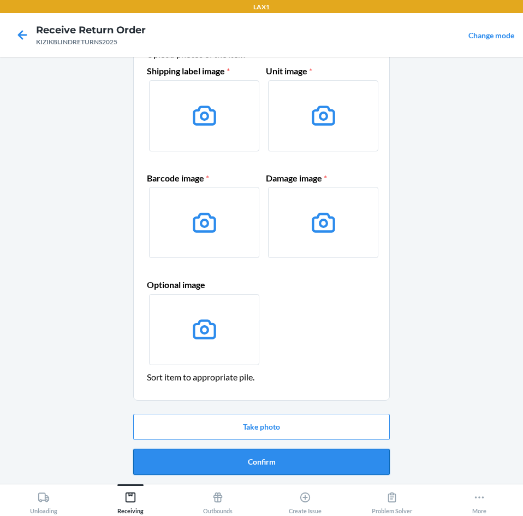
click at [265, 464] on button "Confirm" at bounding box center [261, 461] width 257 height 26
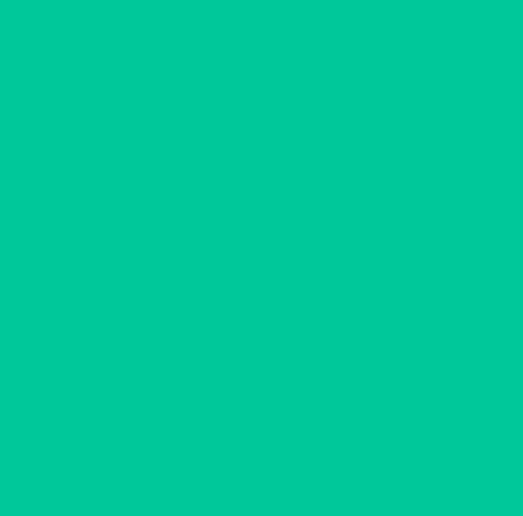
scroll to position [0, 0]
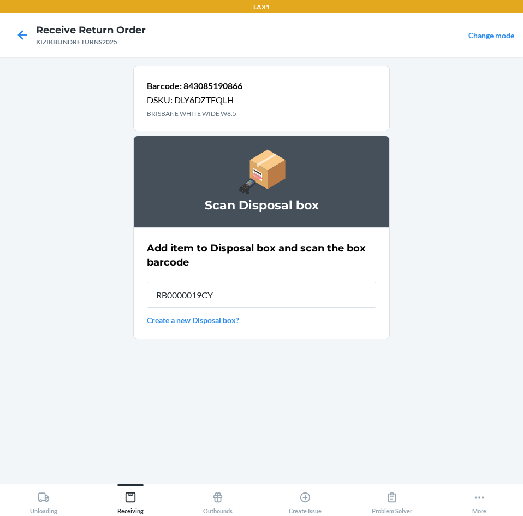
type input "RB0000019CY"
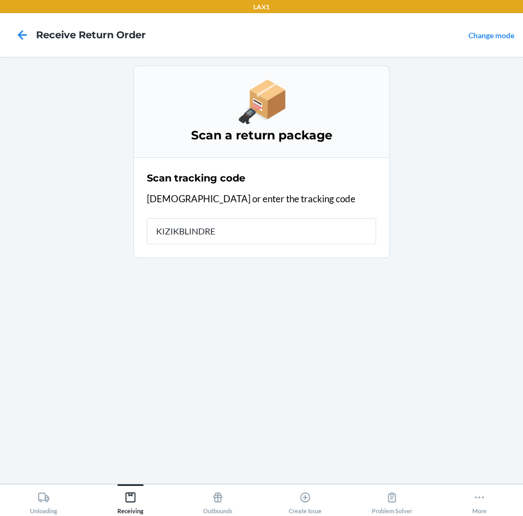
type input "KIZIKBLINDRET"
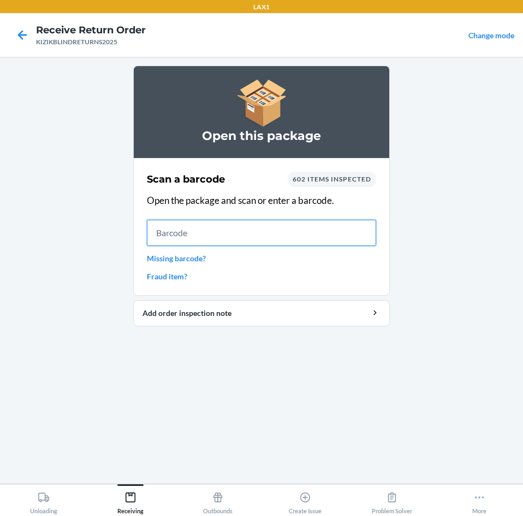
click at [205, 227] on input "text" at bounding box center [261, 233] width 229 height 26
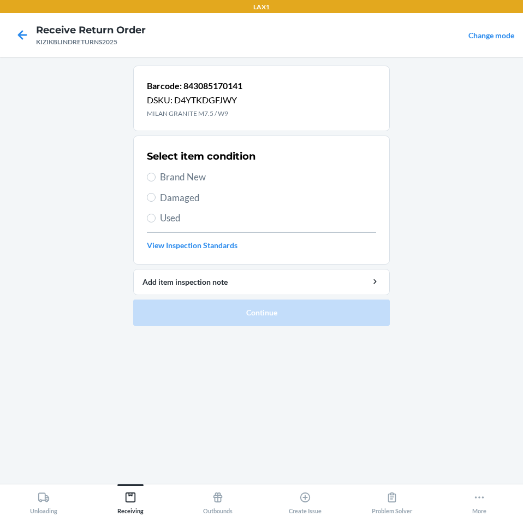
click at [175, 176] on span "Brand New" at bounding box center [268, 177] width 216 height 14
click at [156, 176] on input "Brand New" at bounding box center [151, 177] width 9 height 9
radio input "true"
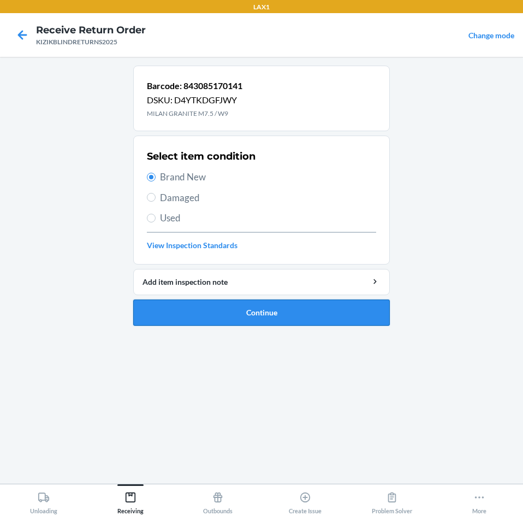
click at [224, 304] on button "Continue" at bounding box center [261, 312] width 257 height 26
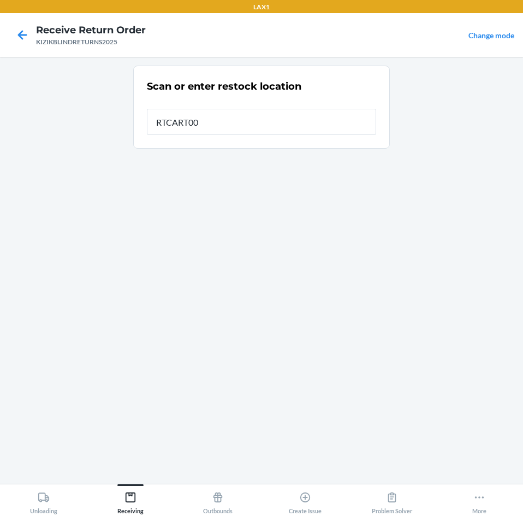
type input "RTCART008"
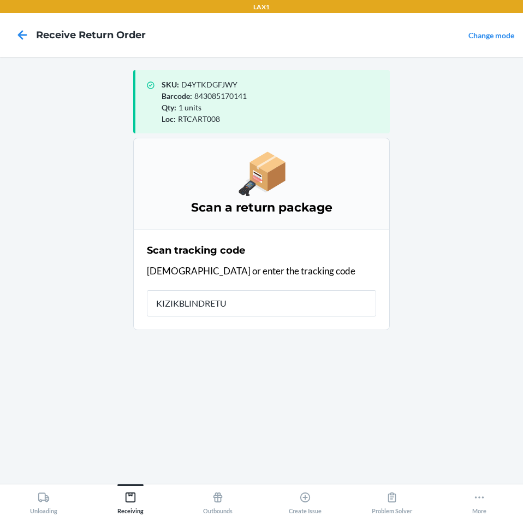
type input "KIZIKBLINDRETUR"
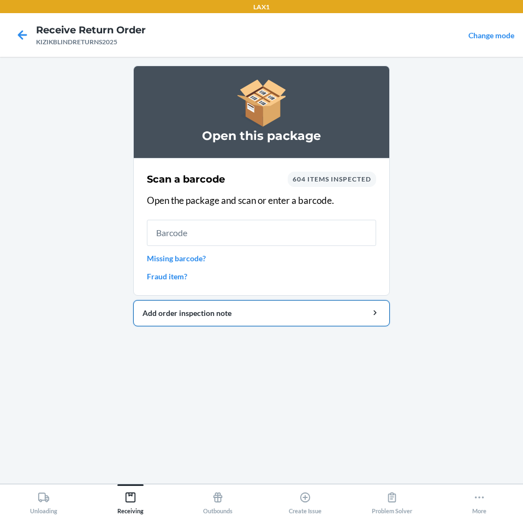
click at [225, 306] on button "Add order inspection note" at bounding box center [261, 313] width 257 height 26
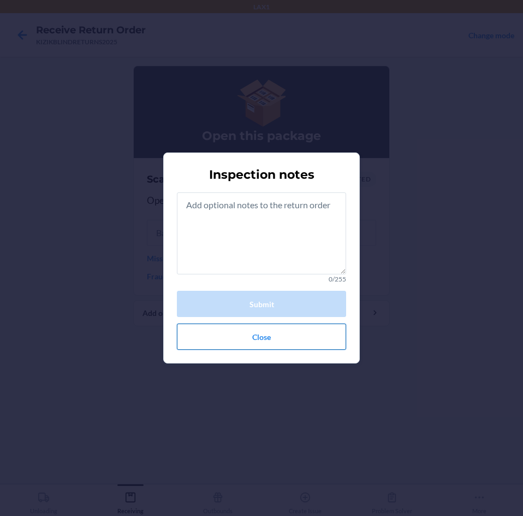
click at [264, 336] on button "Close" at bounding box center [261, 336] width 169 height 26
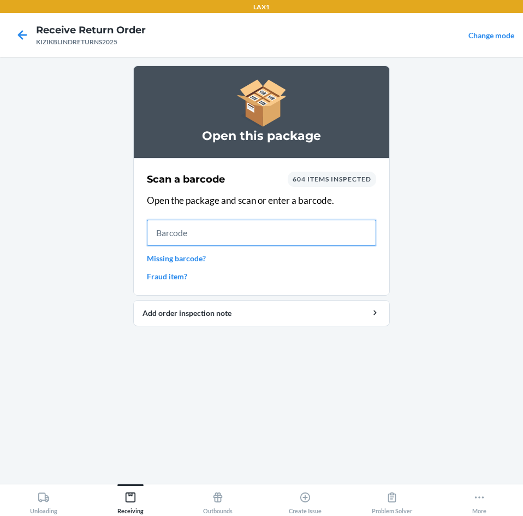
click at [248, 235] on input "text" at bounding box center [261, 233] width 229 height 26
click at [291, 244] on input "text" at bounding box center [261, 233] width 229 height 26
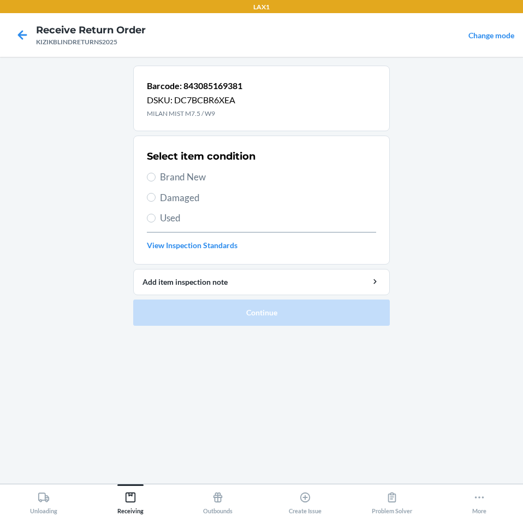
click at [196, 181] on span "Brand New" at bounding box center [268, 177] width 216 height 14
click at [156, 181] on input "Brand New" at bounding box center [151, 177] width 9 height 9
radio input "true"
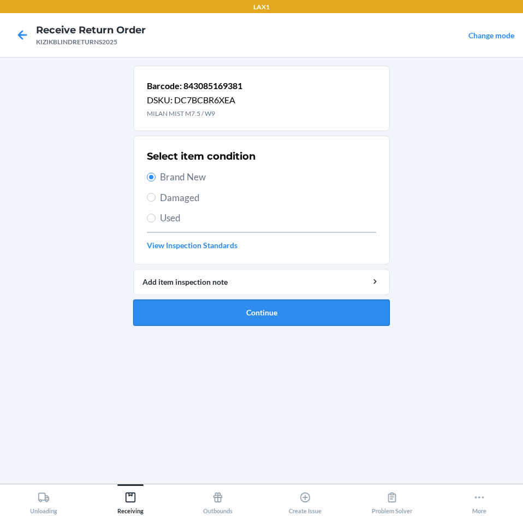
click at [238, 309] on button "Continue" at bounding box center [261, 312] width 257 height 26
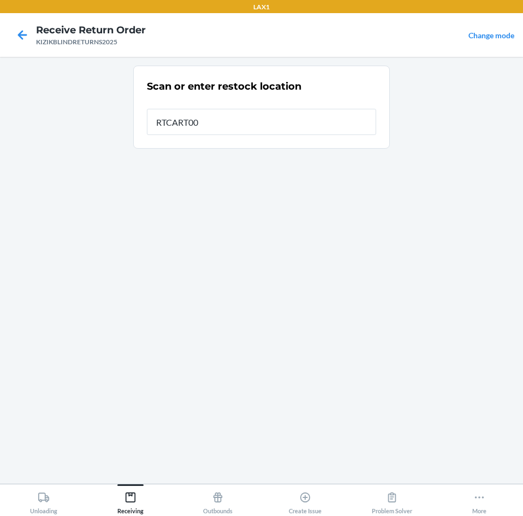
type input "RTCART008"
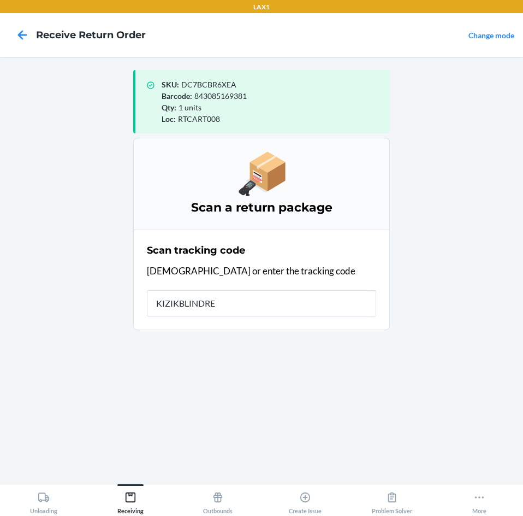
type input "KIZIKBLINDRET"
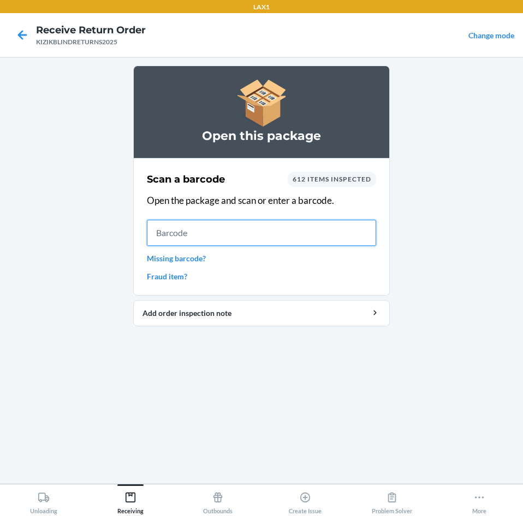
click at [241, 228] on input "text" at bounding box center [261, 233] width 229 height 26
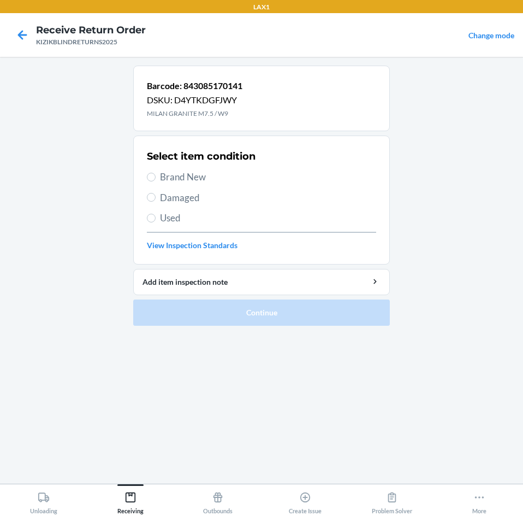
click at [184, 177] on span "Brand New" at bounding box center [268, 177] width 216 height 14
click at [156, 177] on input "Brand New" at bounding box center [151, 177] width 9 height 9
radio input "true"
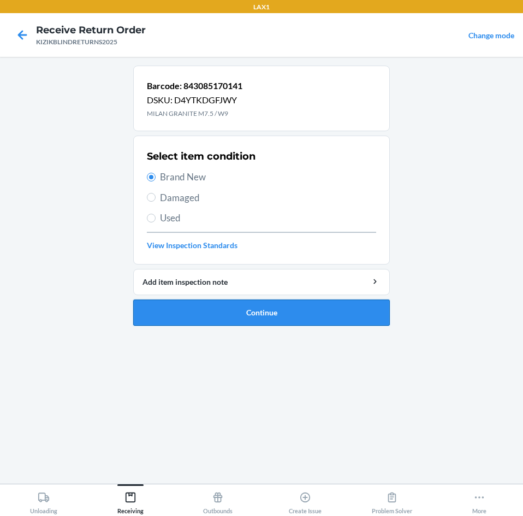
click at [311, 322] on button "Continue" at bounding box center [261, 312] width 257 height 26
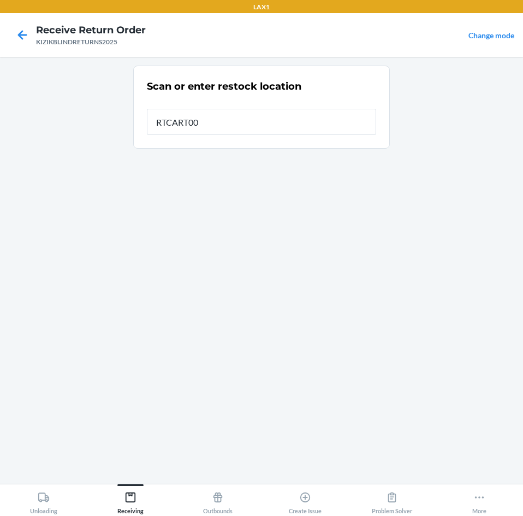
type input "RTCART008"
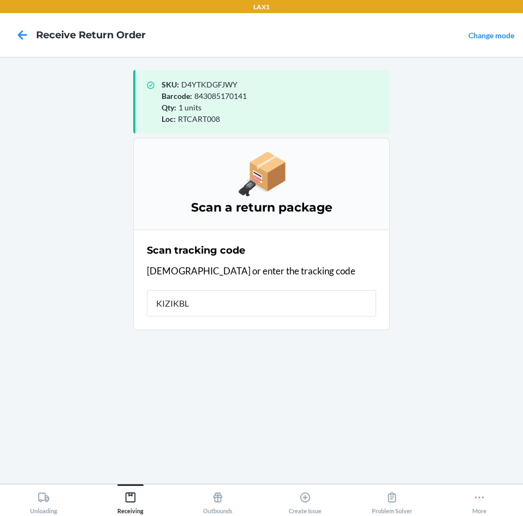
type input "KIZIKBLI"
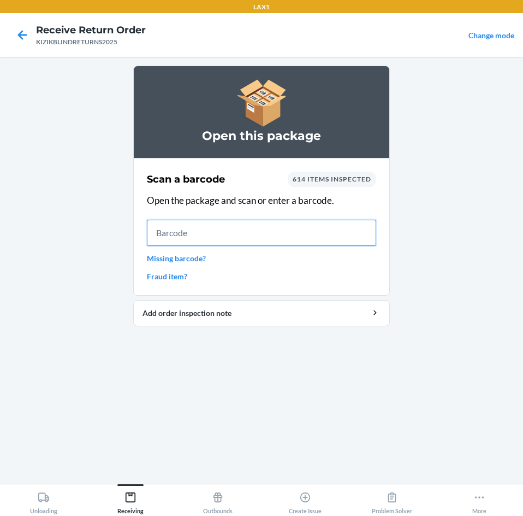
click at [253, 230] on input "text" at bounding box center [261, 233] width 229 height 26
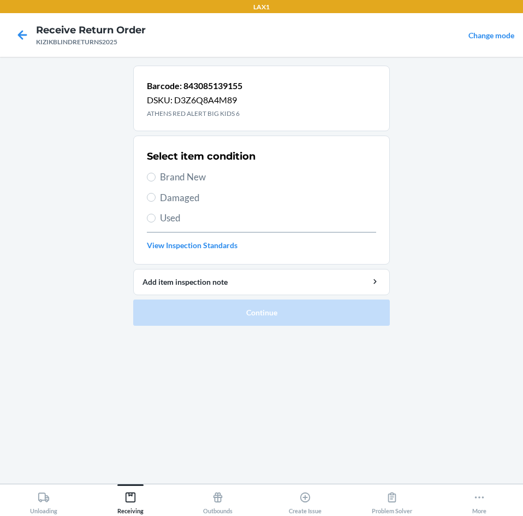
click at [174, 177] on span "Brand New" at bounding box center [268, 177] width 216 height 14
click at [156, 177] on input "Brand New" at bounding box center [151, 177] width 9 height 9
radio input "true"
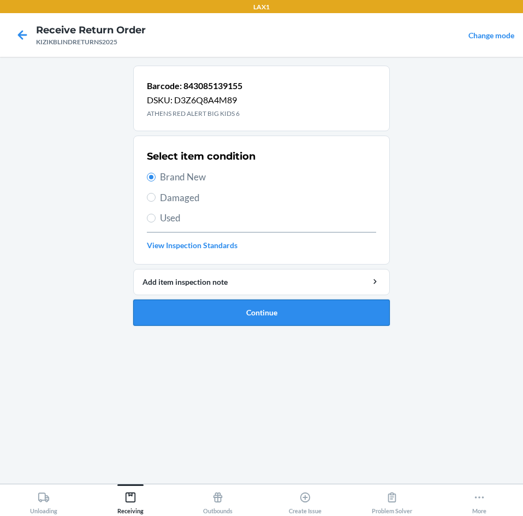
click at [264, 309] on button "Continue" at bounding box center [261, 312] width 257 height 26
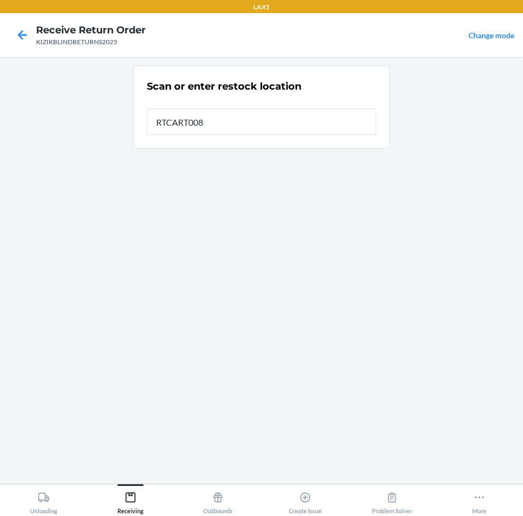
type input "RTCART008"
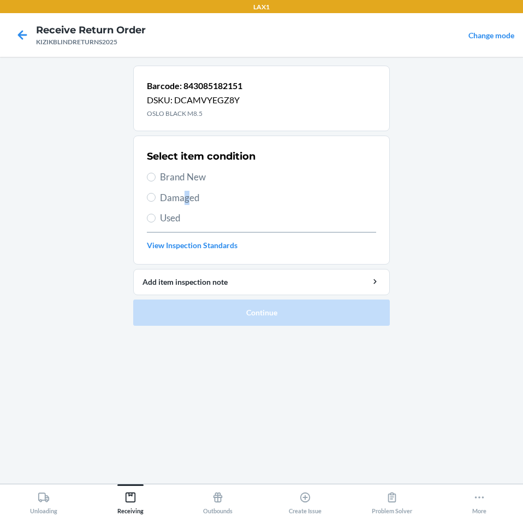
click at [186, 203] on span "Damaged" at bounding box center [268, 198] width 216 height 14
click at [154, 199] on input "Damaged" at bounding box center [151, 197] width 9 height 9
radio input "true"
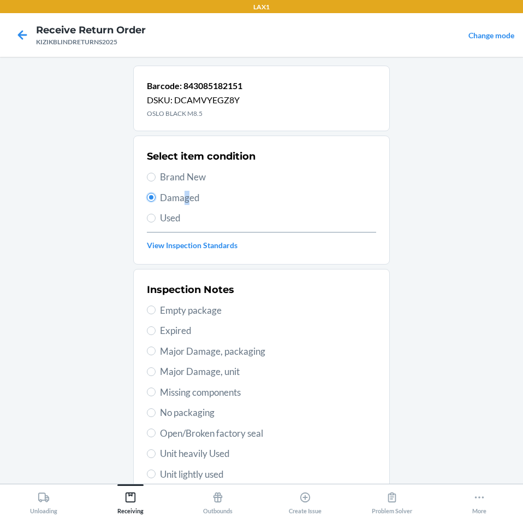
scroll to position [143, 0]
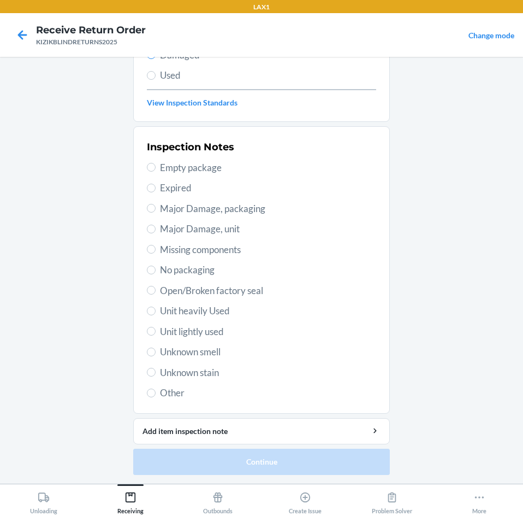
click at [213, 329] on span "Unit lightly used" at bounding box center [268, 331] width 216 height 14
click at [156, 329] on input "Unit lightly used" at bounding box center [151, 331] width 9 height 9
radio input "true"
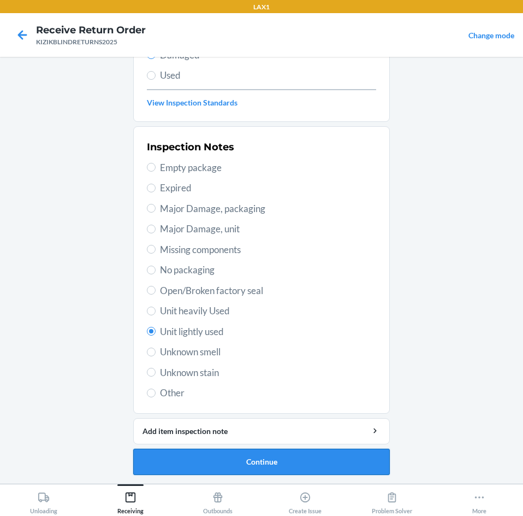
click at [242, 460] on button "Continue" at bounding box center [261, 461] width 257 height 26
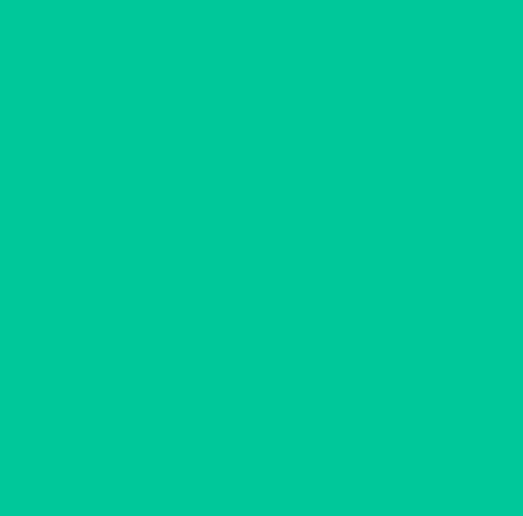
scroll to position [52, 0]
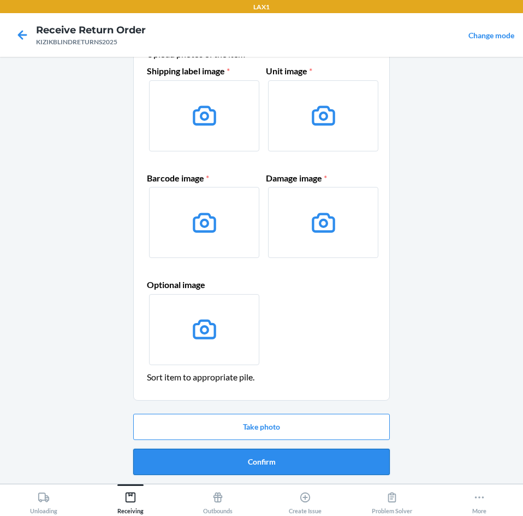
click at [256, 456] on button "Confirm" at bounding box center [261, 461] width 257 height 26
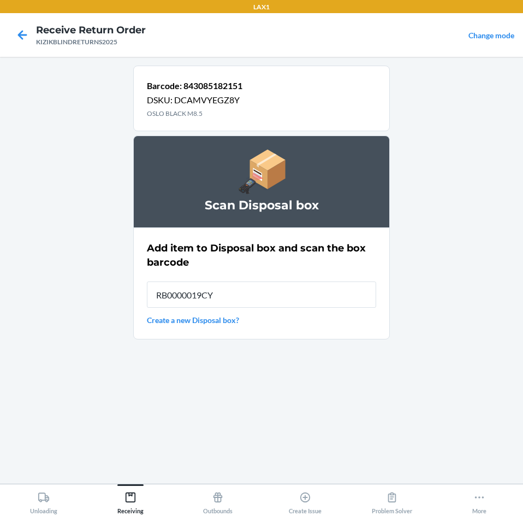
type input "RB0000019CY"
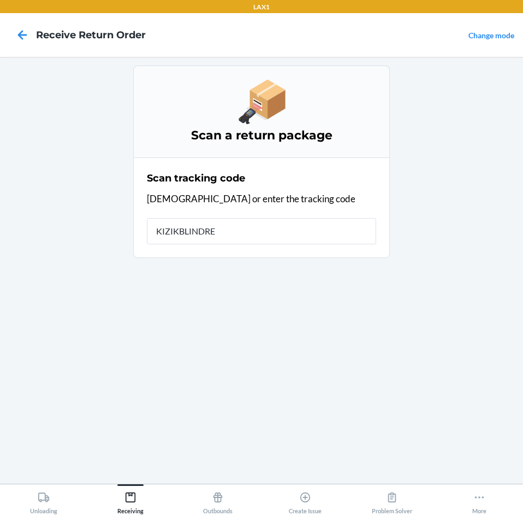
type input "KIZIKBLINDRET"
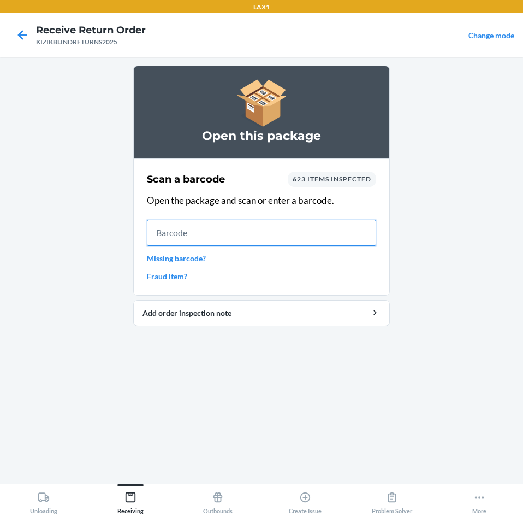
click at [203, 237] on input "text" at bounding box center [261, 233] width 229 height 26
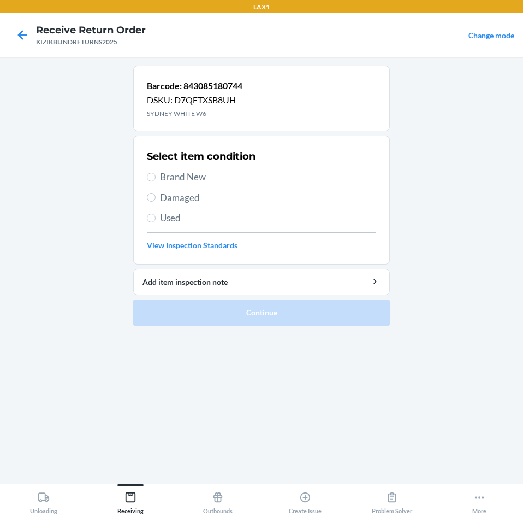
click at [192, 177] on span "Brand New" at bounding box center [268, 177] width 216 height 14
click at [156, 177] on input "Brand New" at bounding box center [151, 177] width 9 height 9
radio input "true"
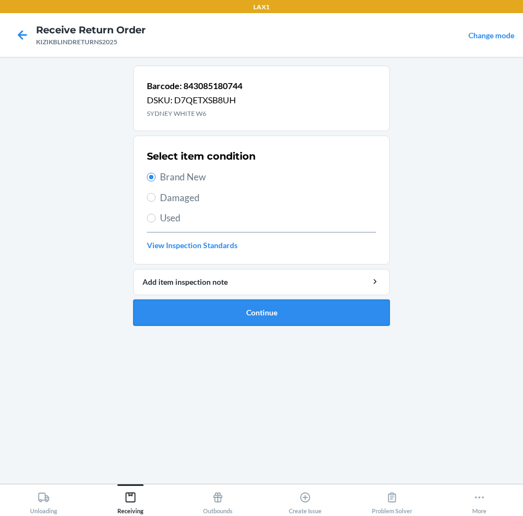
click at [268, 301] on button "Continue" at bounding box center [261, 312] width 257 height 26
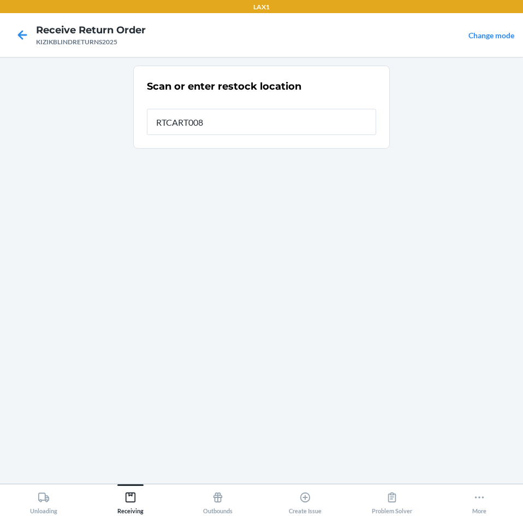
type input "RTCART008"
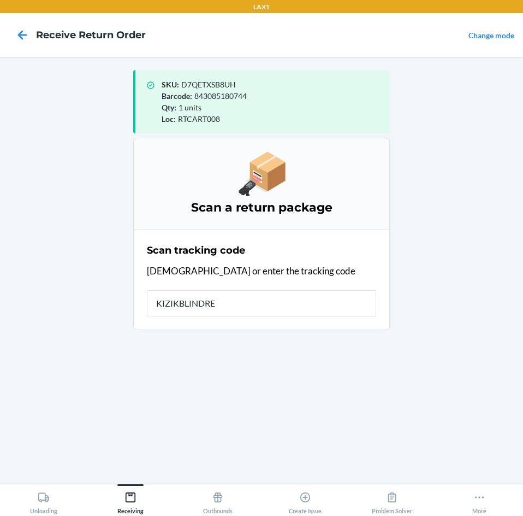
type input "KIZIKBLINDRET"
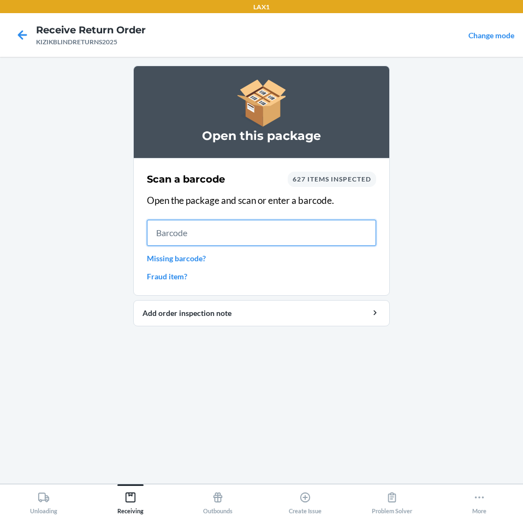
click at [162, 241] on input "text" at bounding box center [261, 233] width 229 height 26
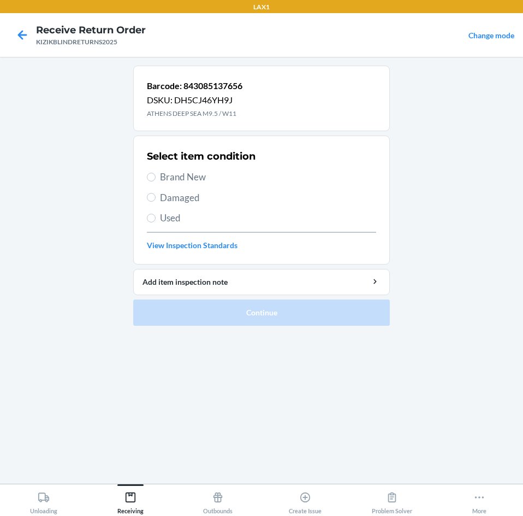
click at [181, 173] on span "Brand New" at bounding box center [268, 177] width 216 height 14
click at [156, 173] on input "Brand New" at bounding box center [151, 177] width 9 height 9
radio input "true"
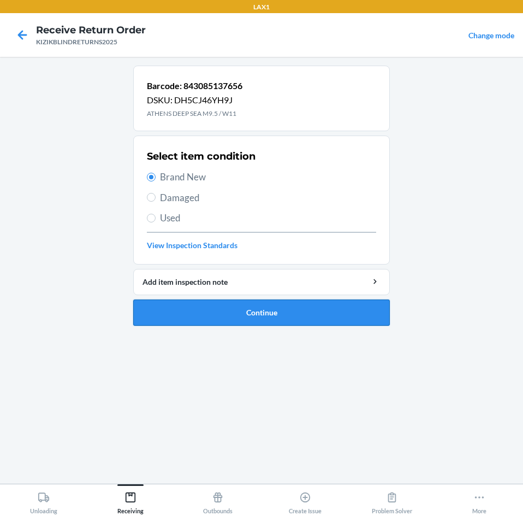
click at [261, 315] on button "Continue" at bounding box center [261, 312] width 257 height 26
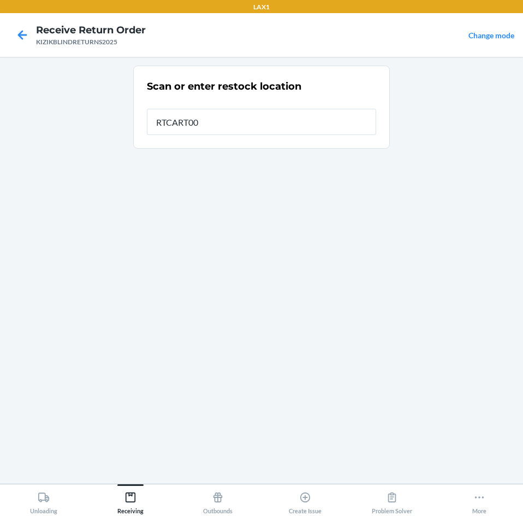
type input "RTCART008"
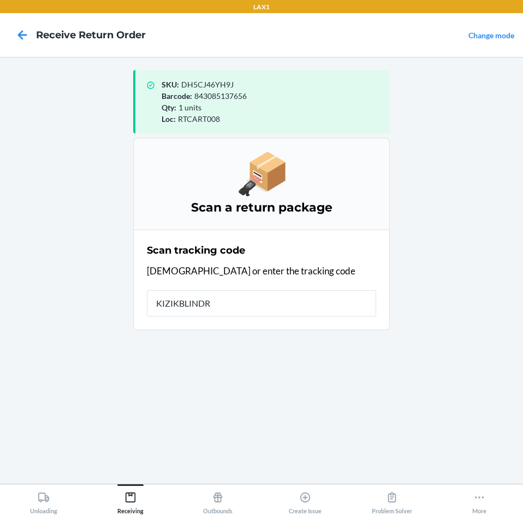
type input "KIZIKBLINDRE"
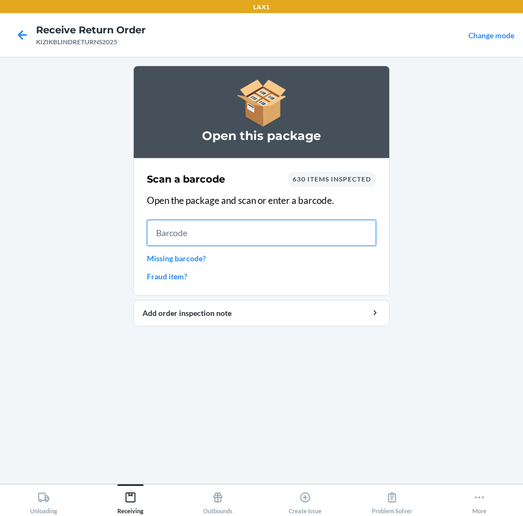
click at [173, 227] on input "text" at bounding box center [261, 233] width 229 height 26
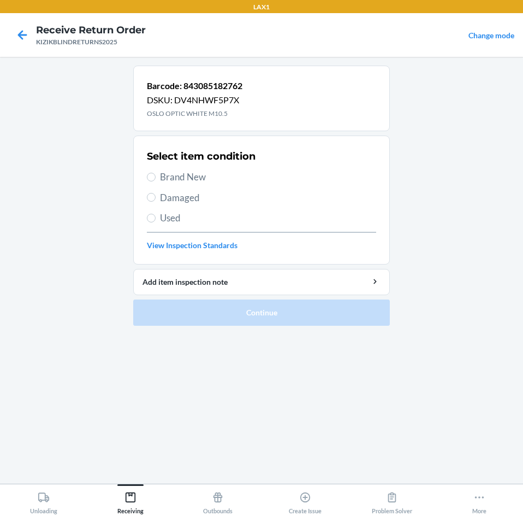
click at [190, 178] on span "Brand New" at bounding box center [268, 177] width 216 height 14
click at [156, 178] on input "Brand New" at bounding box center [151, 177] width 9 height 9
radio input "true"
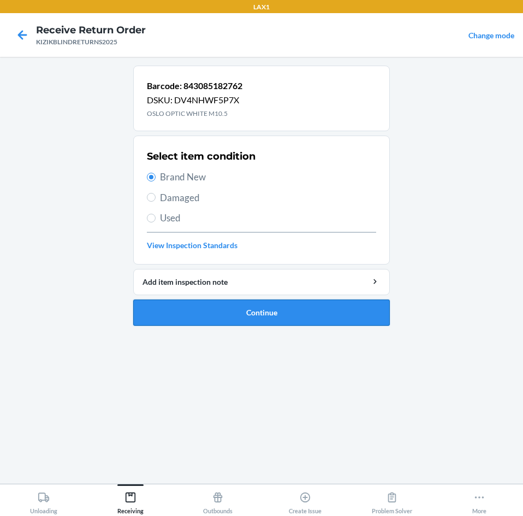
click at [248, 312] on button "Continue" at bounding box center [261, 312] width 257 height 26
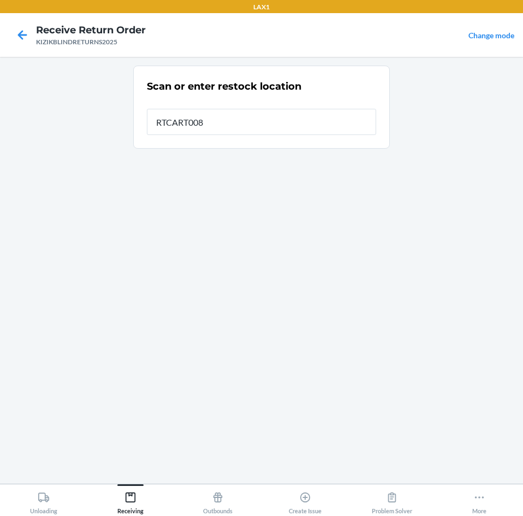
type input "RTCART008"
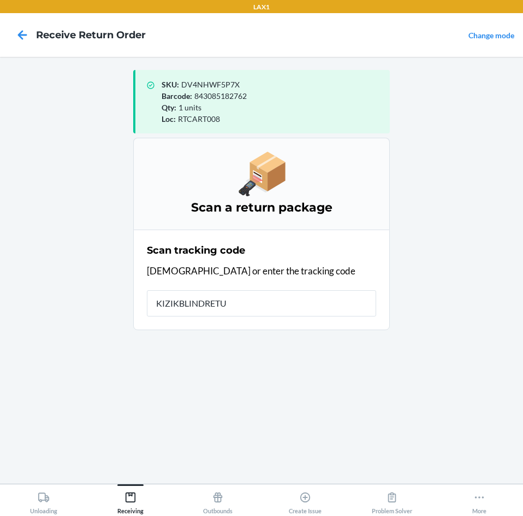
type input "KIZIKBLINDRETUR"
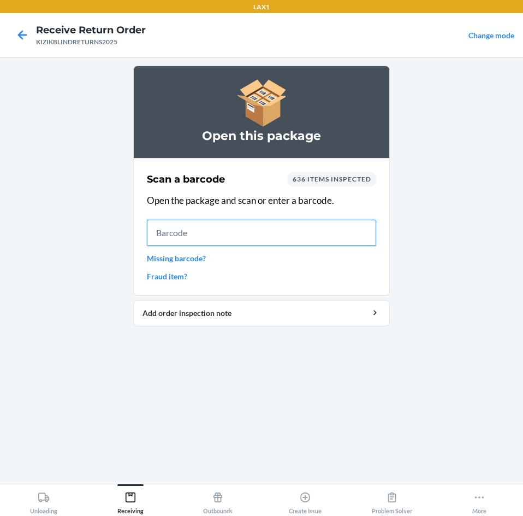
click at [199, 237] on input "text" at bounding box center [261, 233] width 229 height 26
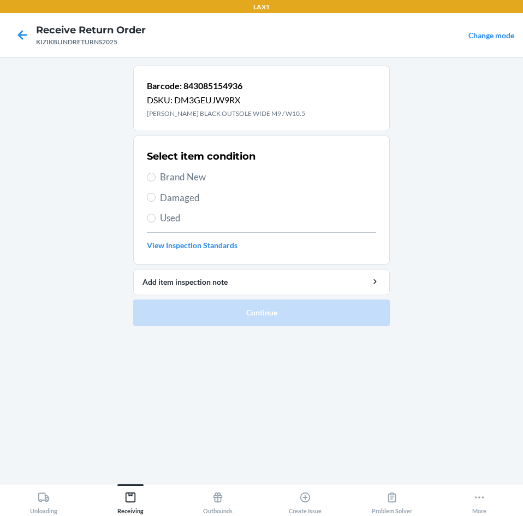
click at [170, 172] on span "Brand New" at bounding box center [268, 177] width 216 height 14
click at [156, 173] on input "Brand New" at bounding box center [151, 177] width 9 height 9
radio input "true"
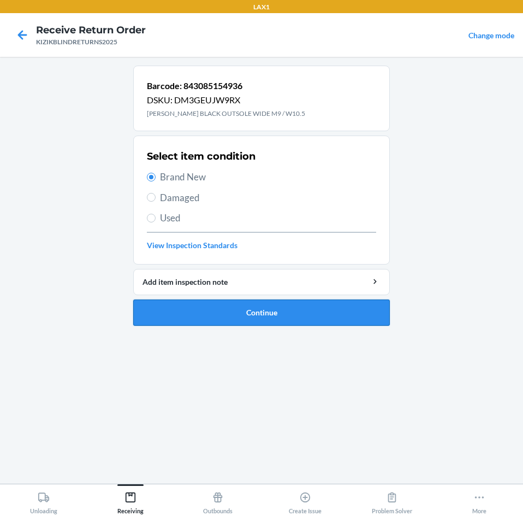
click at [224, 307] on button "Continue" at bounding box center [261, 312] width 257 height 26
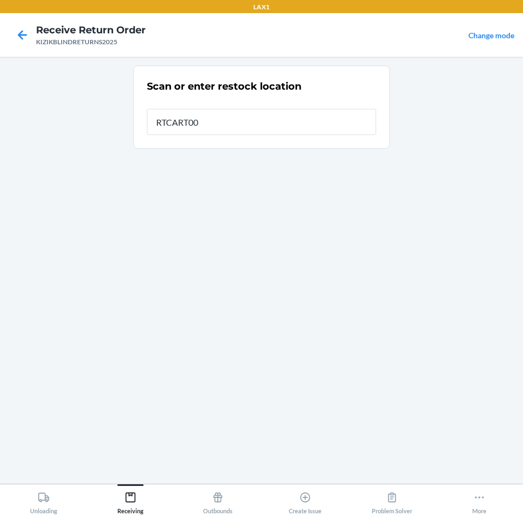
type input "RTCART008"
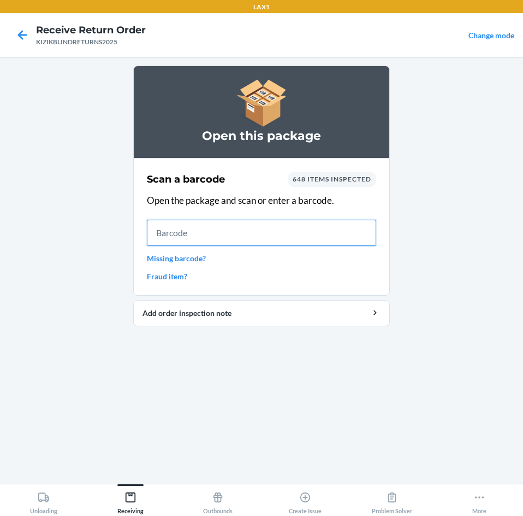
click at [222, 235] on input "text" at bounding box center [261, 233] width 229 height 26
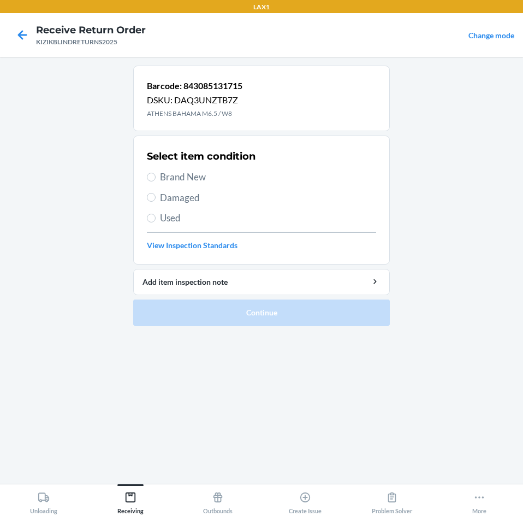
click at [159, 177] on label "Brand New" at bounding box center [261, 177] width 229 height 14
click at [156, 177] on input "Brand New" at bounding box center [151, 177] width 9 height 9
radio input "true"
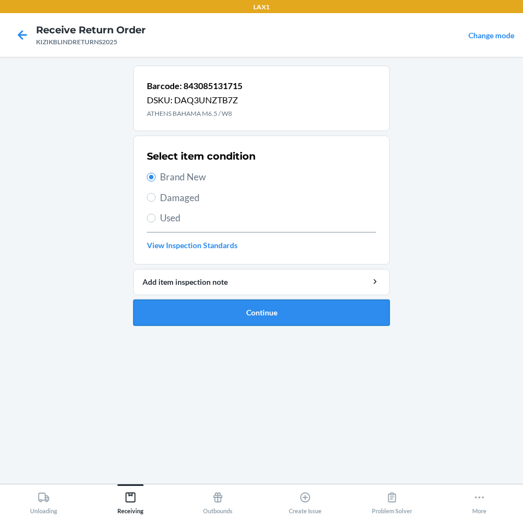
click at [244, 311] on button "Continue" at bounding box center [261, 312] width 257 height 26
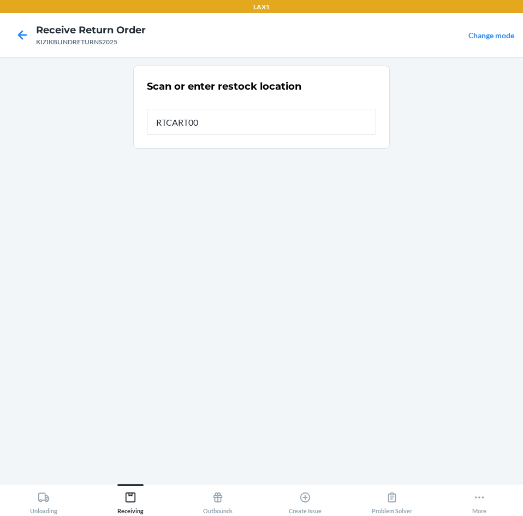
type input "RTCART008"
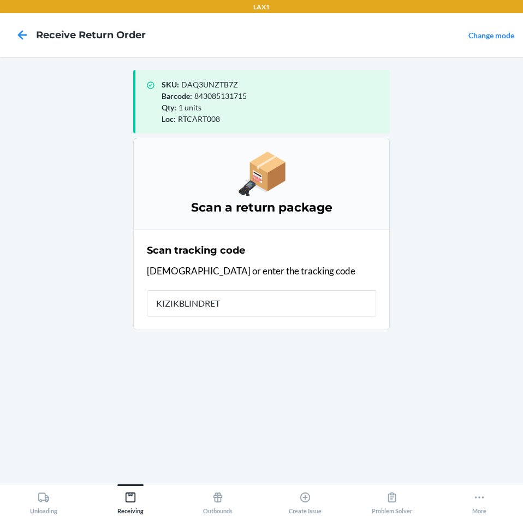
type input "KIZIKBLINDRETU"
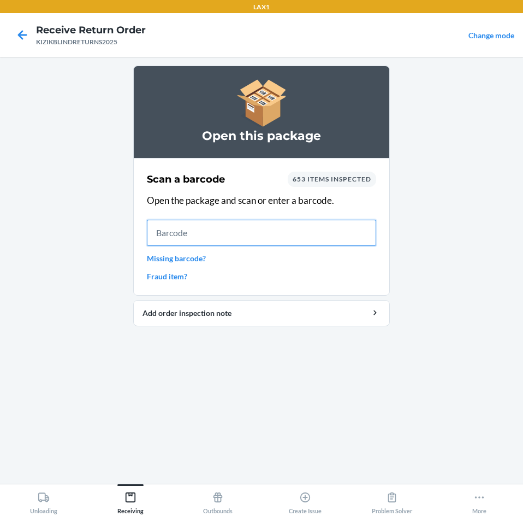
click at [245, 228] on input "text" at bounding box center [261, 233] width 229 height 26
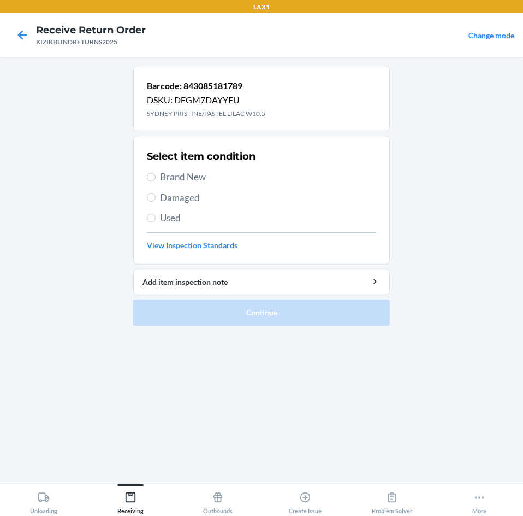
click at [168, 175] on span "Brand New" at bounding box center [268, 177] width 216 height 14
click at [156, 175] on input "Brand New" at bounding box center [151, 177] width 9 height 9
radio input "true"
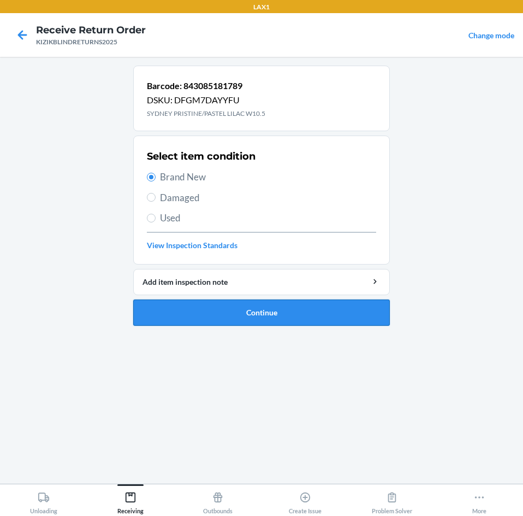
click at [236, 318] on button "Continue" at bounding box center [261, 312] width 257 height 26
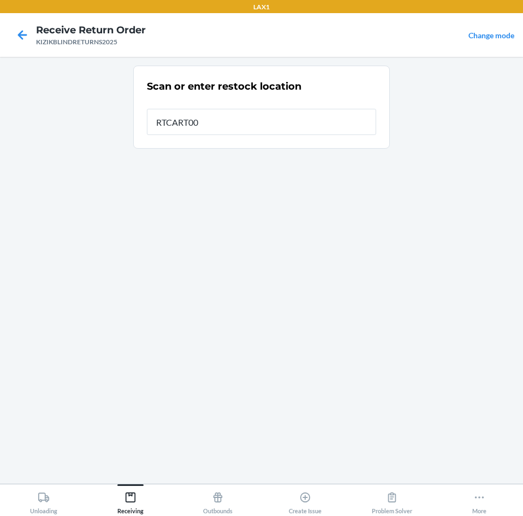
type input "RTCART008"
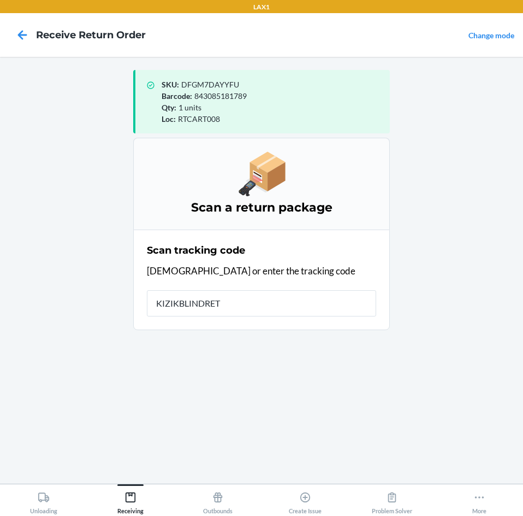
type input "KIZIKBLINDRETU"
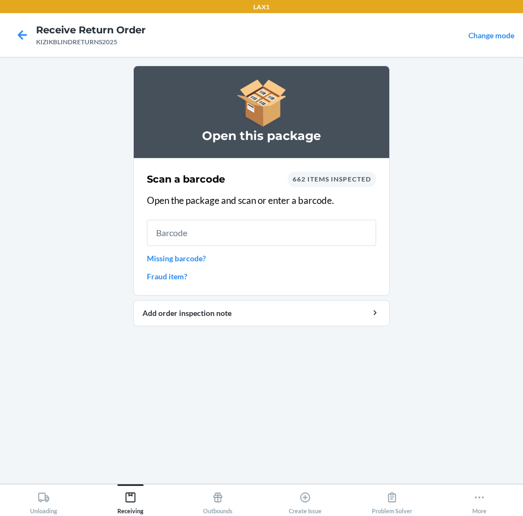
click at [216, 214] on div "Scan a barcode 662 items inspected Open the package and scan or enter a barcode…" at bounding box center [261, 226] width 229 height 117
click at [217, 231] on input "text" at bounding box center [261, 233] width 229 height 26
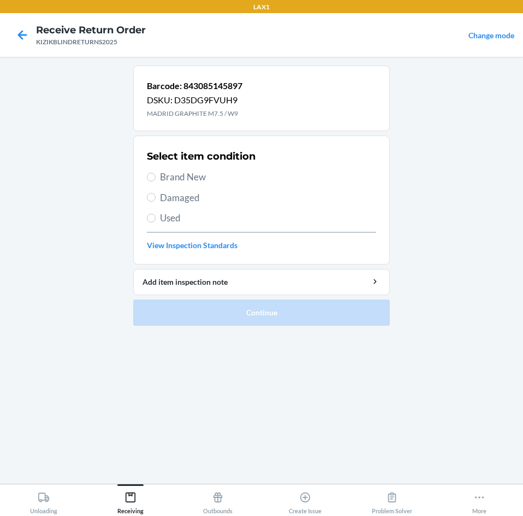
click at [165, 177] on span "Brand New" at bounding box center [268, 177] width 216 height 14
click at [156, 177] on input "Brand New" at bounding box center [151, 177] width 9 height 9
radio input "true"
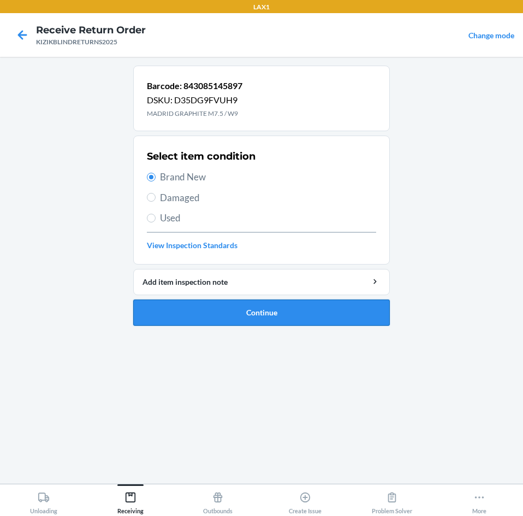
click at [265, 308] on button "Continue" at bounding box center [261, 312] width 257 height 26
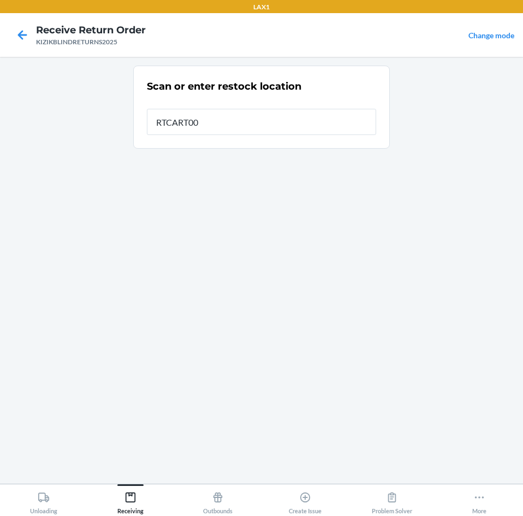
type input "RTCART008"
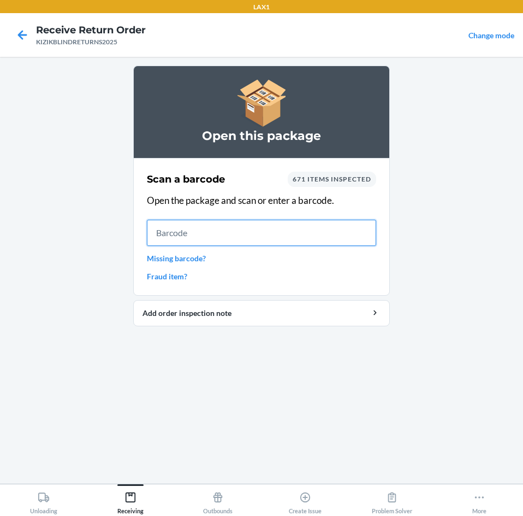
click at [235, 221] on input "text" at bounding box center [261, 233] width 229 height 26
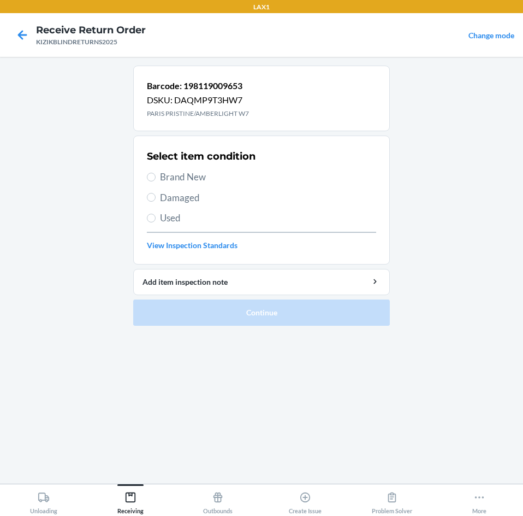
click at [187, 180] on span "Brand New" at bounding box center [268, 177] width 216 height 14
click at [156, 180] on input "Brand New" at bounding box center [151, 177] width 9 height 9
radio input "true"
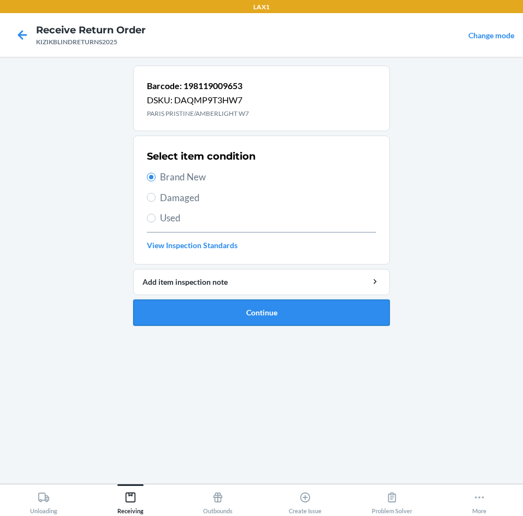
click at [285, 318] on button "Continue" at bounding box center [261, 312] width 257 height 26
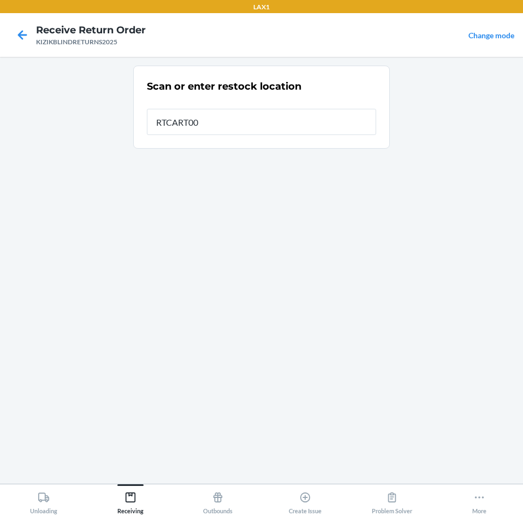
type input "RTCART008"
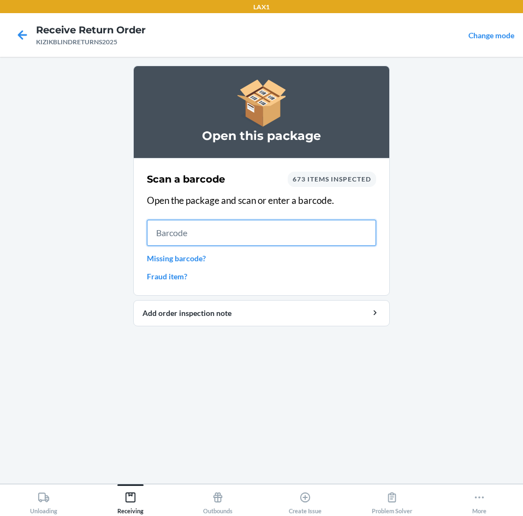
click at [228, 241] on input "text" at bounding box center [261, 233] width 229 height 26
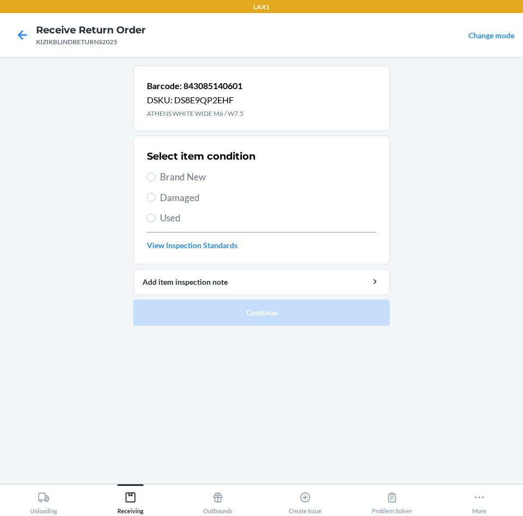
click at [182, 175] on span "Brand New" at bounding box center [268, 177] width 216 height 14
click at [156, 175] on input "Brand New" at bounding box center [151, 177] width 9 height 9
radio input "true"
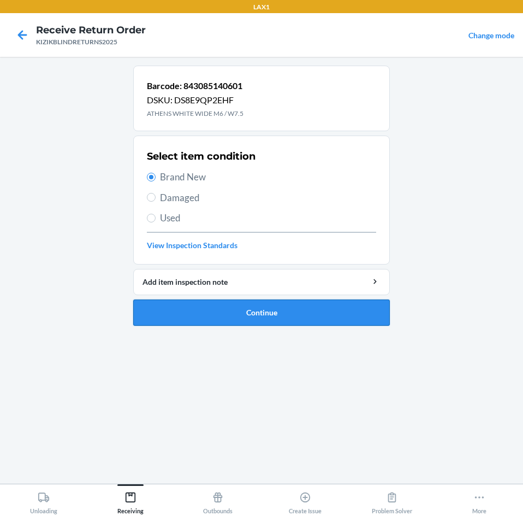
click at [264, 311] on button "Continue" at bounding box center [261, 312] width 257 height 26
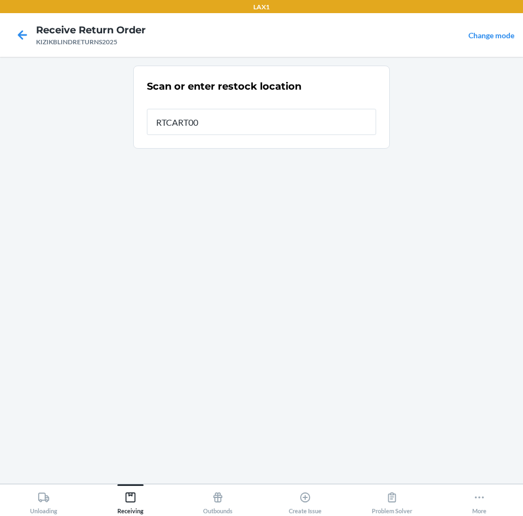
type input "RTCART008"
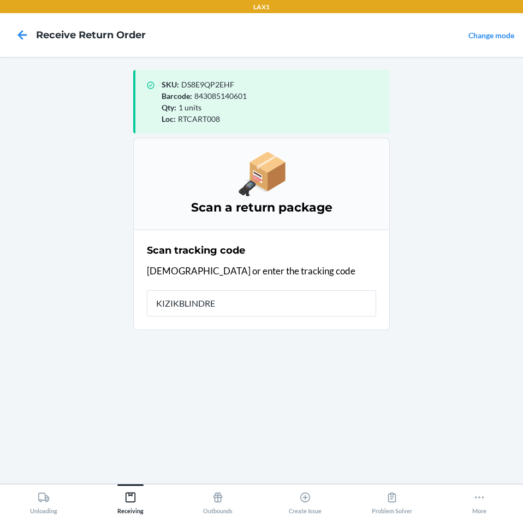
type input "KIZIKBLINDRET"
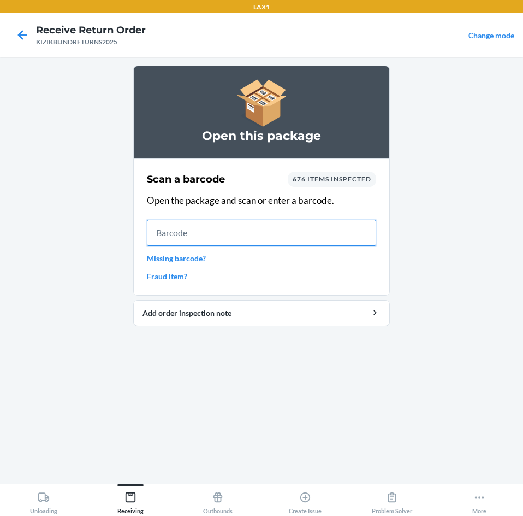
click at [257, 232] on input "text" at bounding box center [261, 233] width 229 height 26
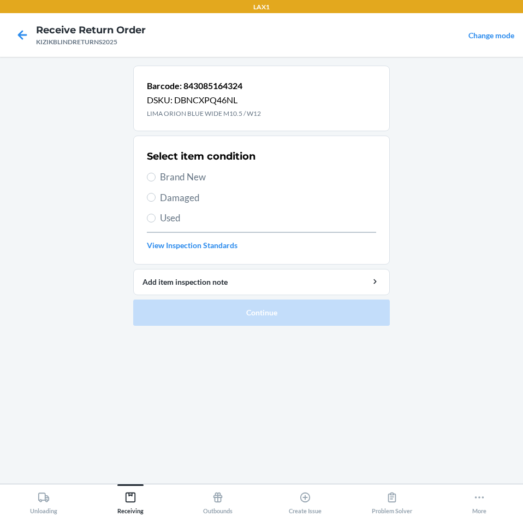
click at [184, 177] on span "Brand New" at bounding box center [268, 177] width 216 height 14
click at [156, 177] on input "Brand New" at bounding box center [151, 177] width 9 height 9
radio input "true"
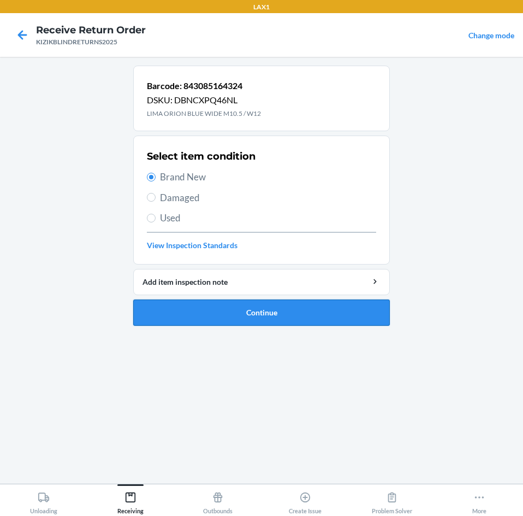
click at [295, 312] on button "Continue" at bounding box center [261, 312] width 257 height 26
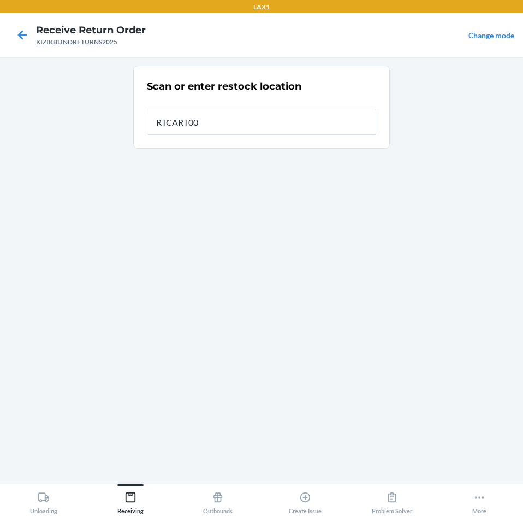
type input "RTCART008"
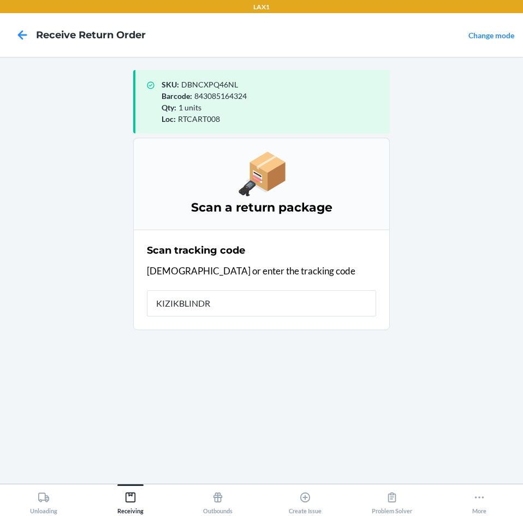
type input "KIZIKBLINDRE"
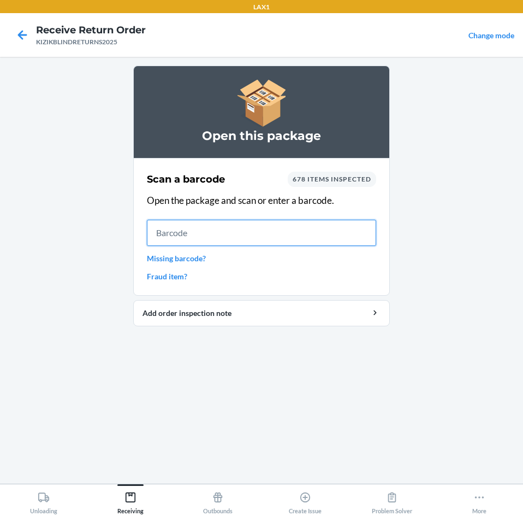
click at [246, 238] on input "text" at bounding box center [261, 233] width 229 height 26
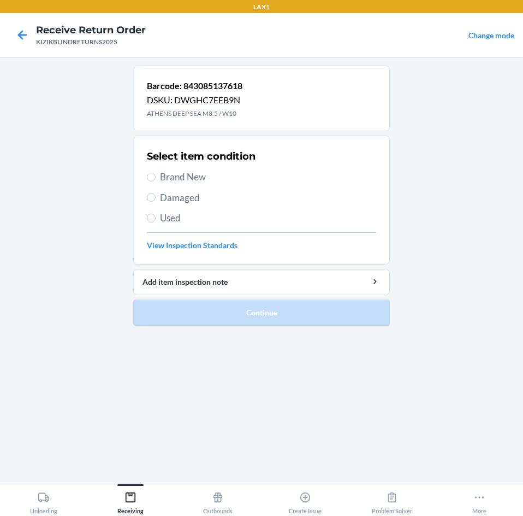
click at [173, 181] on span "Brand New" at bounding box center [268, 177] width 216 height 14
click at [156, 181] on input "Brand New" at bounding box center [151, 177] width 9 height 9
radio input "true"
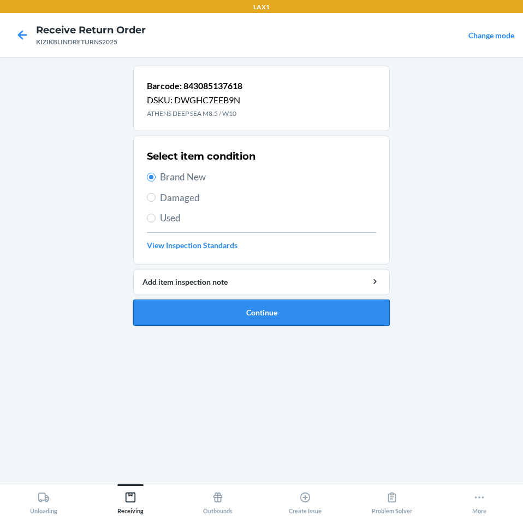
click at [255, 305] on button "Continue" at bounding box center [261, 312] width 257 height 26
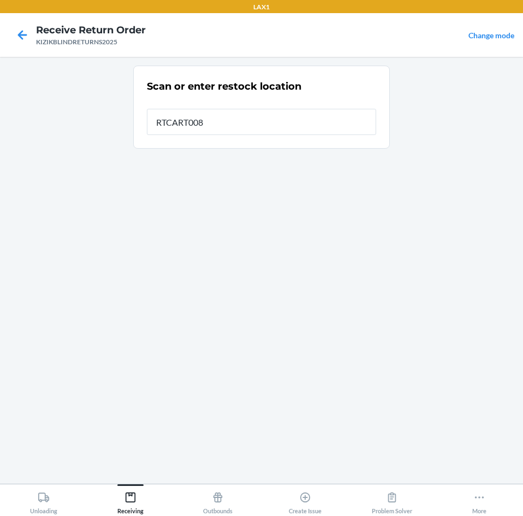
type input "RTCART008"
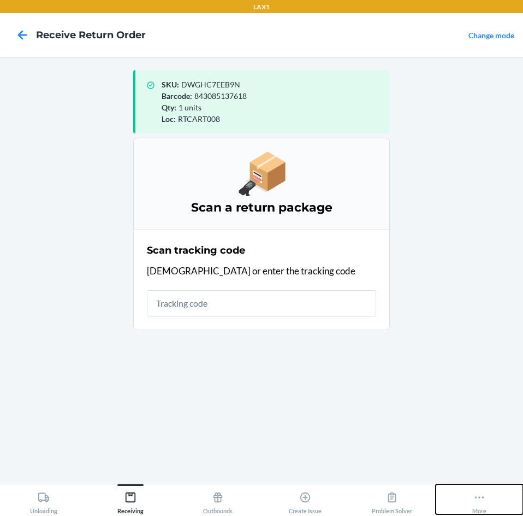
click at [487, 496] on div "More" at bounding box center [479, 500] width 14 height 27
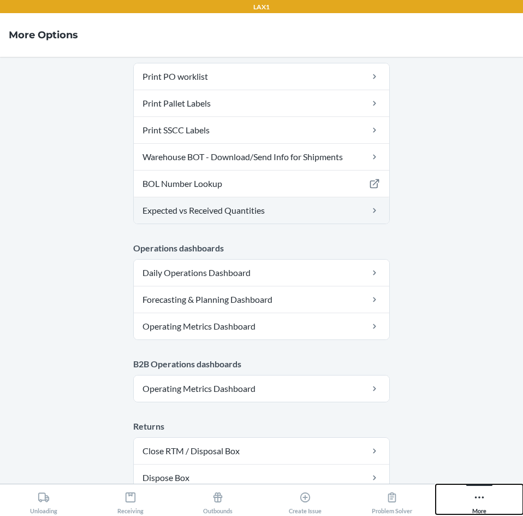
scroll to position [561, 0]
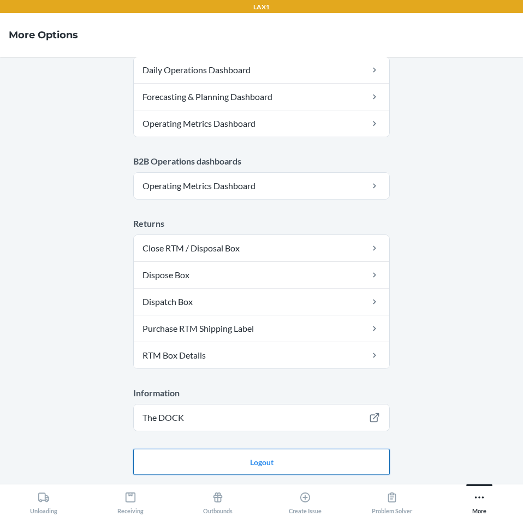
click at [282, 466] on button "Logout" at bounding box center [261, 461] width 257 height 26
